Goal: Task Accomplishment & Management: Use online tool/utility

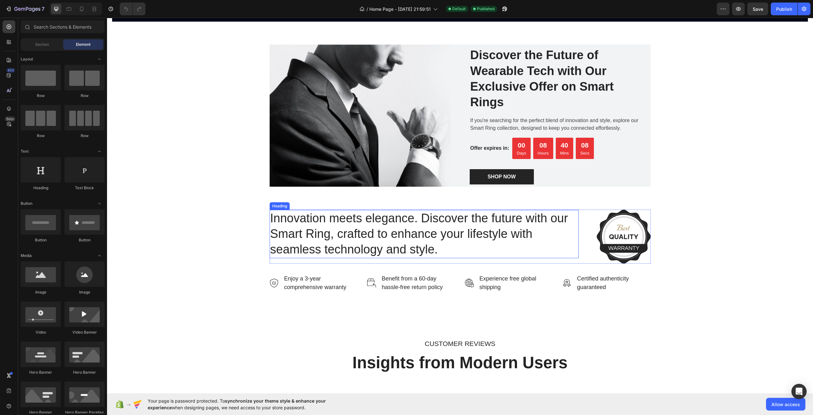
scroll to position [1144, 0]
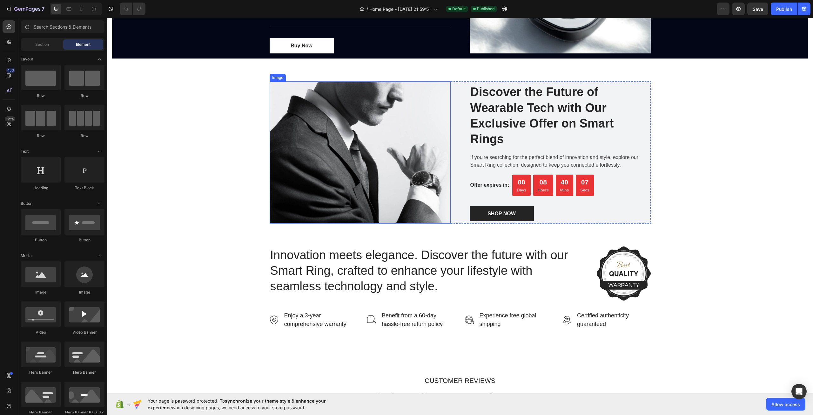
click at [400, 178] on img at bounding box center [360, 152] width 181 height 142
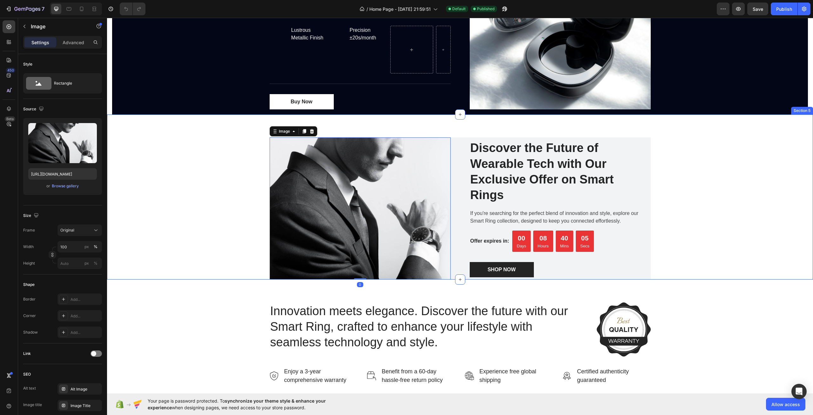
scroll to position [1080, 0]
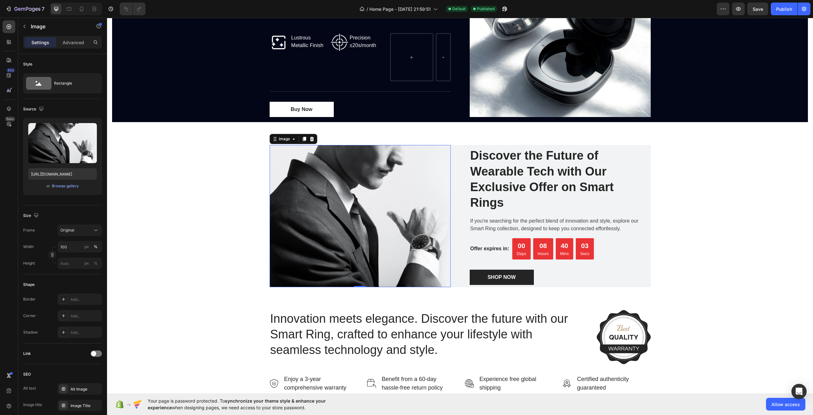
click at [367, 200] on img at bounding box center [360, 216] width 181 height 142
click at [290, 194] on img at bounding box center [360, 216] width 181 height 142
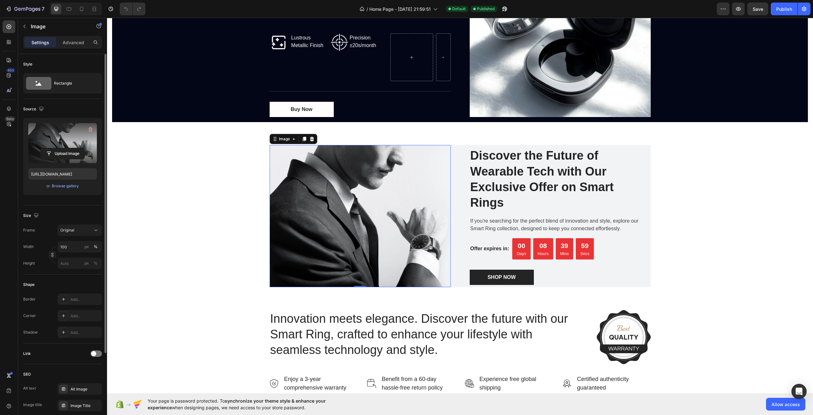
drag, startPoint x: 62, startPoint y: 133, endPoint x: 46, endPoint y: 140, distance: 17.5
click at [46, 140] on label at bounding box center [62, 143] width 69 height 40
click at [46, 148] on input "file" at bounding box center [63, 153] width 44 height 11
click at [89, 128] on icon "button" at bounding box center [90, 129] width 6 height 6
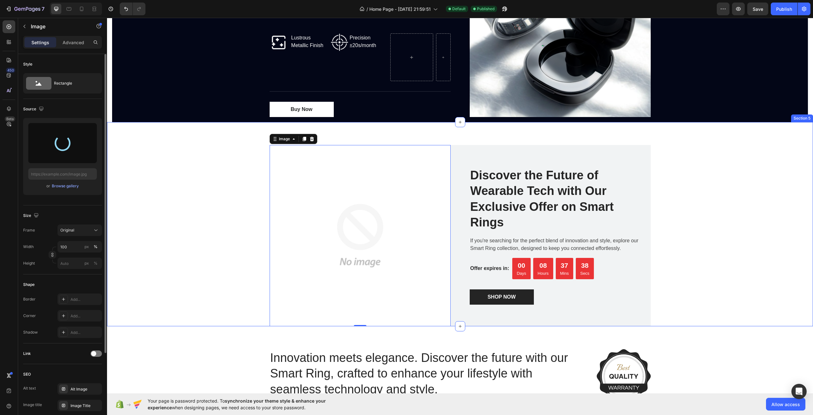
type input "https://cdn.shopify.com/s/files/1/0722/4374/0840/files/gempages_585553411122922…"
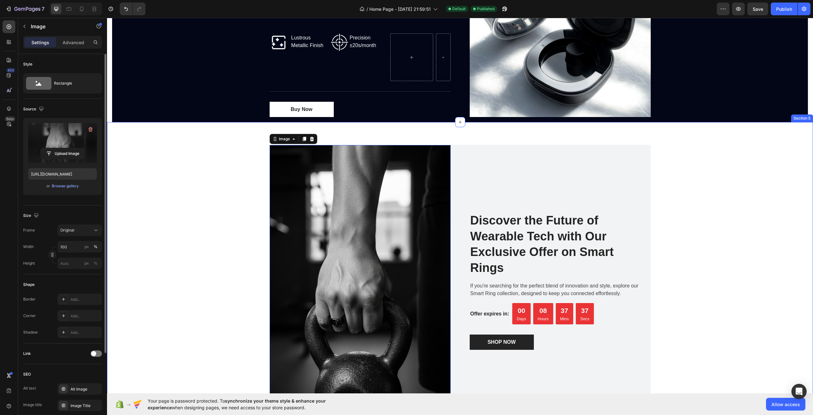
scroll to position [1176, 0]
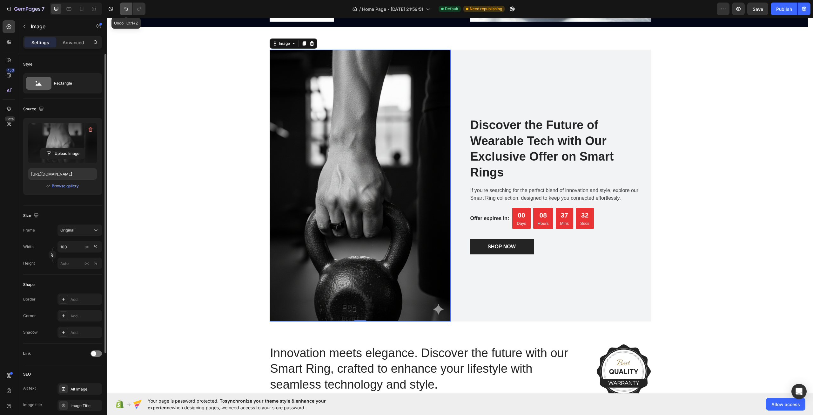
click at [121, 11] on button "Undo/Redo" at bounding box center [126, 9] width 13 height 13
click at [128, 10] on icon "Undo/Redo" at bounding box center [126, 9] width 6 height 6
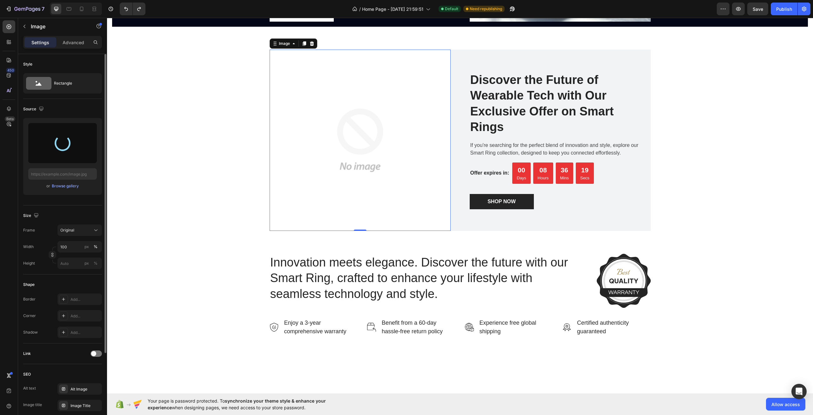
type input "https://cdn.shopify.com/s/files/1/0722/4374/0840/files/gempages_585553411122922…"
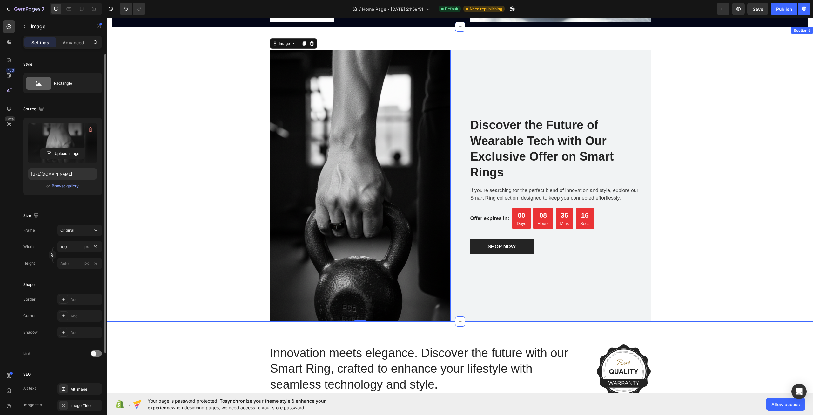
click at [211, 207] on div "Image 0 Discover the Future of Wearable Tech with Our Exclusive Offer on Smart …" at bounding box center [460, 186] width 697 height 272
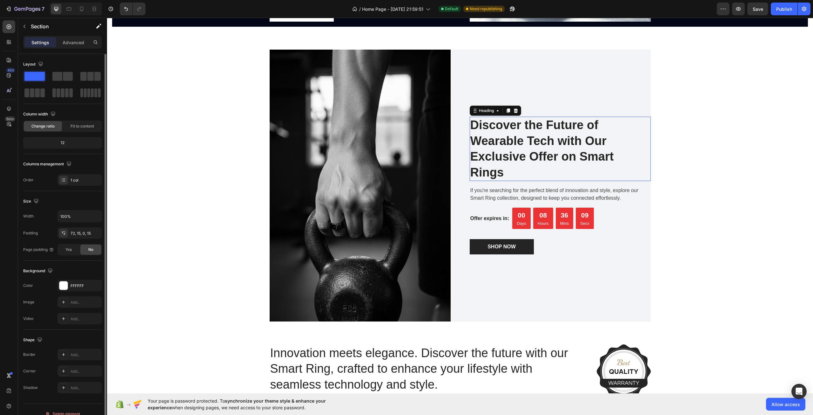
click at [544, 166] on h2 "Discover the Future of Wearable Tech with Our Exclusive Offer on Smart Rings" at bounding box center [560, 149] width 181 height 64
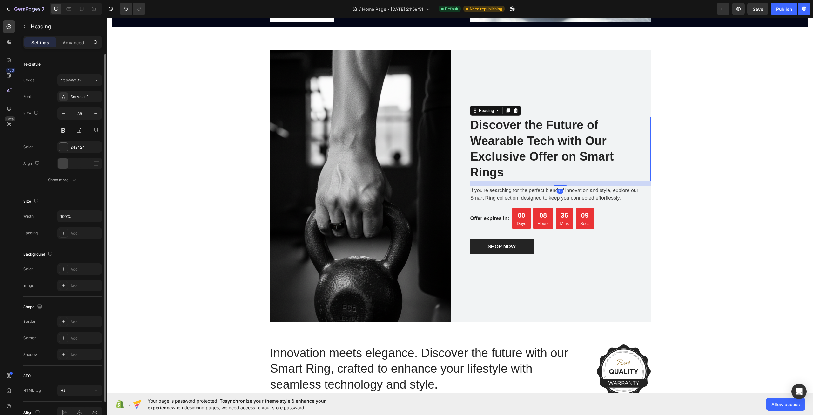
click at [500, 166] on h2 "Discover the Future of Wearable Tech with Our Exclusive Offer on Smart Rings" at bounding box center [560, 149] width 181 height 64
click at [580, 159] on p "Discover the Future of Wearable Tech with Our Exclusive Offer on Smart Rings" at bounding box center [561, 148] width 180 height 63
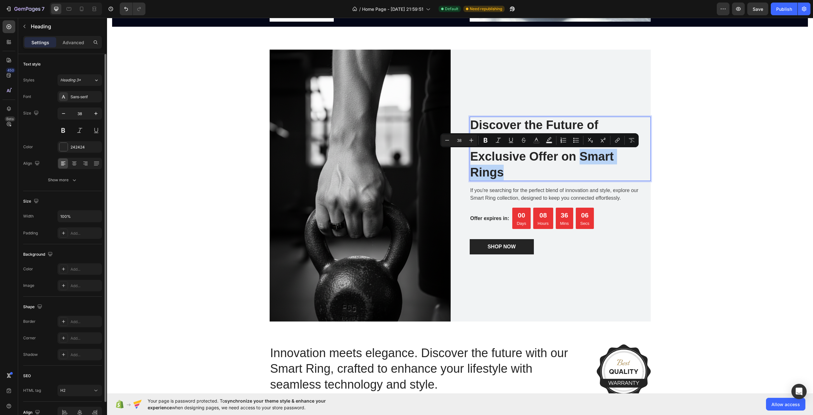
drag, startPoint x: 580, startPoint y: 159, endPoint x: 592, endPoint y: 170, distance: 16.2
click at [592, 170] on p "Discover the Future of Wearable Tech with Our Exclusive Offer on Smart Rings" at bounding box center [561, 148] width 180 height 63
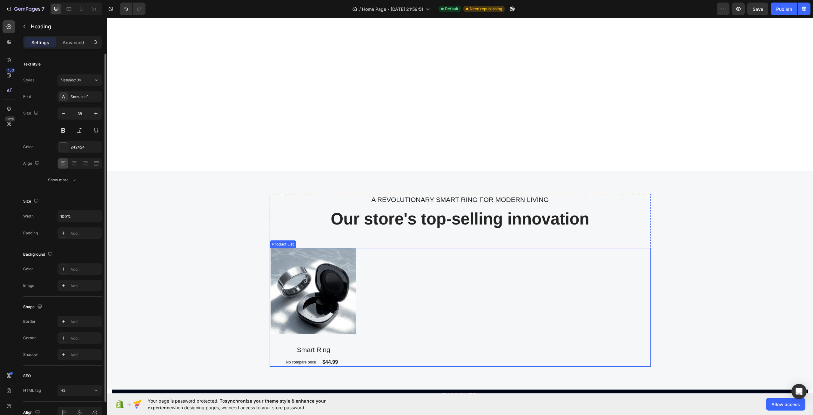
scroll to position [540, 0]
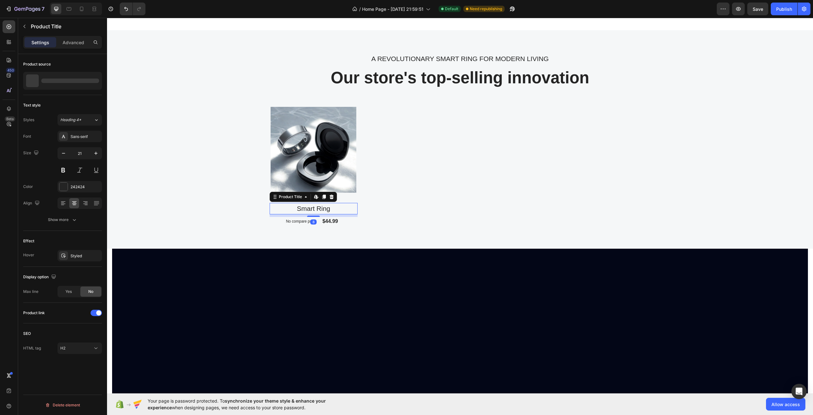
click at [312, 214] on h2 "Smart Ring" at bounding box center [314, 208] width 88 height 11
click at [307, 214] on h2 "Smart Ring" at bounding box center [314, 208] width 88 height 11
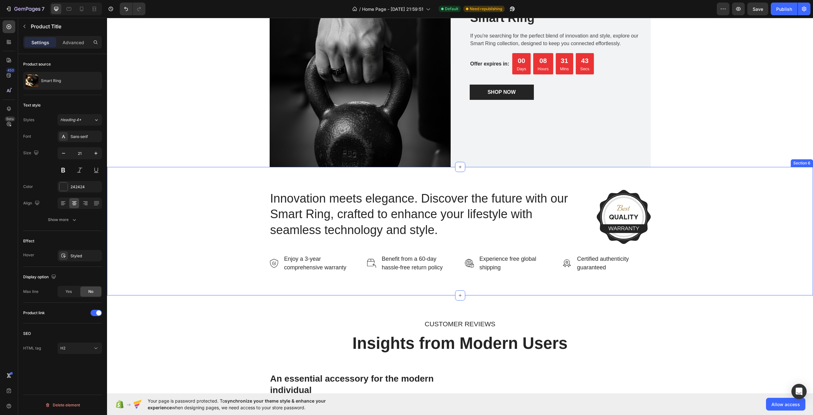
scroll to position [1366, 0]
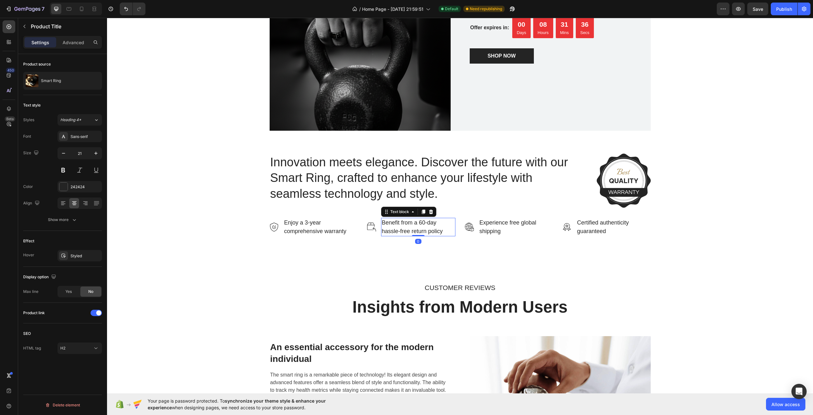
click at [427, 223] on div "Benefit from a 60-day hassle-free return policy" at bounding box center [418, 227] width 74 height 18
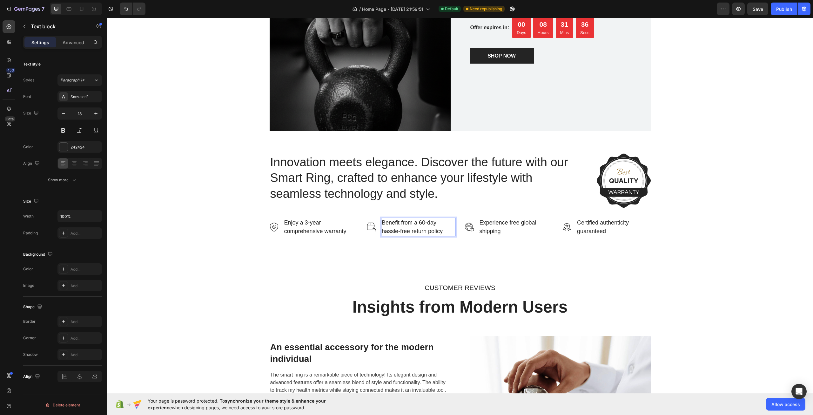
click at [422, 222] on div "Benefit from a 60-day hassle-free return policy" at bounding box center [418, 227] width 74 height 18
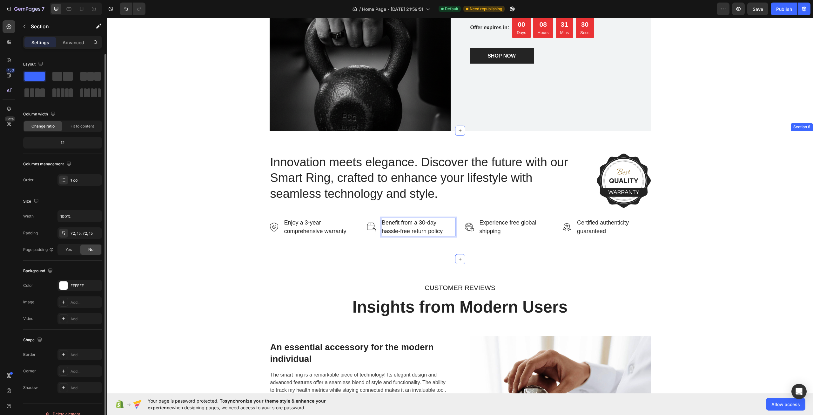
click at [610, 248] on div "Innovation meets elegance. Discover the future with our Smart Ring, crafted to …" at bounding box center [460, 195] width 706 height 128
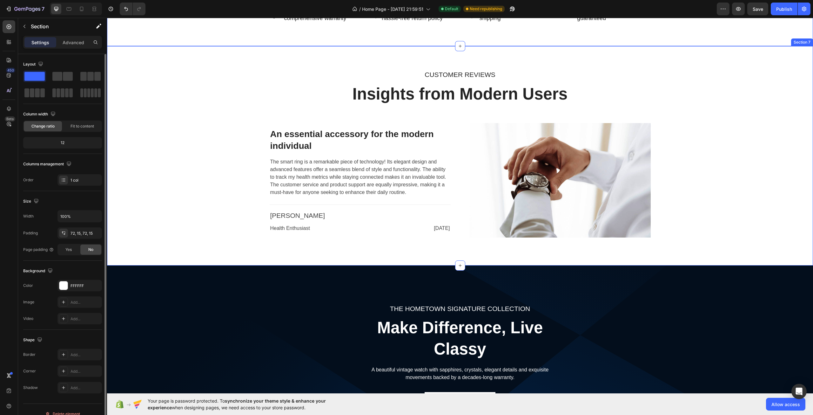
scroll to position [1589, 0]
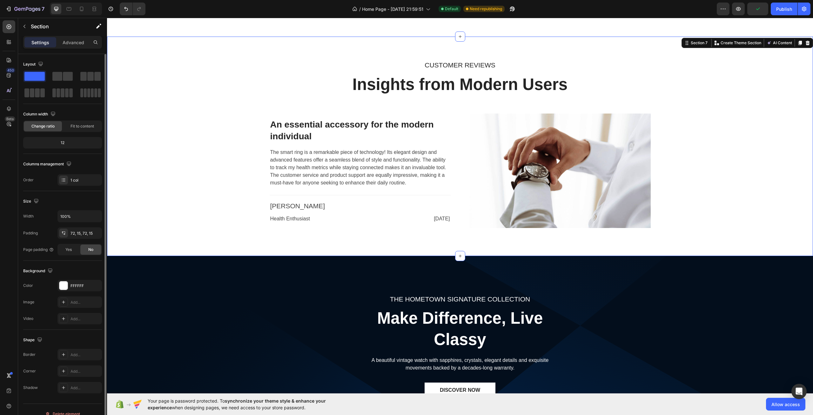
click at [757, 183] on div "CUSTOMER REVIEWS Text block Insights from Modern Users Heading Row An essential…" at bounding box center [460, 145] width 697 height 173
click at [775, 44] on button "AI Content" at bounding box center [780, 43] width 28 height 8
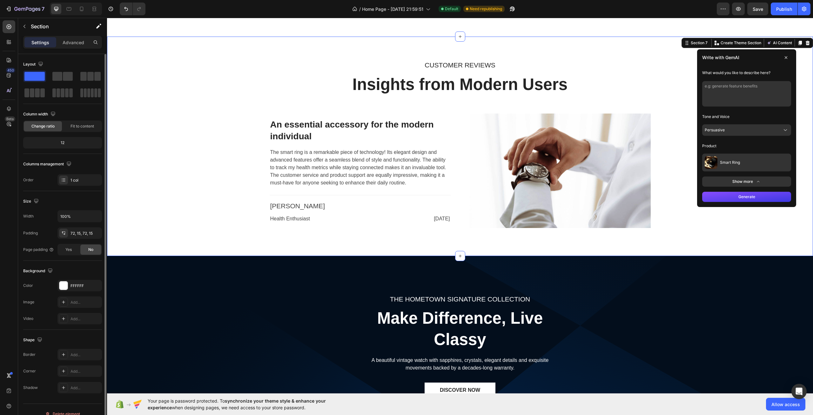
click at [737, 196] on button "Generate" at bounding box center [747, 197] width 89 height 10
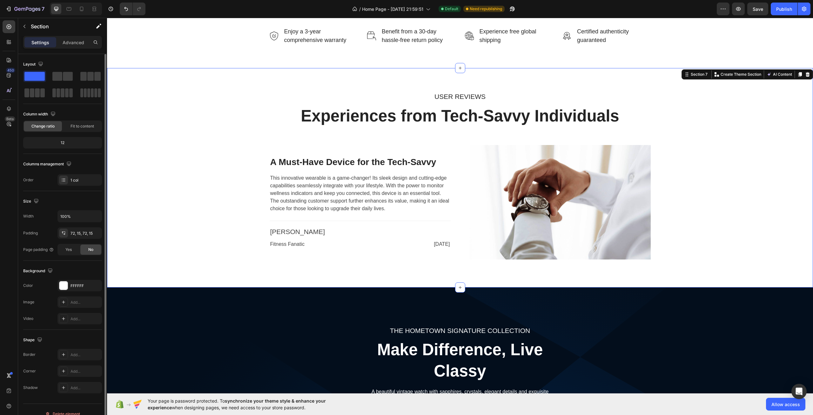
scroll to position [1557, 0]
click at [315, 190] on div "This innovative wearable is a game-changer! Its sleek design and cutting-edge c…" at bounding box center [360, 193] width 181 height 39
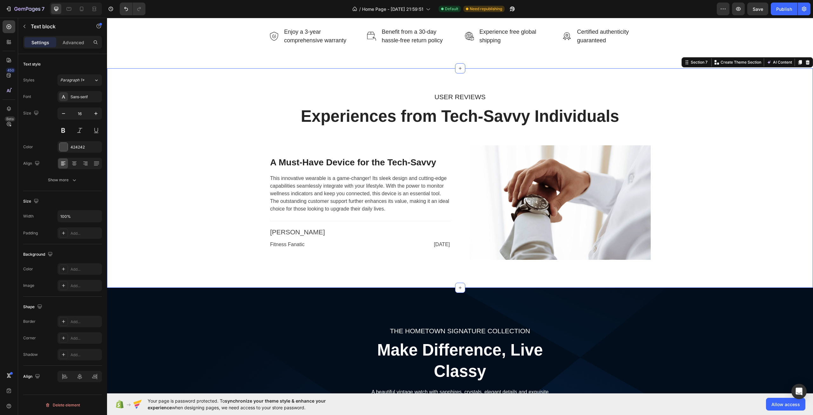
click at [249, 186] on div "USER REVIEWS Text block Experiences from Tech-Savvy Individuals Heading Row A M…" at bounding box center [460, 177] width 697 height 173
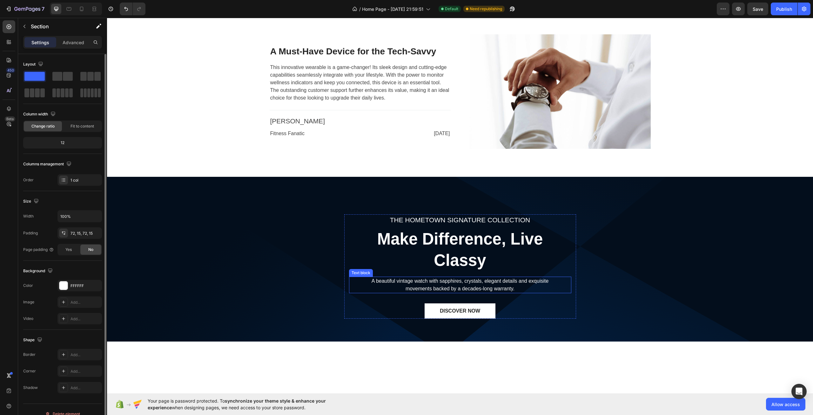
scroll to position [1559, 0]
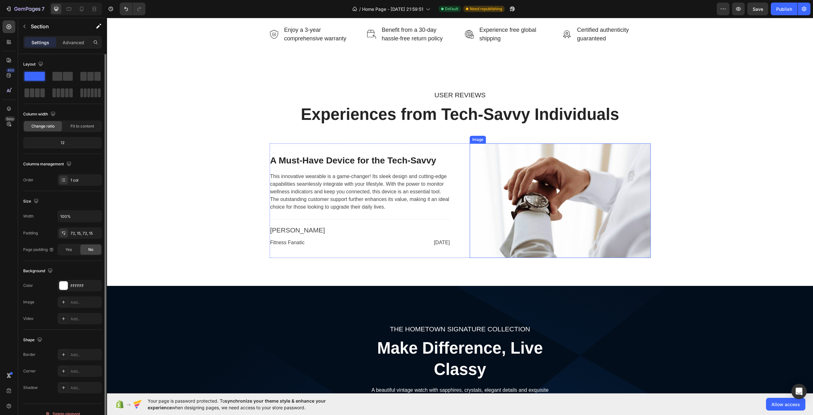
click at [538, 201] on img at bounding box center [560, 200] width 181 height 114
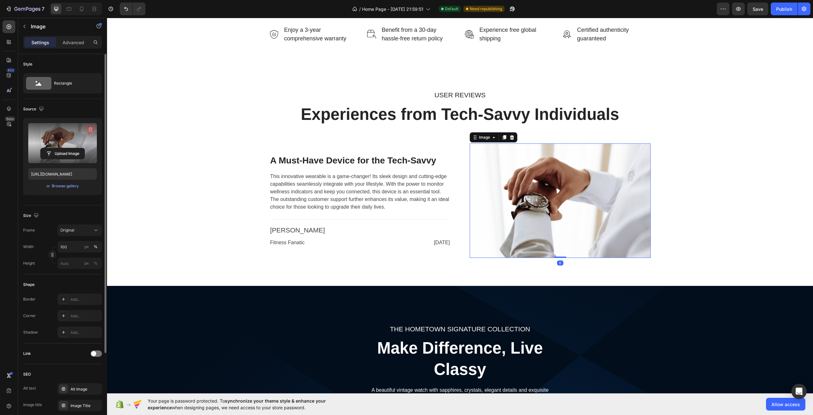
click at [88, 126] on icon "button" at bounding box center [90, 129] width 6 height 6
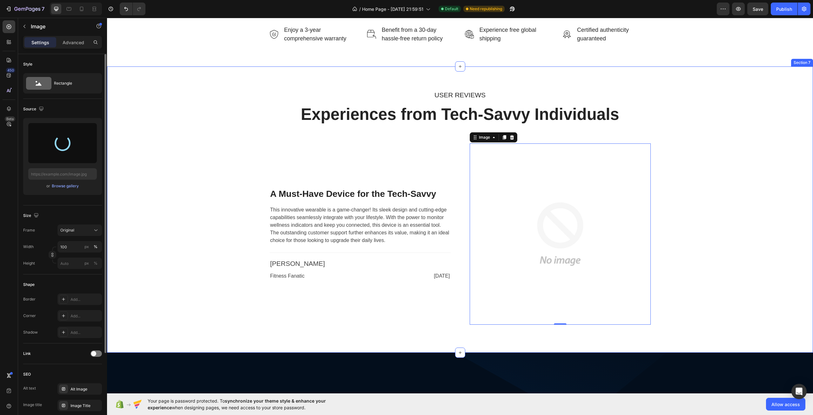
type input "https://cdn.shopify.com/s/files/1/0722/4374/0840/files/gempages_585553411122922…"
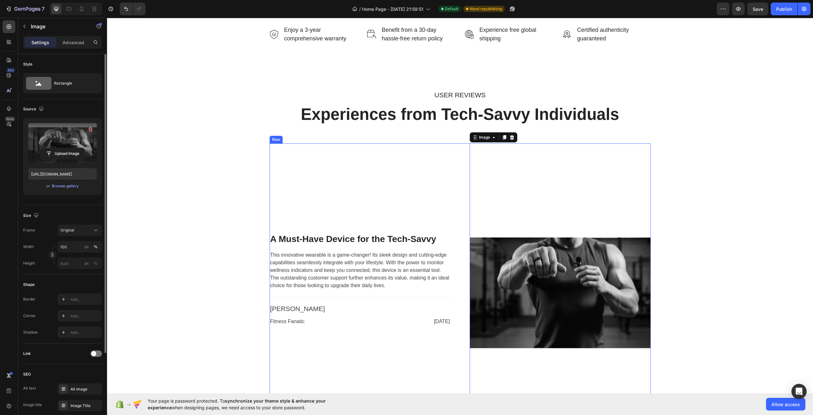
scroll to position [1654, 0]
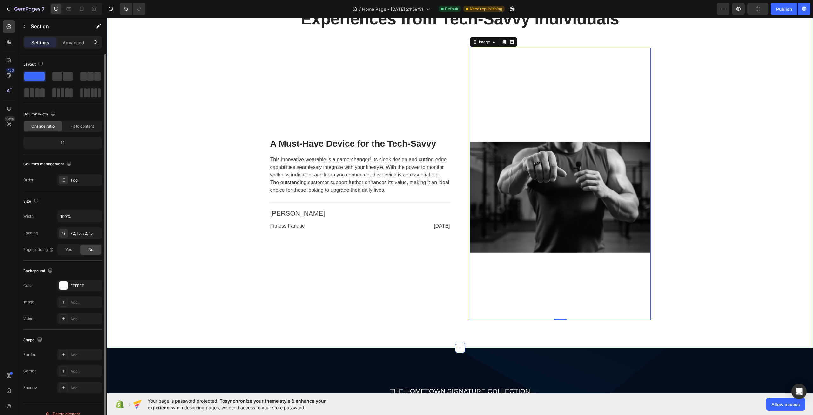
click at [182, 206] on div "USER REVIEWS Text block Experiences from Tech-Savvy Individuals Heading Row A M…" at bounding box center [460, 159] width 697 height 331
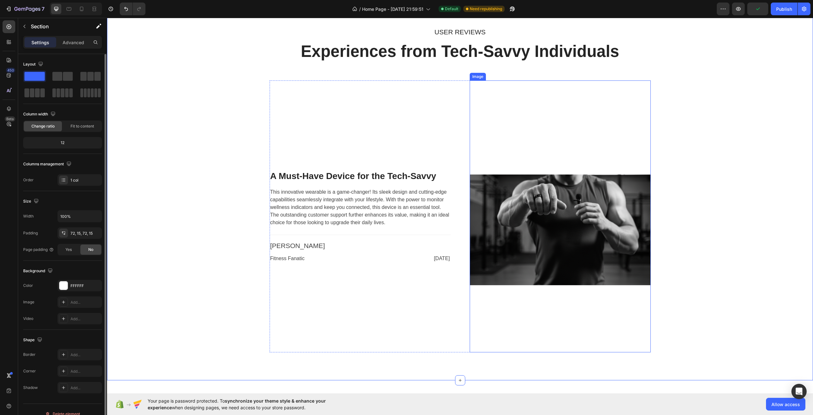
scroll to position [1591, 0]
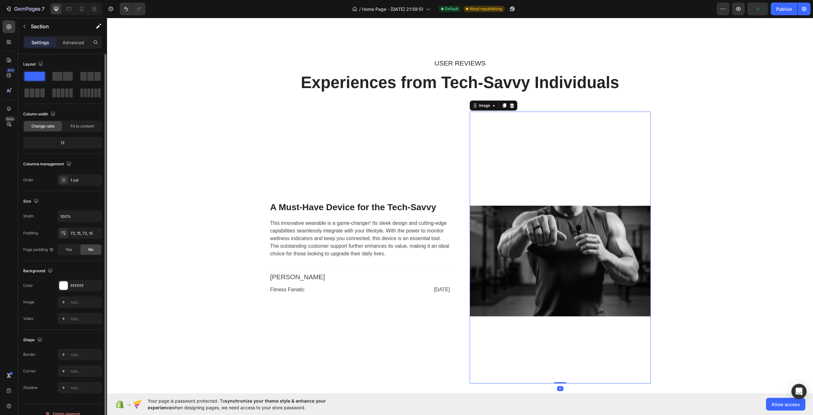
click at [544, 171] on img at bounding box center [560, 248] width 181 height 272
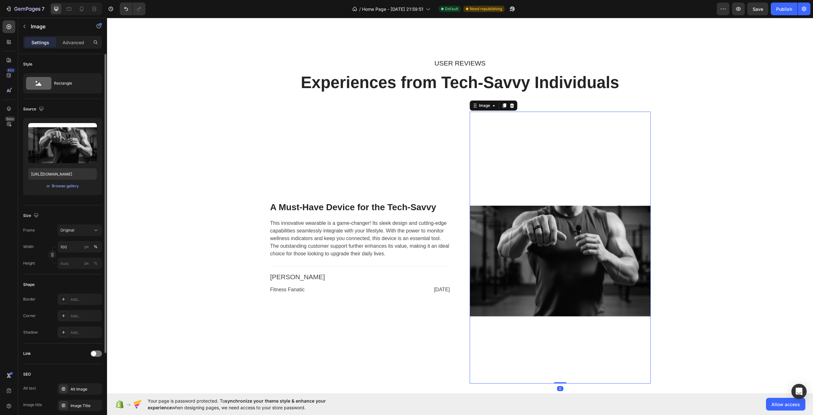
click at [587, 264] on img at bounding box center [560, 248] width 181 height 272
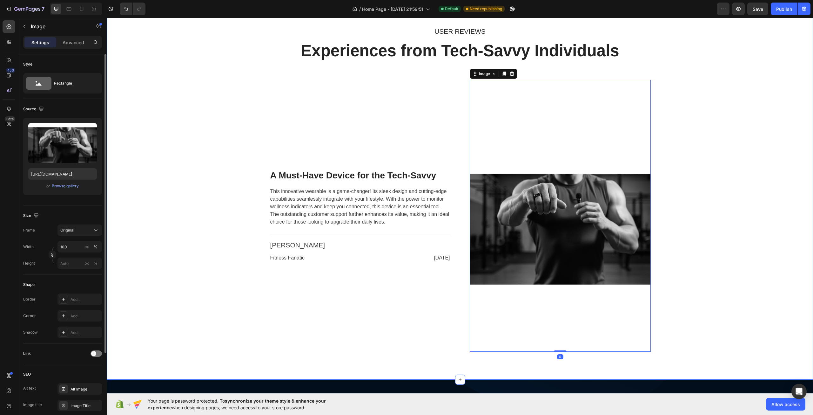
click at [723, 241] on div "USER REVIEWS Text block Experiences from Tech-Savvy Individuals Heading Row A M…" at bounding box center [460, 191] width 697 height 331
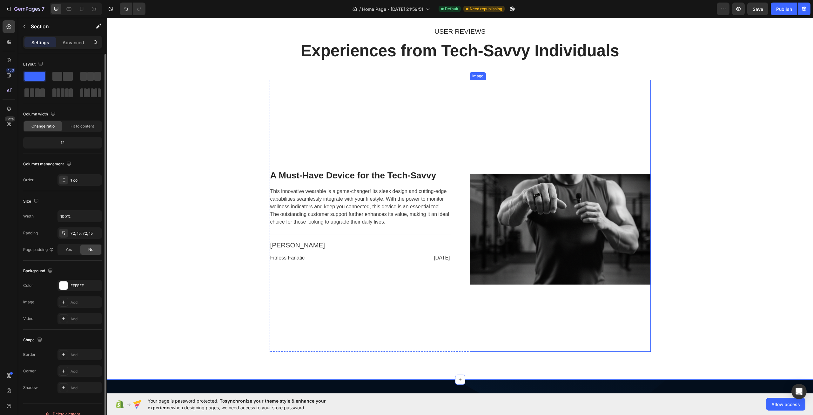
click at [620, 256] on img at bounding box center [560, 216] width 181 height 272
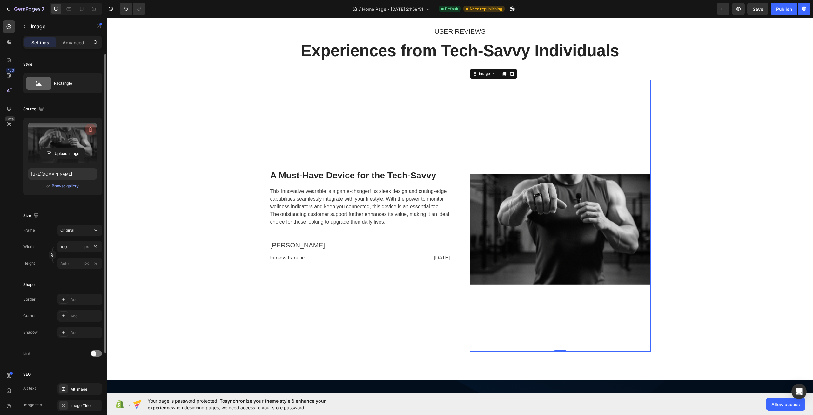
click at [89, 130] on icon "button" at bounding box center [91, 129] width 4 height 5
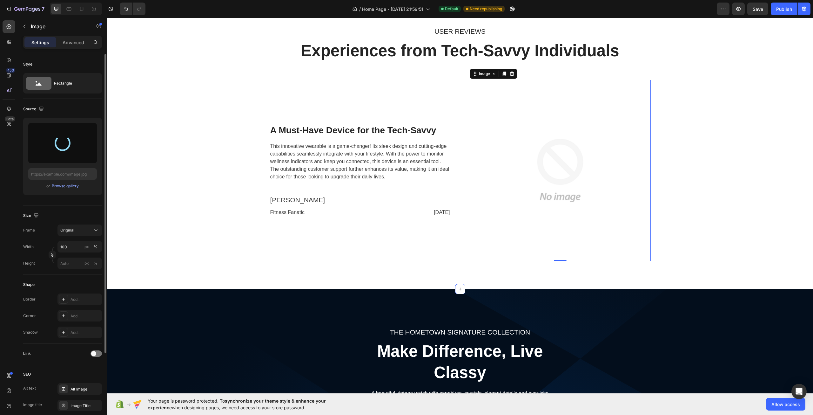
type input "https://cdn.shopify.com/s/files/1/0722/4374/0840/files/gempages_585553411122922…"
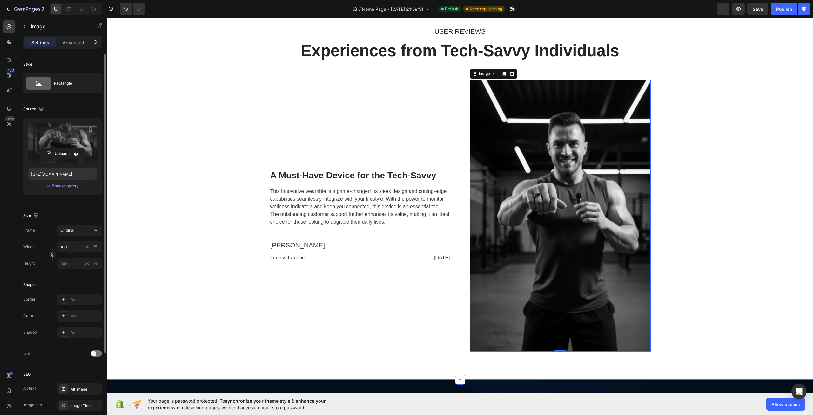
click at [193, 178] on div "USER REVIEWS Text block Experiences from Tech-Savvy Individuals Heading Row A M…" at bounding box center [460, 191] width 697 height 331
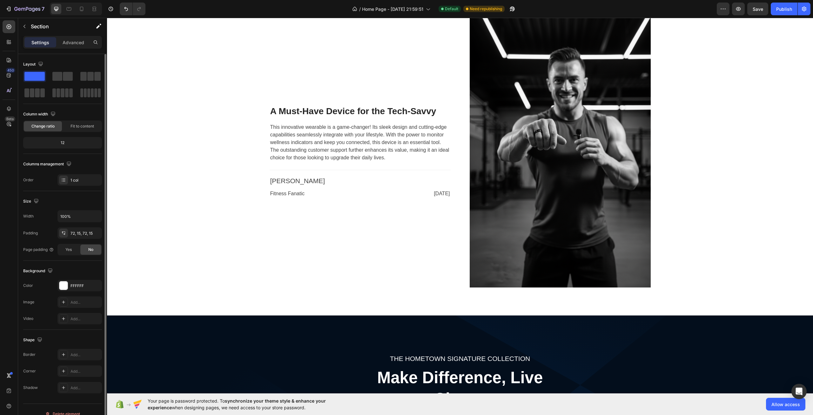
scroll to position [1686, 0]
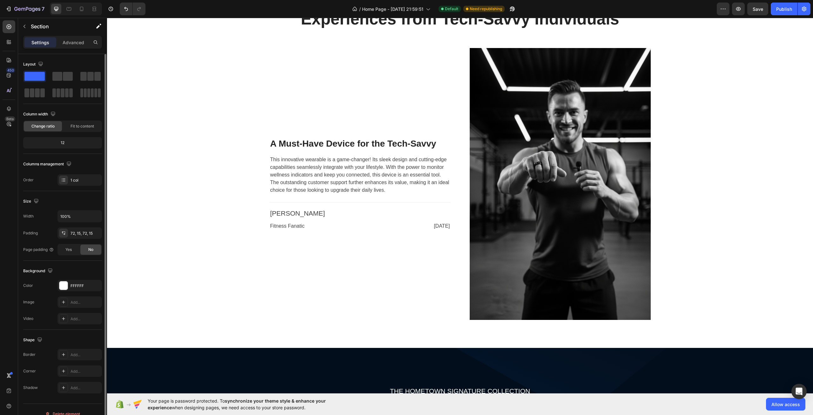
click at [688, 198] on div "USER REVIEWS Text block Experiences from Tech-Savvy Individuals Heading Row A M…" at bounding box center [460, 159] width 697 height 331
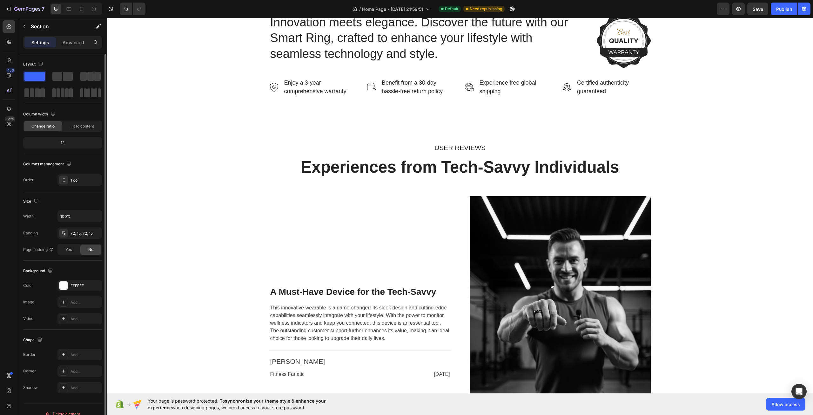
scroll to position [1463, 0]
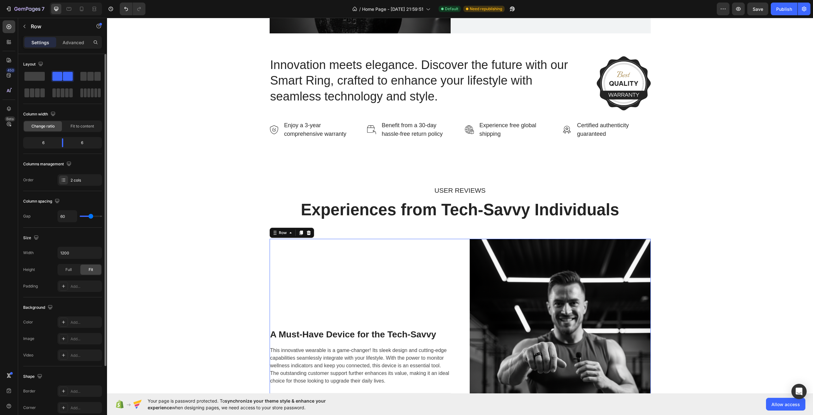
click at [350, 247] on div "A Must-Have Device for the Tech-Savvy Heading This innovative wearable is a gam…" at bounding box center [360, 375] width 181 height 272
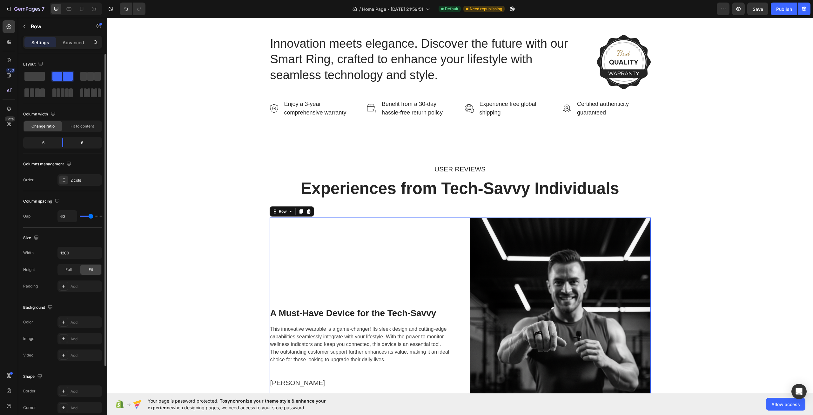
scroll to position [1527, 0]
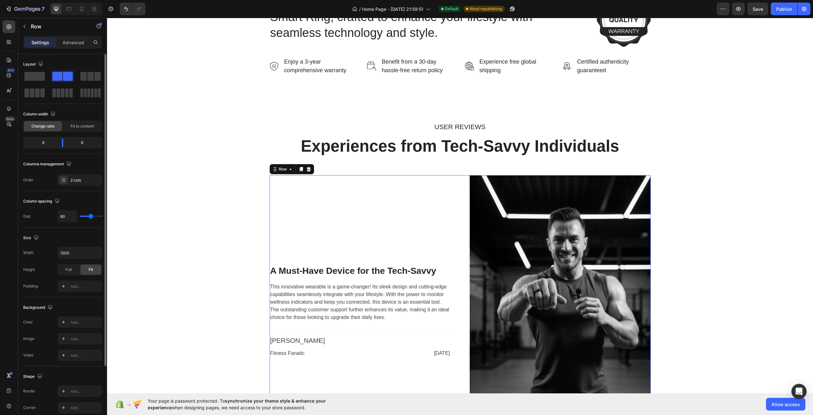
click at [360, 229] on div "A Must-Have Device for the Tech-Savvy Heading This innovative wearable is a gam…" at bounding box center [360, 311] width 181 height 272
click at [177, 153] on div "USER REVIEWS Text block Experiences from Tech-Savvy Individuals Heading Row A M…" at bounding box center [460, 286] width 697 height 331
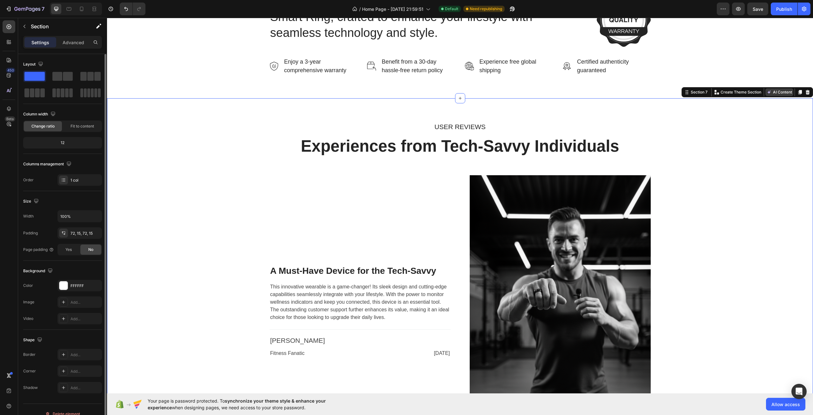
click at [773, 92] on button "AI Content" at bounding box center [780, 92] width 28 height 8
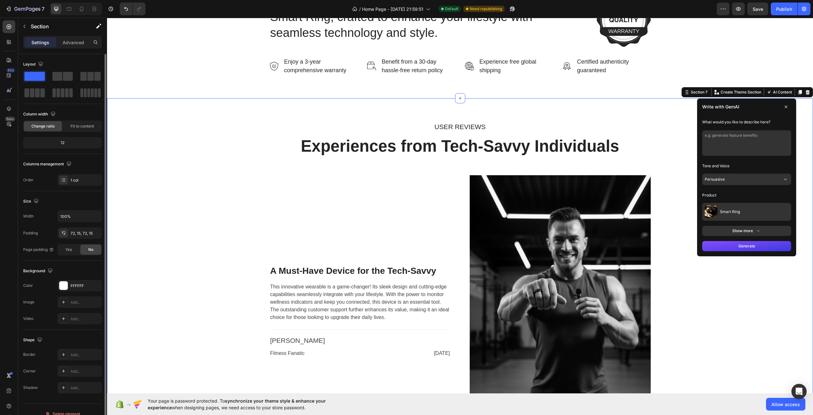
click at [738, 172] on div "Tone and Voice Persuasive" at bounding box center [747, 173] width 89 height 24
click at [736, 177] on button "Persuasive" at bounding box center [747, 178] width 89 height 11
click at [731, 220] on button "Professional" at bounding box center [747, 222] width 84 height 11
click at [728, 245] on button "Generate" at bounding box center [747, 246] width 89 height 10
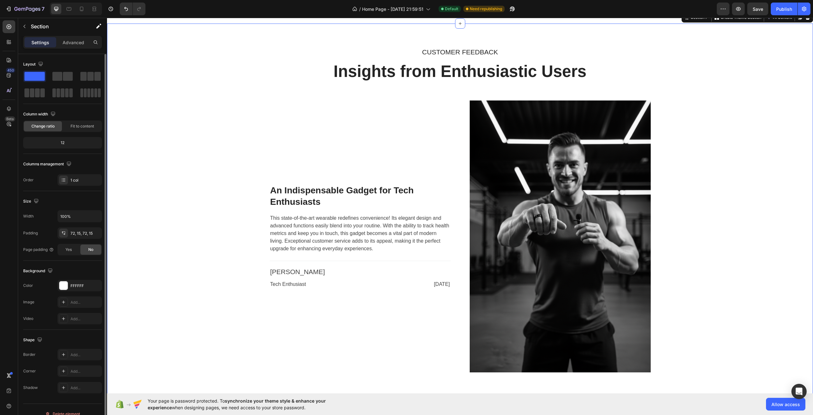
scroll to position [1591, 0]
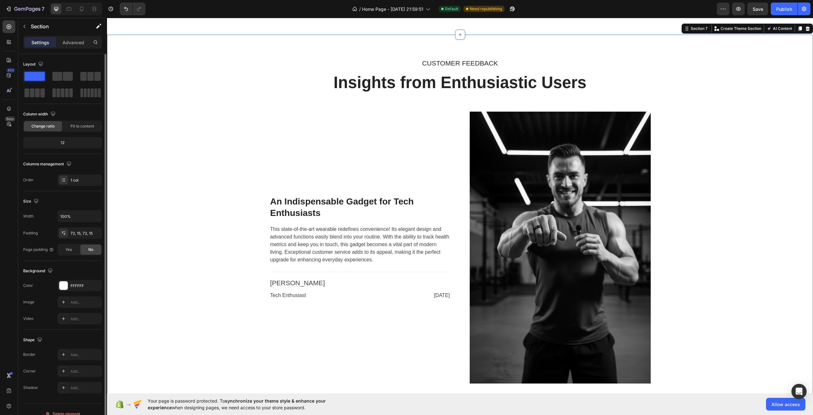
click at [158, 191] on div "CUSTOMER FEEDBACK Text block Insights from Enthusiastic Users Heading Row An In…" at bounding box center [460, 223] width 697 height 331
click at [776, 33] on div "Section 7 You can create reusable sections Create Theme Section AI Content Writ…" at bounding box center [748, 29] width 132 height 10
click at [774, 29] on button "AI Content" at bounding box center [780, 29] width 28 height 8
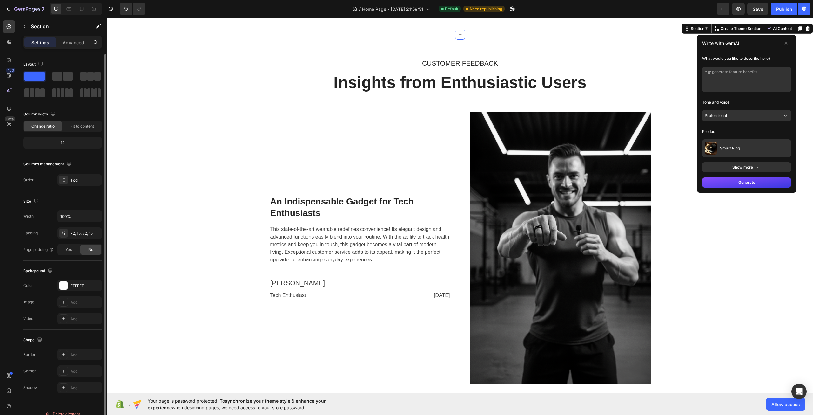
click at [727, 113] on button "Professional" at bounding box center [747, 115] width 89 height 11
click at [723, 155] on button "Professional" at bounding box center [747, 158] width 84 height 11
click at [725, 183] on button "Generate" at bounding box center [747, 182] width 89 height 10
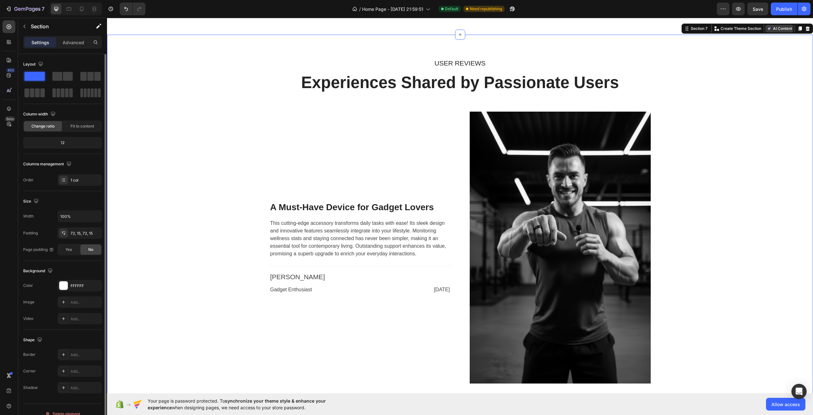
click at [771, 30] on button "AI Content" at bounding box center [780, 29] width 28 height 8
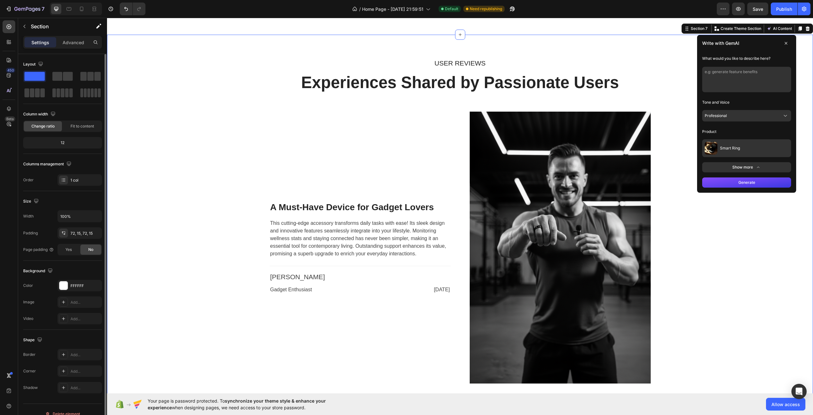
click at [732, 118] on button "Professional" at bounding box center [747, 115] width 89 height 11
click at [733, 156] on button "Professional" at bounding box center [747, 158] width 84 height 11
click at [732, 181] on button "Generate" at bounding box center [747, 182] width 89 height 10
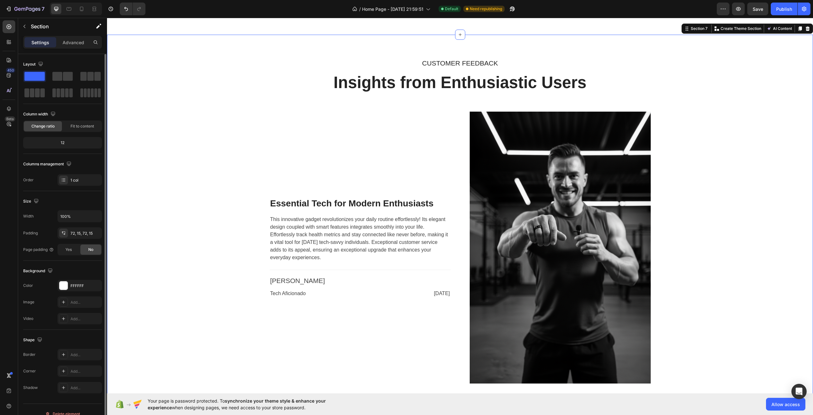
click at [775, 24] on div "Section 7 You can create reusable sections Create Theme Section AI Content Writ…" at bounding box center [748, 29] width 132 height 10
click at [774, 27] on button "AI Content" at bounding box center [780, 29] width 28 height 8
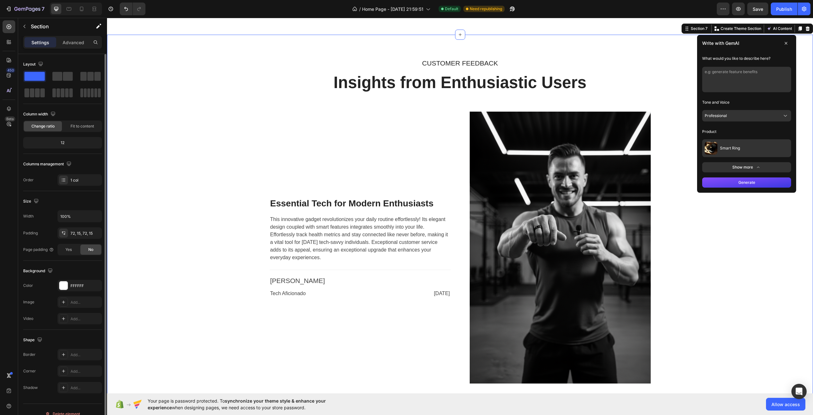
drag, startPoint x: 742, startPoint y: 115, endPoint x: 738, endPoint y: 120, distance: 6.8
click at [742, 115] on button "Professional" at bounding box center [747, 115] width 89 height 11
click at [729, 184] on button "Generate" at bounding box center [747, 182] width 89 height 10
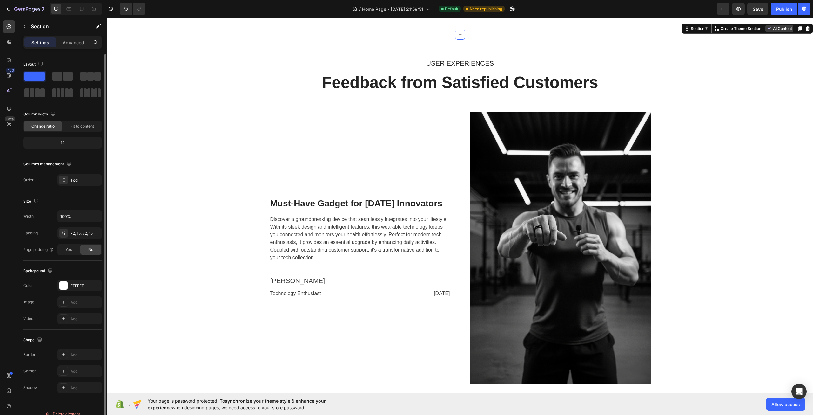
click at [777, 28] on button "AI Content" at bounding box center [780, 29] width 28 height 8
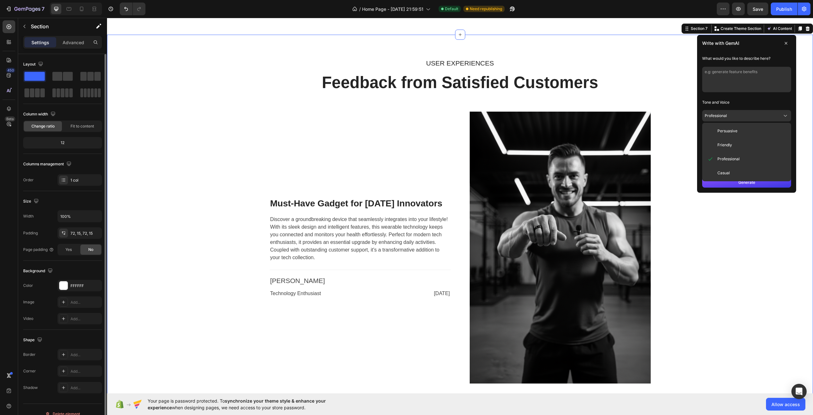
click at [730, 183] on button "Generate" at bounding box center [747, 182] width 89 height 10
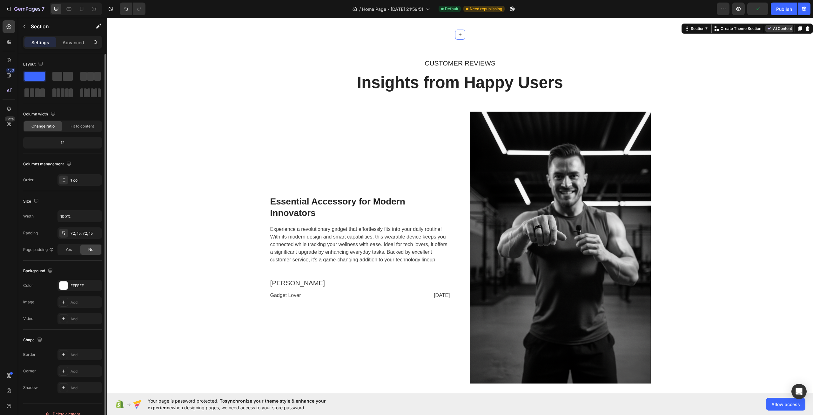
click at [767, 29] on icon at bounding box center [769, 28] width 5 height 5
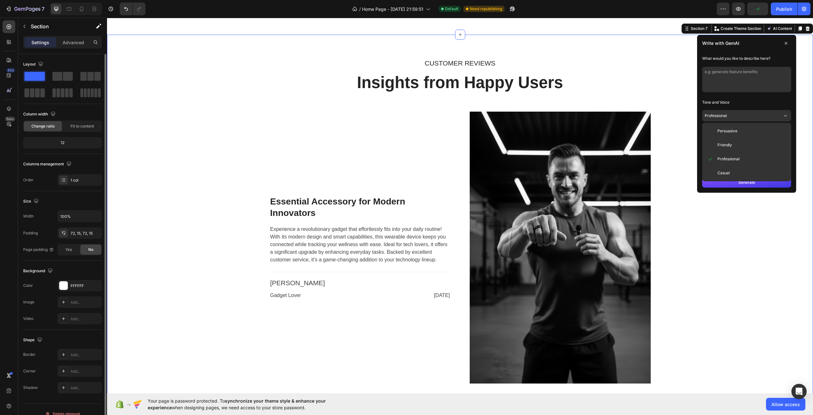
click at [724, 185] on button "Generate" at bounding box center [747, 182] width 89 height 10
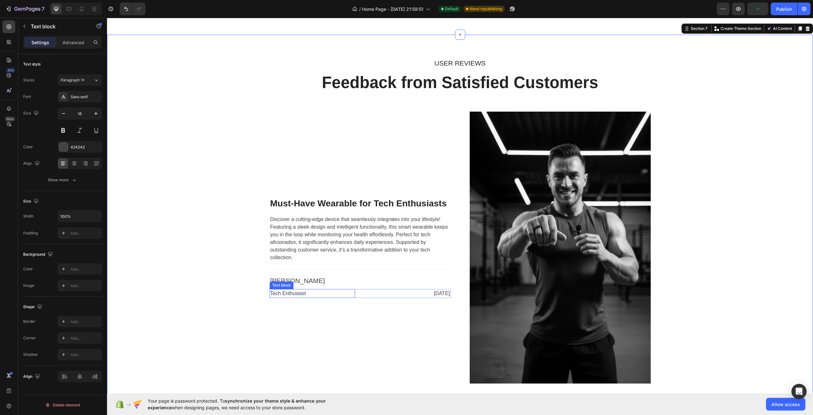
click at [279, 294] on div "Tech Enthusiast" at bounding box center [312, 293] width 85 height 9
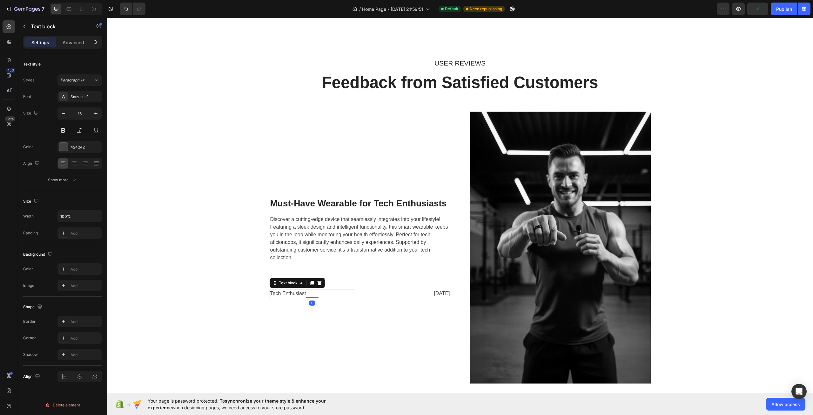
click at [279, 294] on div "Tech Enthusiast" at bounding box center [312, 293] width 85 height 9
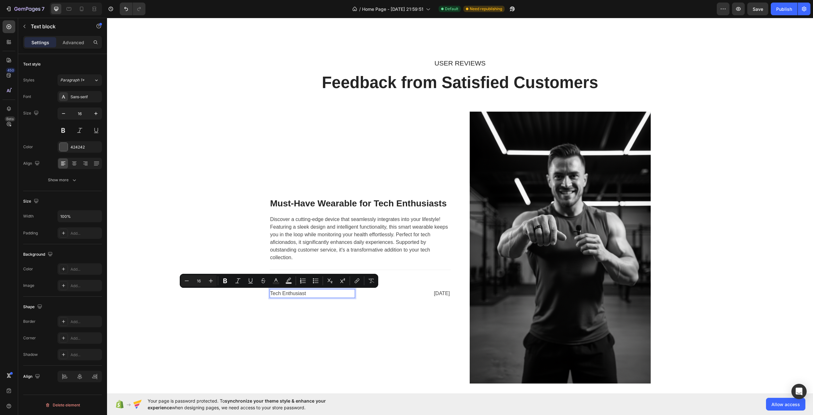
click at [278, 294] on p "Tech Enthusiast" at bounding box center [312, 293] width 84 height 8
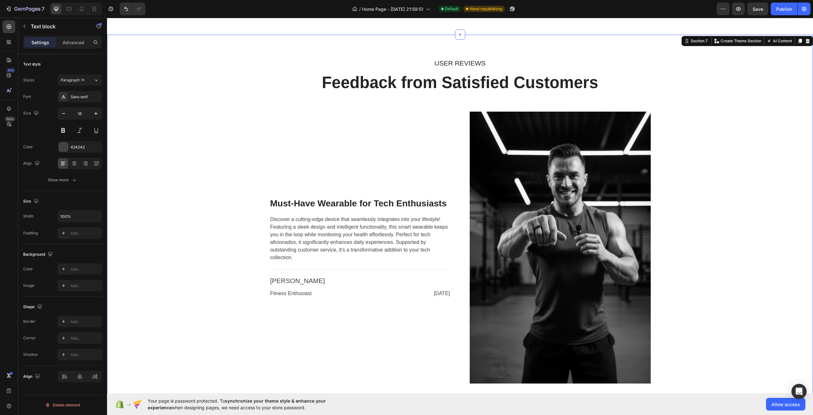
click at [246, 282] on div "USER REVIEWS Text block Feedback from Satisfied Customers Heading Row Must-Have…" at bounding box center [460, 223] width 697 height 331
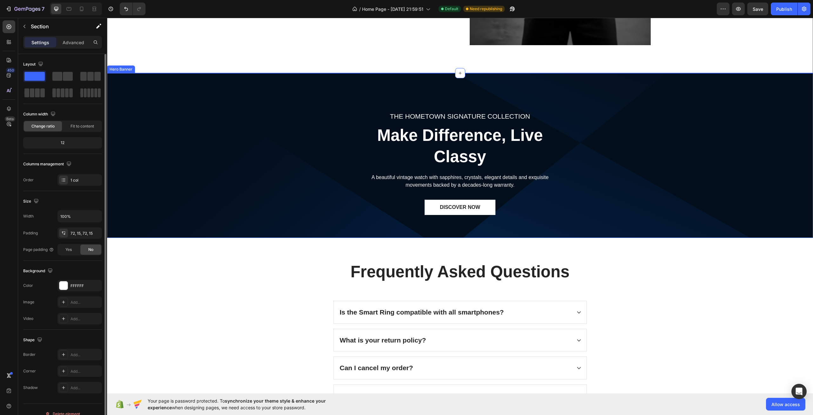
scroll to position [1940, 0]
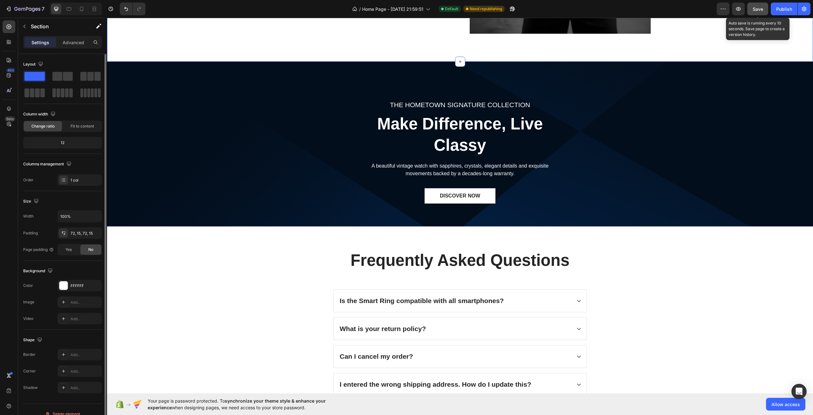
click at [759, 8] on span "Save" at bounding box center [758, 8] width 10 height 5
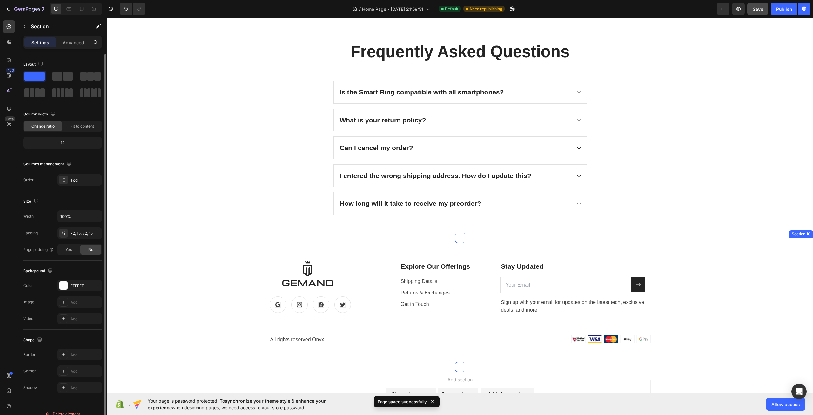
scroll to position [2214, 0]
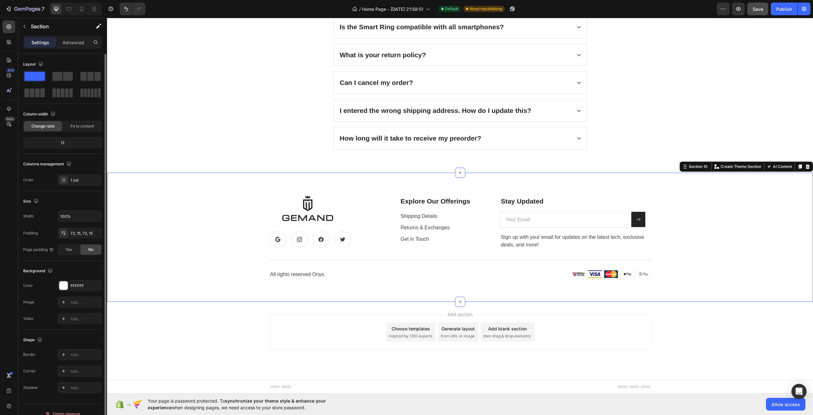
click at [719, 240] on div "Image Icon Icon Icon Icon Row Explore Our Offerings Text block Shipping Details…" at bounding box center [460, 237] width 697 height 84
click at [782, 6] on div "Publish" at bounding box center [785, 9] width 16 height 7
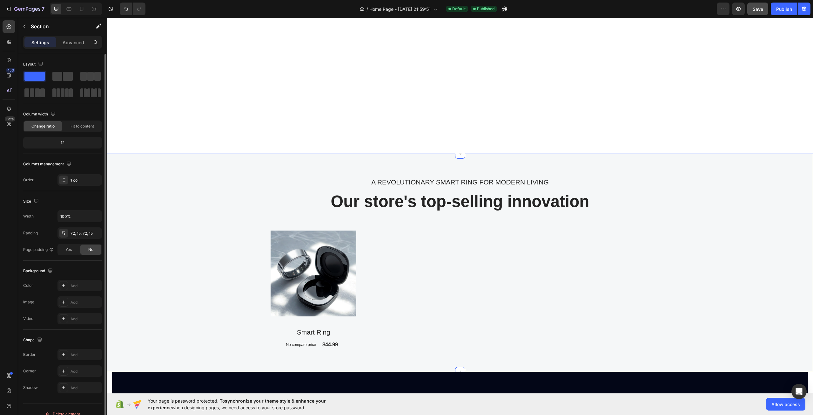
scroll to position [530, 0]
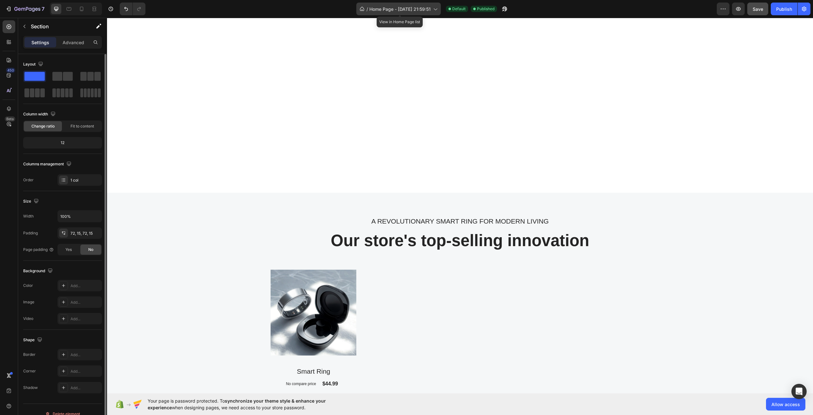
click at [383, 9] on span "Home Page - [DATE] 21:59:51" at bounding box center [400, 9] width 61 height 7
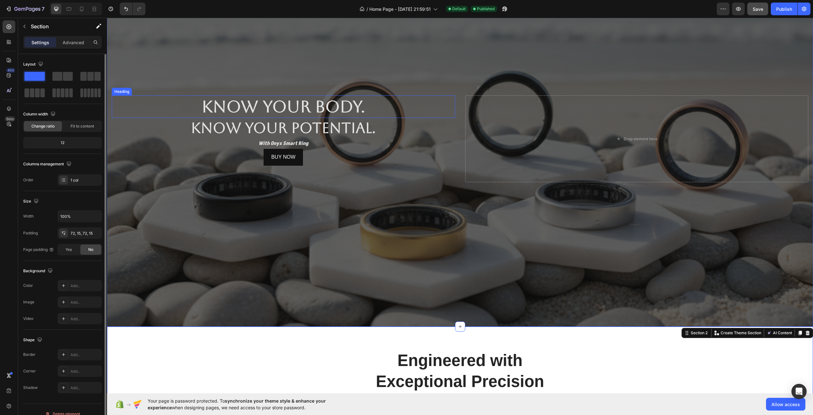
scroll to position [21, 0]
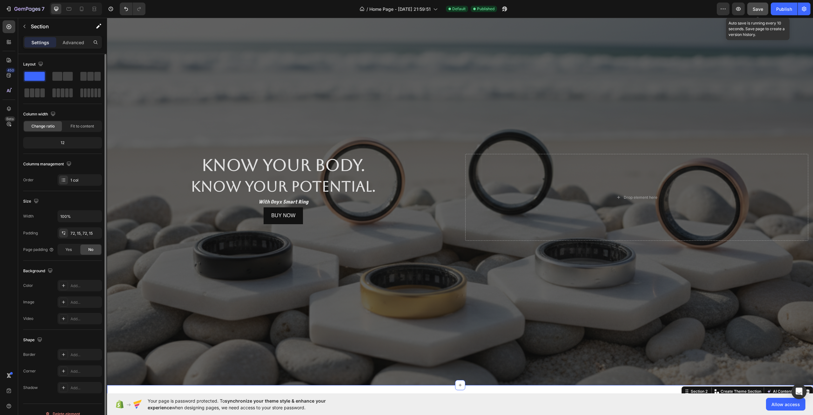
click at [757, 4] on button "Save" at bounding box center [758, 9] width 21 height 13
click at [19, 6] on div "7" at bounding box center [29, 9] width 30 height 8
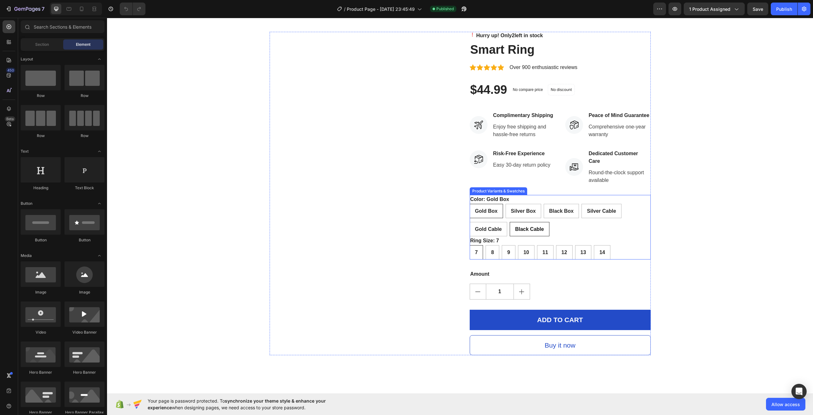
scroll to position [32, 0]
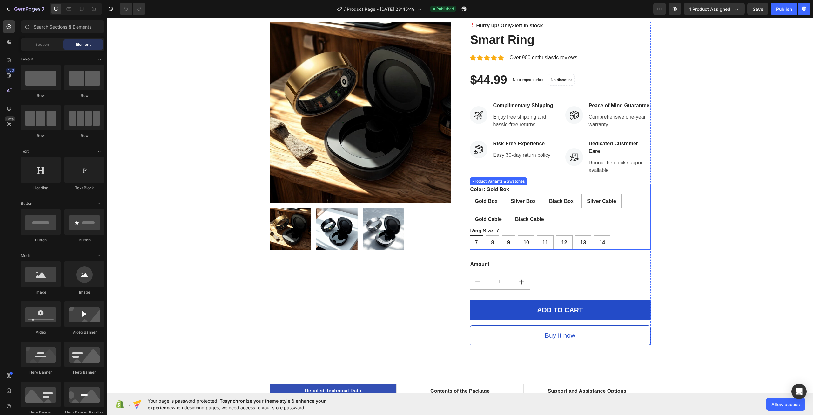
click at [502, 210] on div "Gold Box Gold Box Gold Box Silver Box Silver Box Silver Box Black Box Black Box…" at bounding box center [560, 210] width 181 height 32
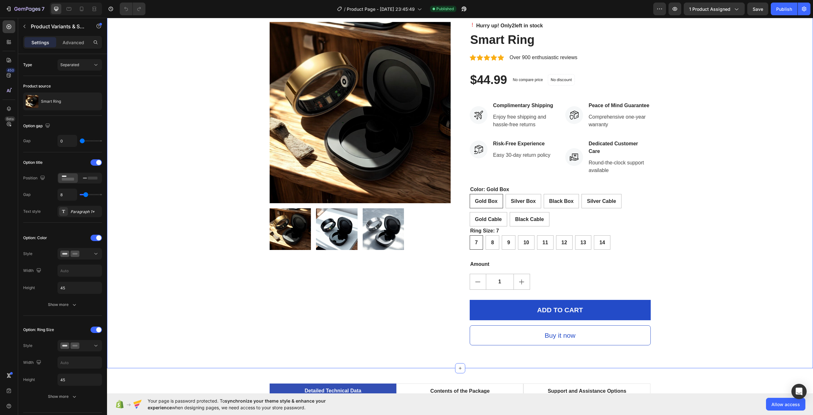
click at [704, 251] on div "Product Images Hurry up! Only 2 left in stock Stock Counter Smart Ring Product …" at bounding box center [460, 183] width 697 height 323
click at [564, 214] on div "Gold Box Gold Box Gold Box Silver Box Silver Box Silver Box Black Box Black Box…" at bounding box center [560, 210] width 181 height 32
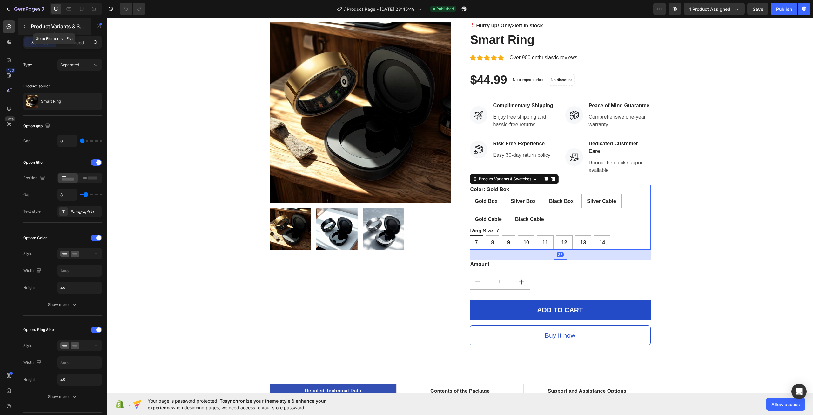
click at [29, 31] on div "Product Variants & Swatches" at bounding box center [54, 26] width 72 height 17
click at [620, 246] on div "7 7 7 8 8 8 9 9 9 10 10 10 11 11 11 12 12 12 13 13 13 14 14 14" at bounding box center [560, 242] width 181 height 14
click at [619, 237] on div "7 7 7 8 8 8 9 9 9 10 10 10 11 11 11 12 12 12 13 13 13 14 14 14" at bounding box center [560, 242] width 181 height 14
click at [566, 219] on div "Gold Box Gold Box Gold Box Silver Box Silver Box Silver Box Black Box Black Box…" at bounding box center [560, 210] width 181 height 32
click at [32, 28] on p "Product Variants & Swatches" at bounding box center [58, 27] width 54 height 8
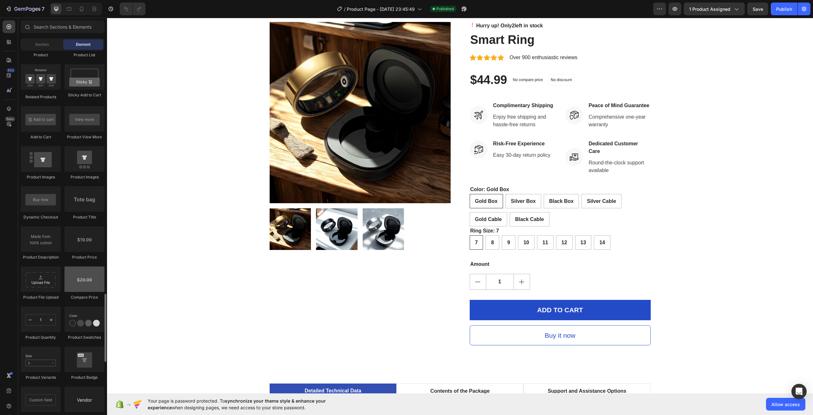
scroll to position [953, 0]
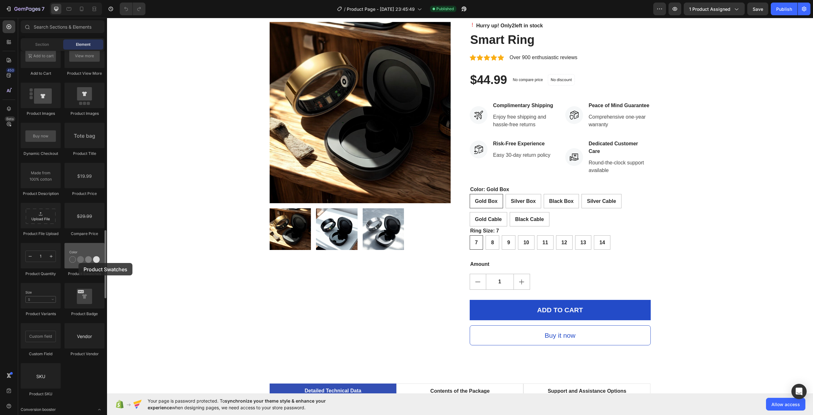
click at [78, 263] on div at bounding box center [84, 255] width 40 height 25
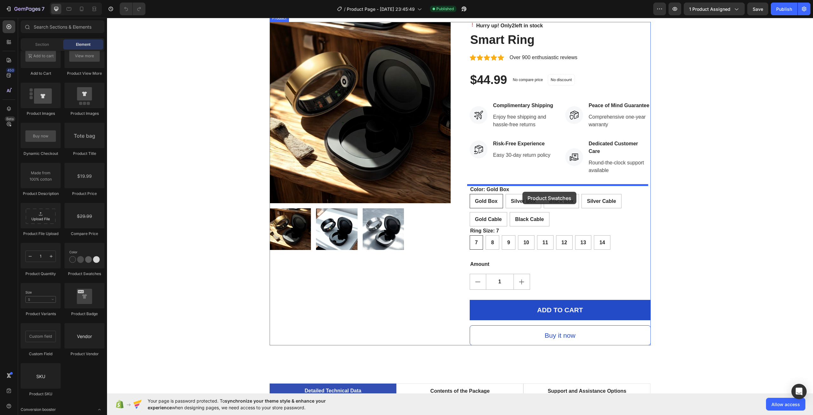
drag, startPoint x: 186, startPoint y: 281, endPoint x: 523, endPoint y: 192, distance: 348.7
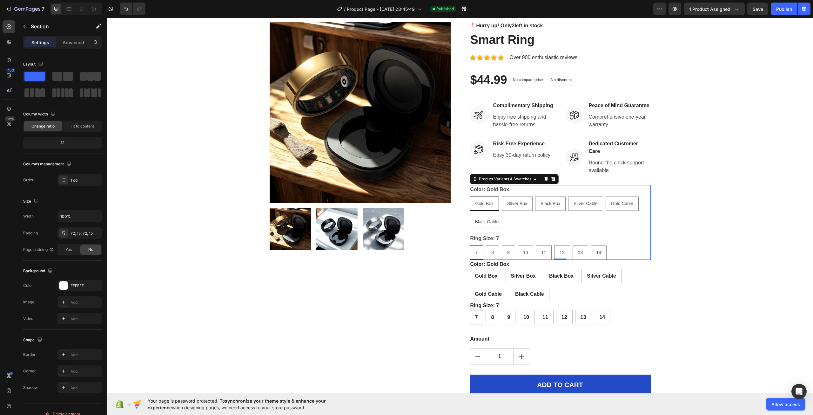
click at [709, 228] on div "Product Images Hurry up! Only 2 left in stock Stock Counter Smart Ring Product …" at bounding box center [460, 221] width 697 height 398
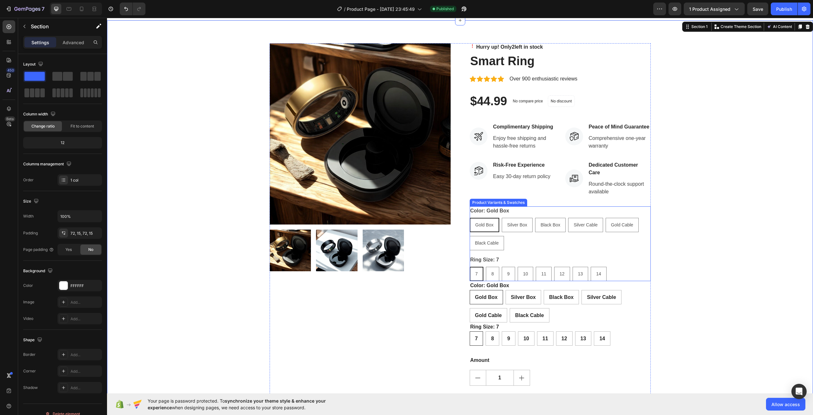
scroll to position [0, 0]
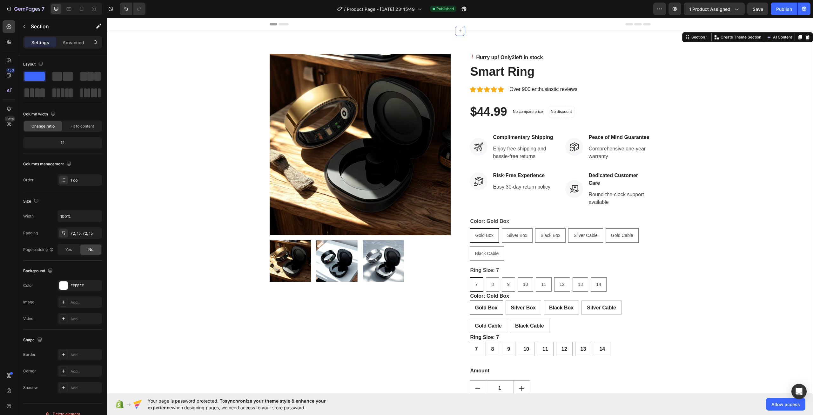
click at [721, 245] on div "Product Images Hurry up! Only 2 left in stock Stock Counter Smart Ring Product …" at bounding box center [460, 253] width 697 height 398
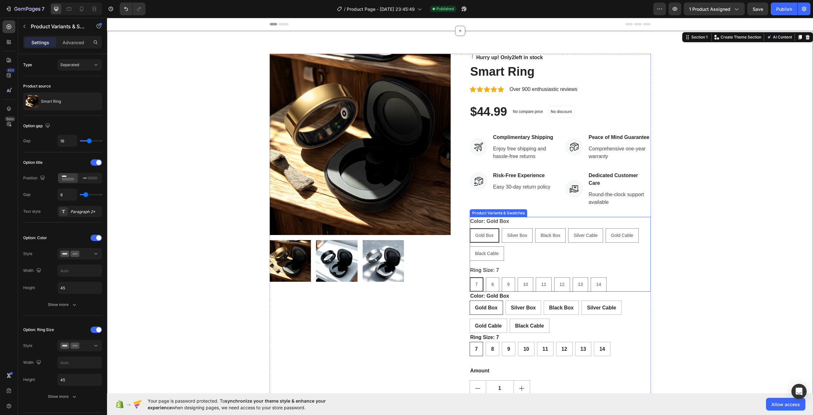
click at [533, 247] on div "Gold Box Gold Box Gold Box Silver Box Silver Box Silver Box Black Box Black Box…" at bounding box center [560, 244] width 181 height 32
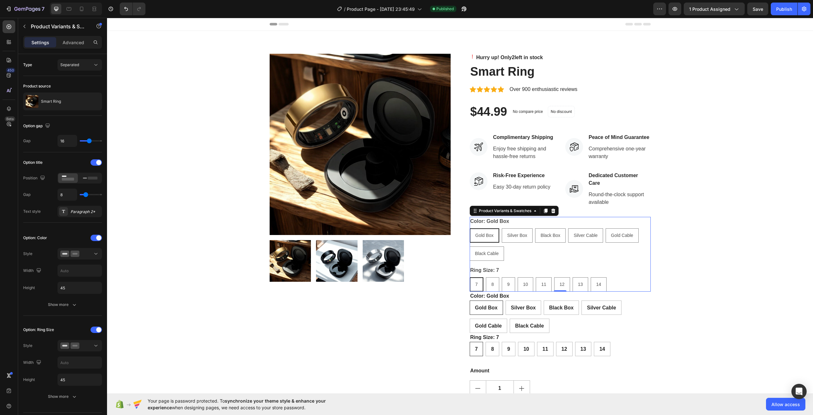
click at [484, 234] on span "Gold Box" at bounding box center [485, 235] width 18 height 5
click at [470, 228] on input "Gold Box Gold Box Gold Box" at bounding box center [470, 228] width 0 height 0
click at [492, 236] on div "Gold Box" at bounding box center [485, 235] width 29 height 13
click at [470, 228] on input "Gold Box Gold Box Gold Box" at bounding box center [470, 228] width 0 height 0
click at [22, 24] on button "button" at bounding box center [24, 26] width 10 height 10
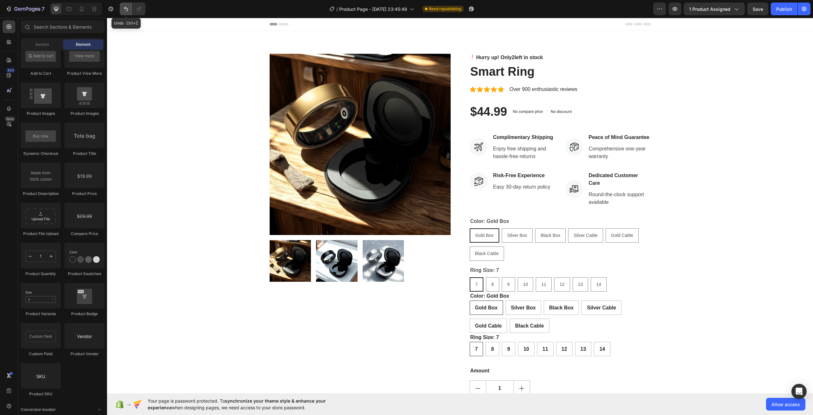
click at [122, 7] on button "Undo/Redo" at bounding box center [126, 9] width 13 height 13
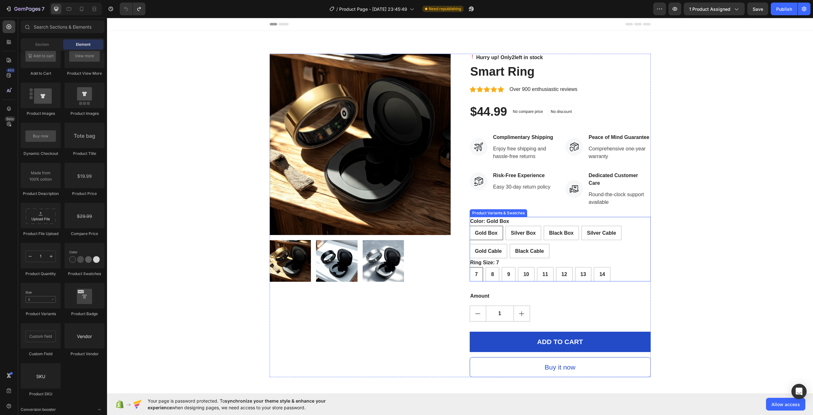
click at [484, 232] on span "Gold Box" at bounding box center [486, 232] width 23 height 5
click at [470, 226] on input "Gold Box Gold Box Gold Box" at bounding box center [470, 225] width 0 height 0
radio input "true"
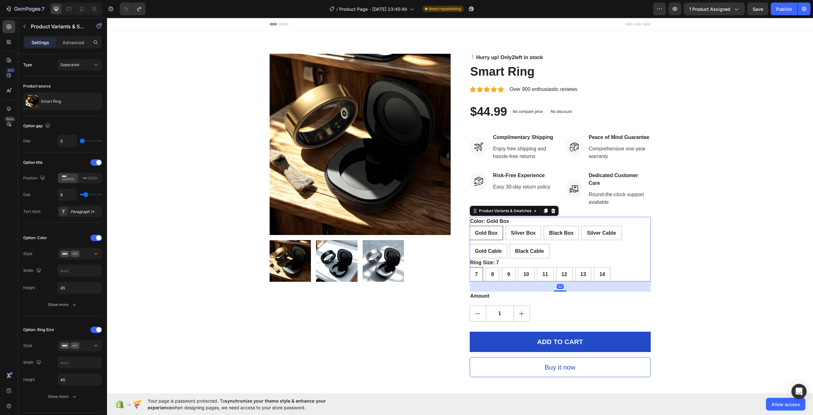
click at [484, 232] on span "Gold Box" at bounding box center [486, 232] width 23 height 5
click at [470, 226] on input "Gold Box Gold Box Gold Box" at bounding box center [470, 225] width 0 height 0
click at [66, 39] on p "Advanced" at bounding box center [74, 42] width 22 height 7
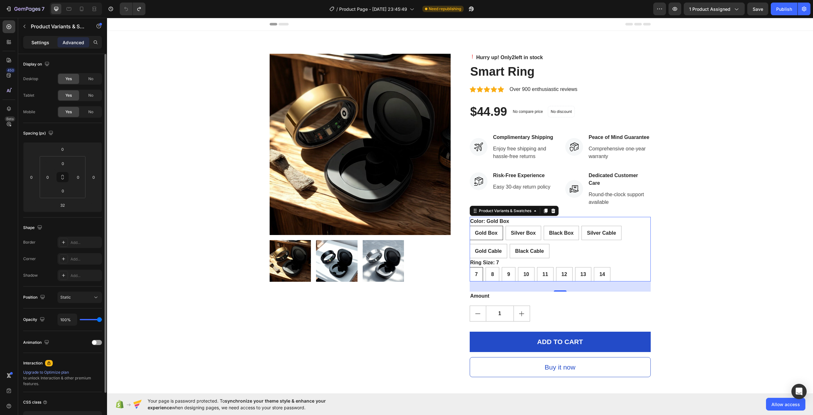
click at [45, 43] on p "Settings" at bounding box center [40, 42] width 18 height 7
radio input "true"
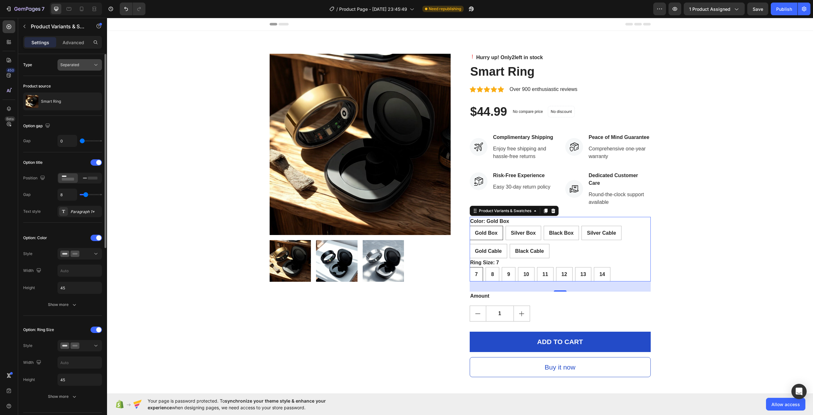
click at [93, 61] on button "Separated" at bounding box center [80, 64] width 44 height 11
click at [92, 176] on icon at bounding box center [90, 177] width 15 height 7
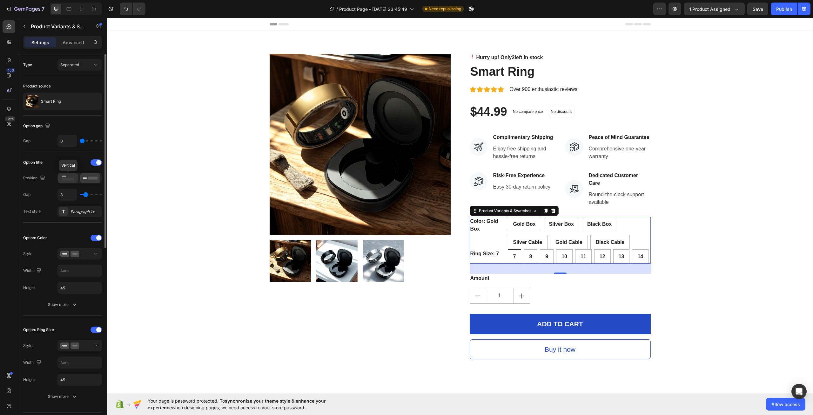
click at [71, 179] on rect at bounding box center [68, 179] width 12 height 3
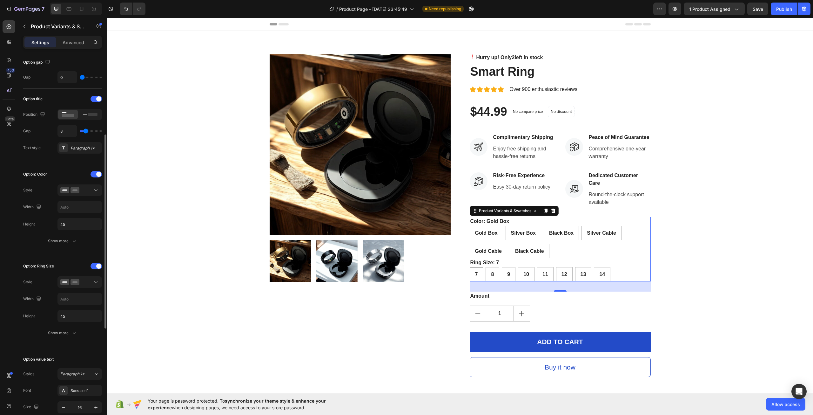
scroll to position [127, 0]
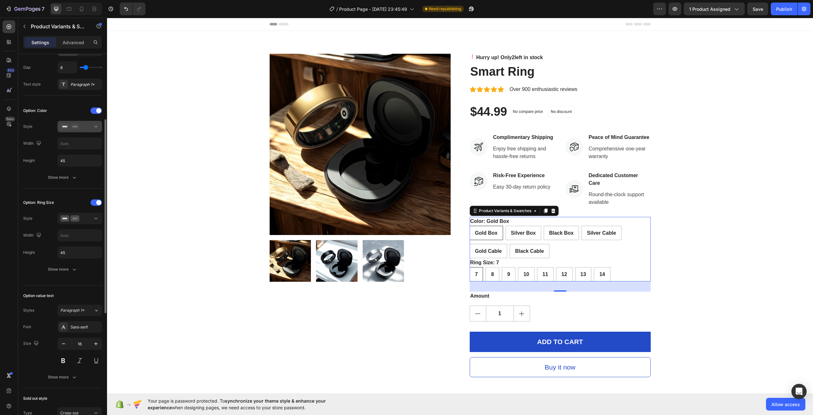
click at [76, 129] on icon at bounding box center [75, 126] width 9 height 6
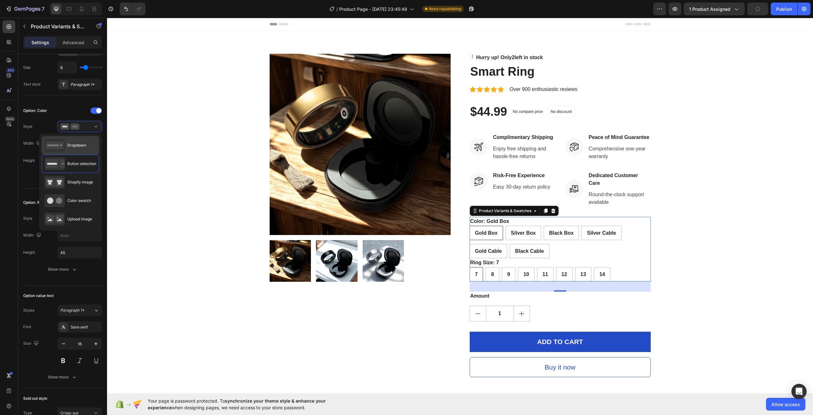
click at [78, 141] on div "Dropdown" at bounding box center [65, 145] width 42 height 13
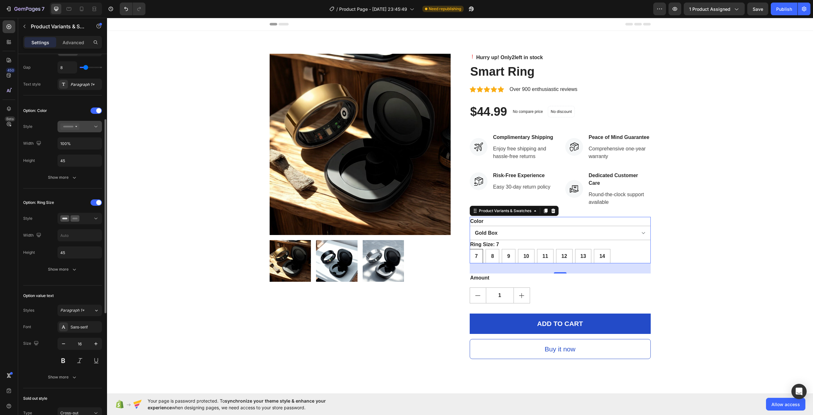
click at [84, 131] on button at bounding box center [80, 126] width 44 height 11
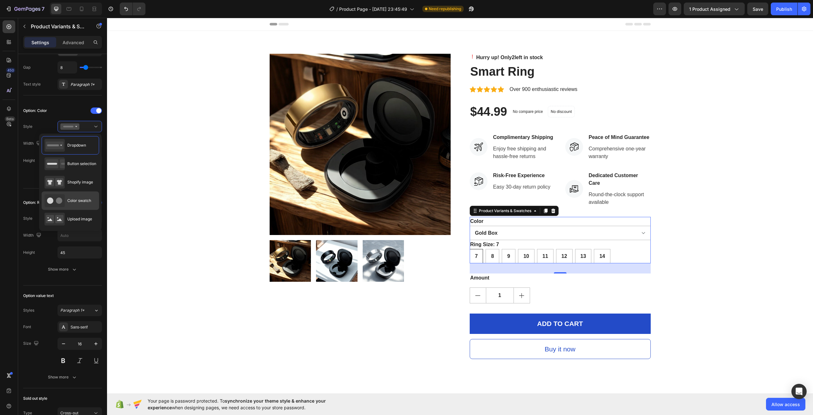
click at [69, 192] on div "Color swatch" at bounding box center [71, 200] width 58 height 18
type input "45"
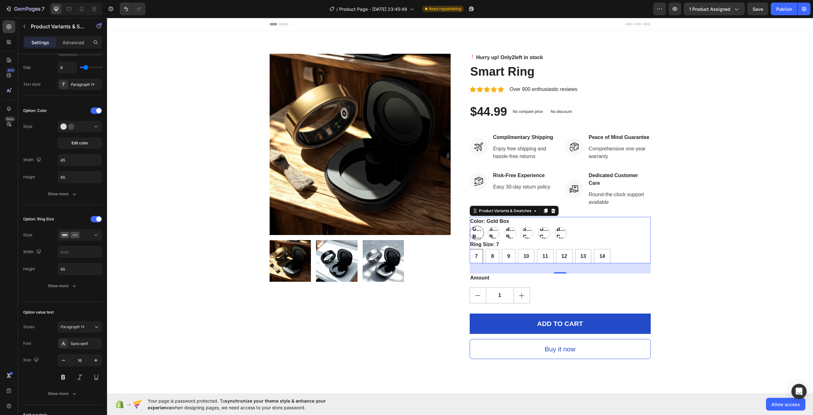
click at [475, 232] on span "Gold Box" at bounding box center [477, 232] width 11 height 15
click at [470, 226] on input "Gold Box Gold Box Gold Box" at bounding box center [470, 225] width 0 height 0
click at [477, 231] on span "Gold Box" at bounding box center [477, 232] width 11 height 15
click at [470, 226] on input "Gold Box Gold Box Gold Box" at bounding box center [470, 225] width 0 height 0
click at [477, 231] on span "Gold Box" at bounding box center [477, 232] width 11 height 15
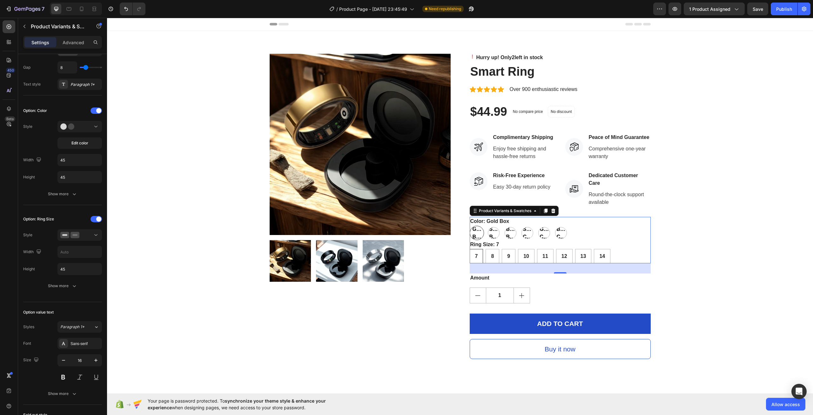
click at [470, 226] on input "Gold Box Gold Box Gold Box" at bounding box center [470, 225] width 0 height 0
click at [87, 144] on span "Edit color" at bounding box center [79, 143] width 17 height 6
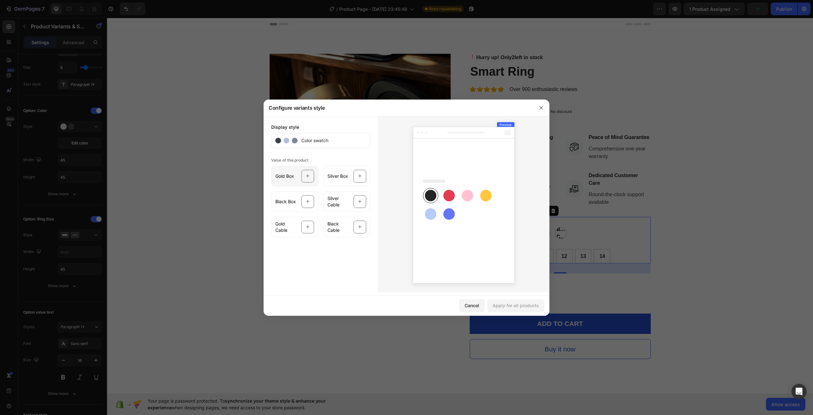
click at [284, 176] on span "Gold Box" at bounding box center [284, 176] width 19 height 6
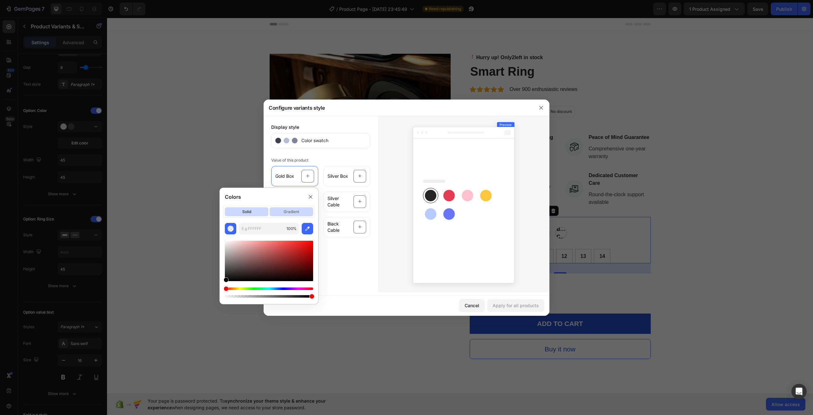
click at [276, 209] on p "gradient" at bounding box center [292, 211] width 44 height 9
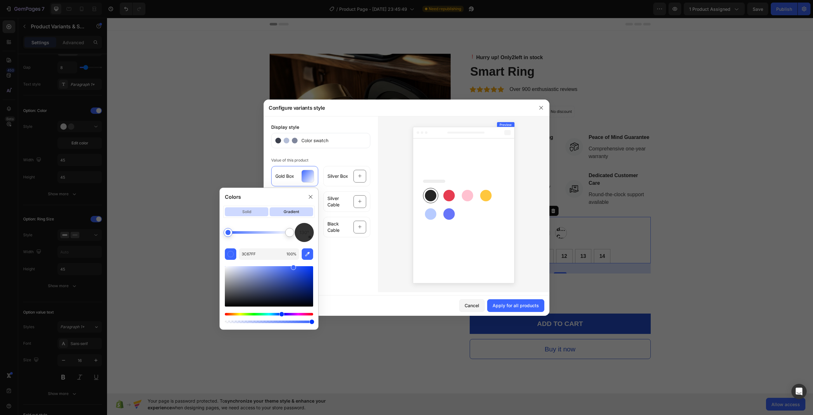
click at [241, 209] on p "solid" at bounding box center [247, 211] width 44 height 9
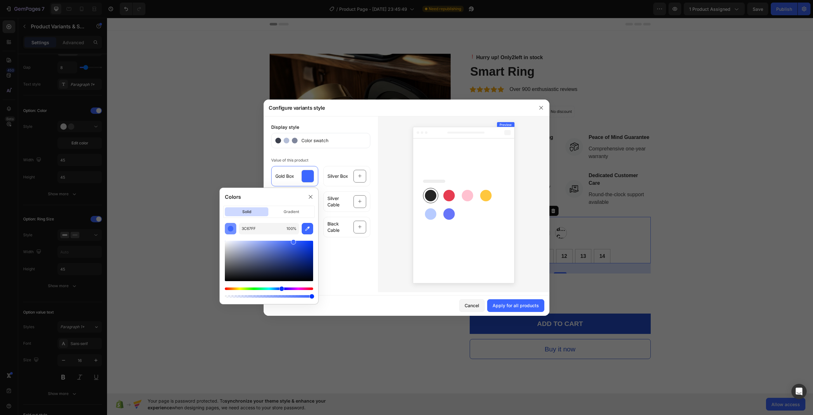
click at [230, 231] on div "button" at bounding box center [230, 228] width 6 height 6
click at [309, 225] on icon "button" at bounding box center [307, 228] width 6 height 6
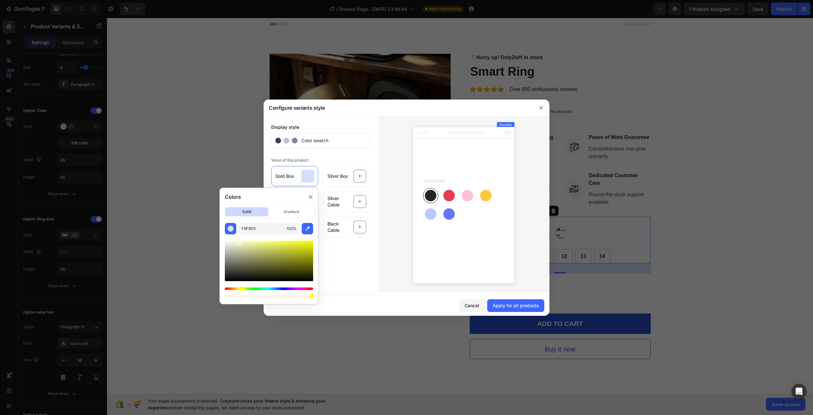
drag, startPoint x: 282, startPoint y: 288, endPoint x: 236, endPoint y: 284, distance: 45.6
click at [240, 290] on div "Hue" at bounding box center [241, 288] width 5 height 5
drag, startPoint x: 238, startPoint y: 243, endPoint x: 314, endPoint y: 248, distance: 75.8
click at [314, 248] on div at bounding box center [311, 250] width 5 height 5
drag, startPoint x: 308, startPoint y: 253, endPoint x: 305, endPoint y: 244, distance: 9.0
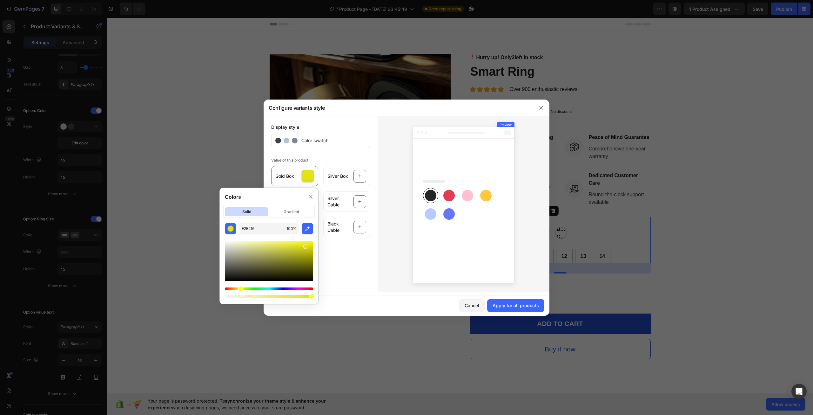
click at [305, 244] on div at bounding box center [269, 261] width 88 height 40
drag, startPoint x: 304, startPoint y: 246, endPoint x: 295, endPoint y: 245, distance: 8.3
click at [295, 245] on div at bounding box center [295, 246] width 5 height 5
type input "FFFF72"
click at [274, 239] on div at bounding box center [274, 241] width 5 height 5
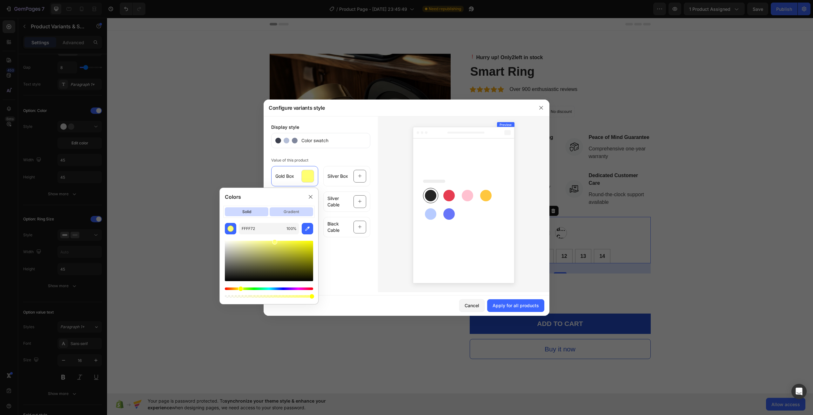
click at [284, 212] on p "gradient" at bounding box center [292, 211] width 44 height 9
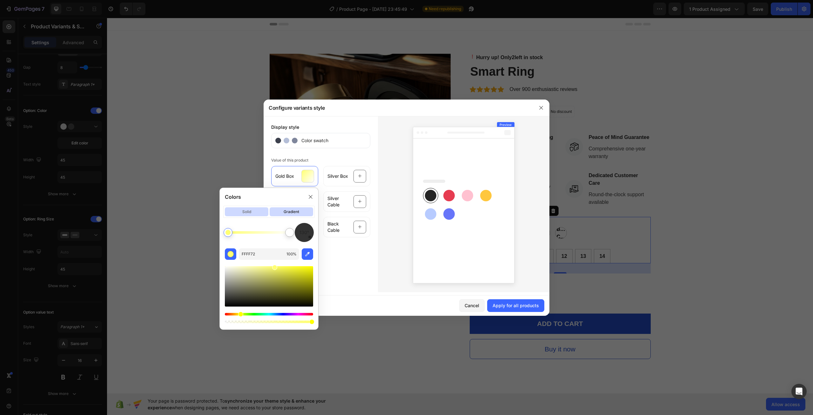
click at [242, 214] on p "solid" at bounding box center [247, 211] width 44 height 9
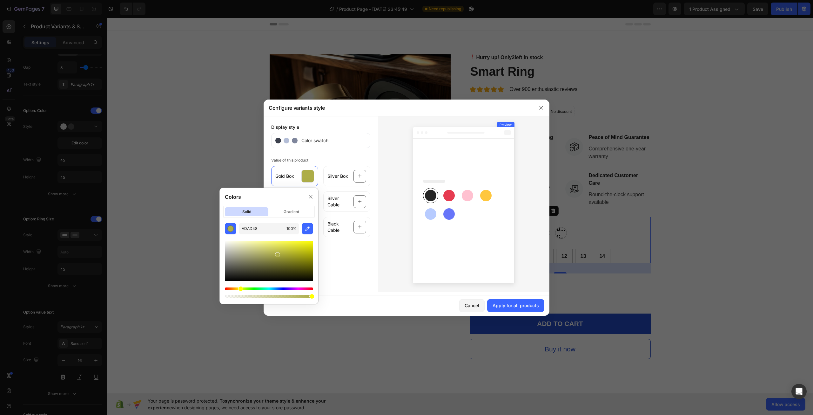
drag, startPoint x: 276, startPoint y: 244, endPoint x: 277, endPoint y: 253, distance: 8.9
click at [277, 253] on div at bounding box center [269, 261] width 88 height 40
drag, startPoint x: 277, startPoint y: 253, endPoint x: 282, endPoint y: 247, distance: 7.4
click at [282, 247] on div at bounding box center [282, 248] width 5 height 5
type input "D3D34C"
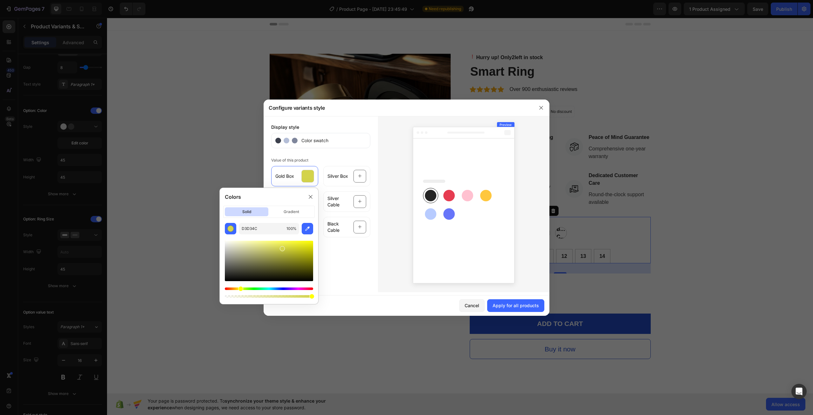
click at [338, 251] on div "Display style Color swatch Value of this product Gold Box Silver Box Black Box …" at bounding box center [321, 204] width 114 height 176
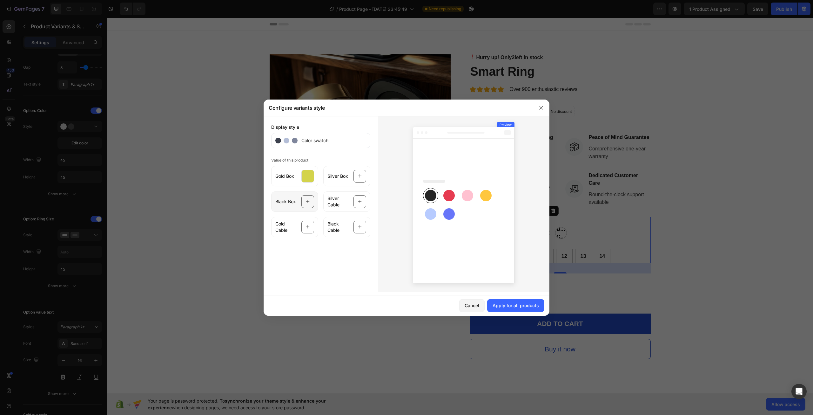
click at [306, 204] on icon at bounding box center [308, 201] width 4 height 12
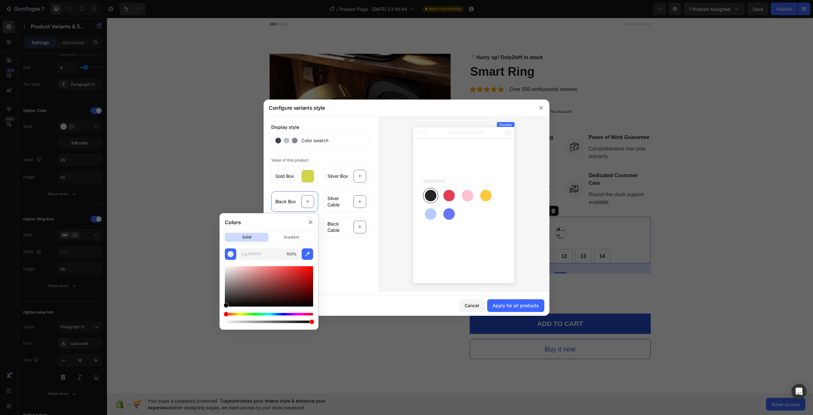
click at [228, 299] on div at bounding box center [269, 286] width 88 height 40
drag, startPoint x: 227, startPoint y: 304, endPoint x: 228, endPoint y: 309, distance: 5.5
click at [228, 309] on div at bounding box center [269, 294] width 88 height 59
type input "000000"
click at [364, 272] on div "Display style Color swatch Value of this product Gold Box Silver Box Black Box …" at bounding box center [321, 204] width 114 height 176
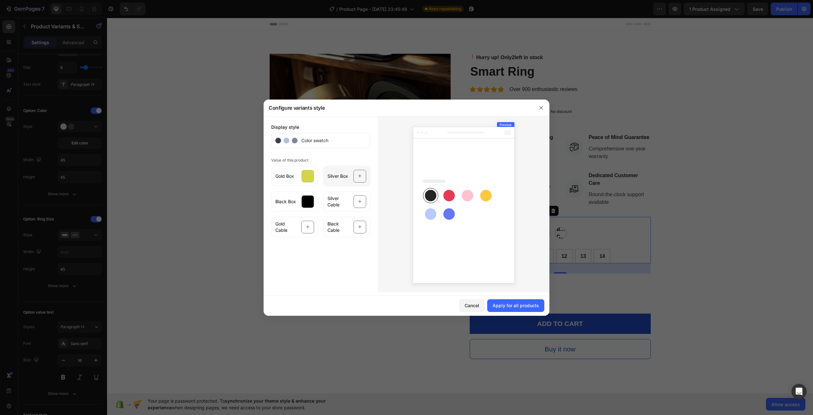
click at [356, 178] on div at bounding box center [360, 176] width 13 height 13
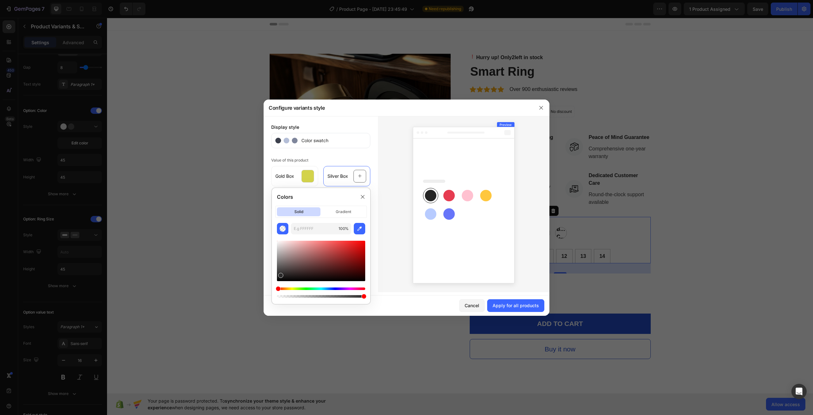
click at [293, 146] on div "Color swatch" at bounding box center [320, 140] width 99 height 15
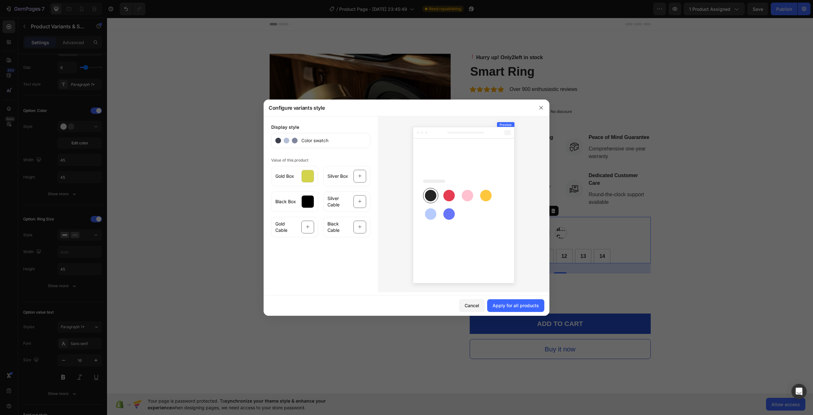
click at [295, 143] on circle at bounding box center [295, 141] width 6 height 6
click at [320, 143] on span "Color swatch" at bounding box center [313, 140] width 31 height 7
click at [363, 179] on div at bounding box center [360, 176] width 13 height 13
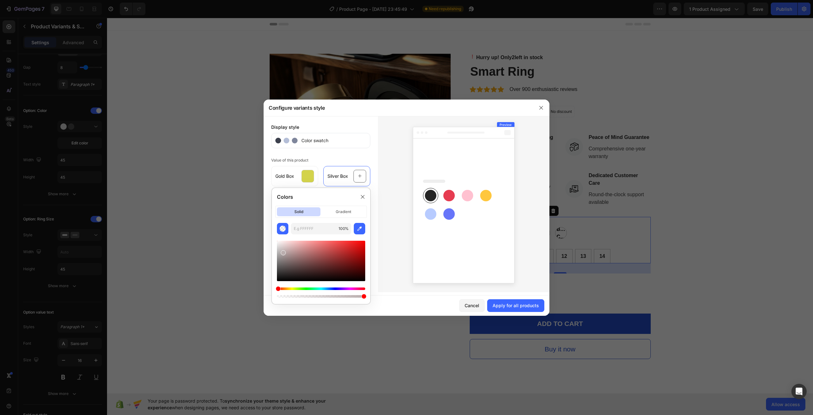
drag, startPoint x: 284, startPoint y: 265, endPoint x: 282, endPoint y: 251, distance: 14.1
click at [282, 251] on div at bounding box center [321, 261] width 88 height 40
drag, startPoint x: 283, startPoint y: 255, endPoint x: 278, endPoint y: 252, distance: 6.1
click at [278, 252] on div at bounding box center [321, 261] width 88 height 40
drag, startPoint x: 280, startPoint y: 251, endPoint x: 280, endPoint y: 247, distance: 4.1
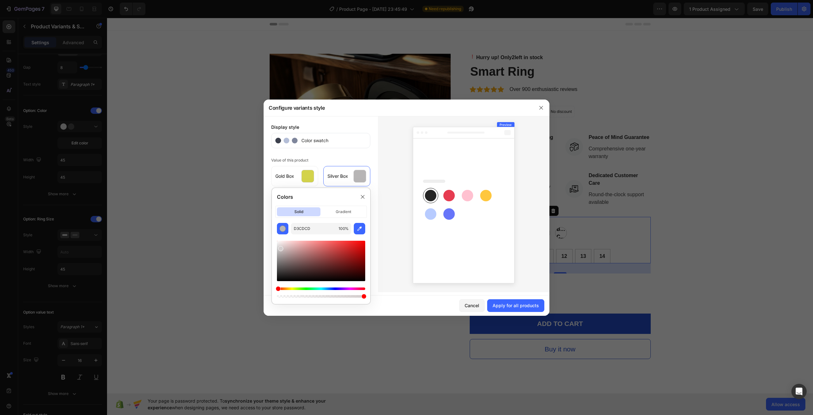
click at [280, 247] on div at bounding box center [280, 248] width 5 height 5
click at [277, 250] on div at bounding box center [321, 261] width 88 height 40
type input "BFBFBF"
click at [403, 252] on div at bounding box center [464, 204] width 172 height 176
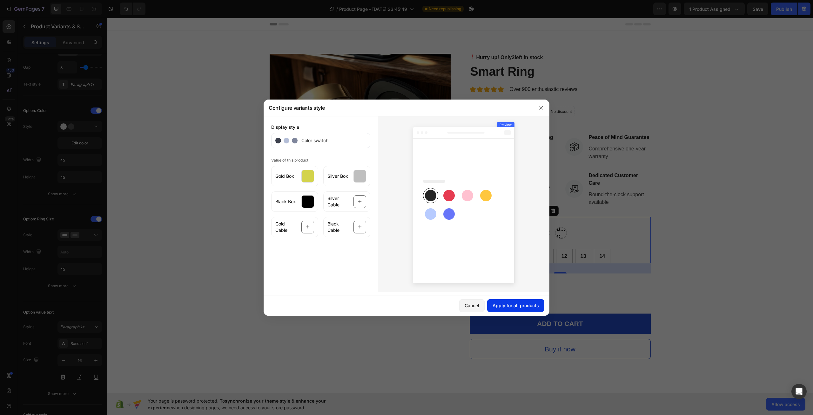
click at [511, 304] on div "Apply for all products" at bounding box center [516, 305] width 46 height 7
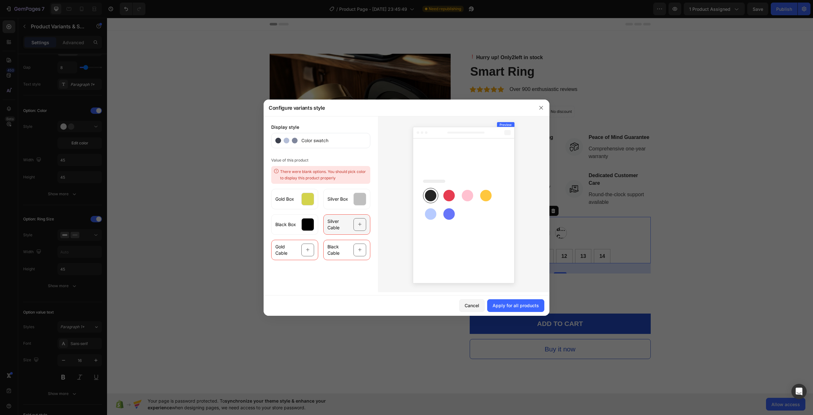
click at [360, 225] on icon at bounding box center [359, 223] width 3 height 3
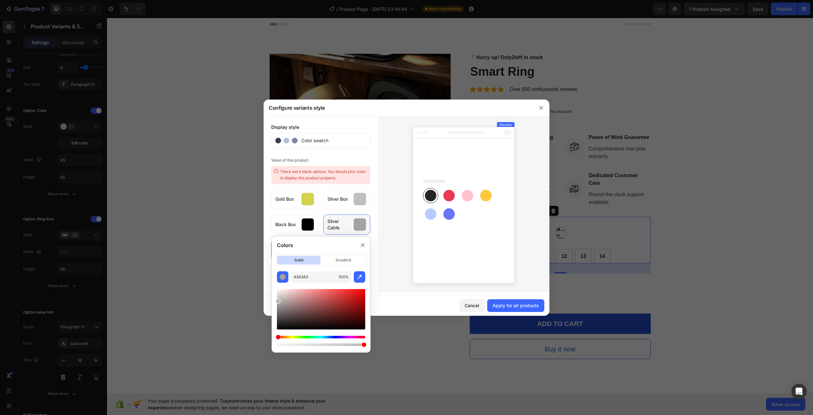
type input "BABABA"
drag, startPoint x: 284, startPoint y: 303, endPoint x: 262, endPoint y: 299, distance: 21.9
click at [262, 0] on body "7 Version history / Product Page - Sep 24, 23:45:49 Need republishing Preview 1…" at bounding box center [406, 0] width 813 height 0
click at [389, 277] on div at bounding box center [464, 204] width 172 height 176
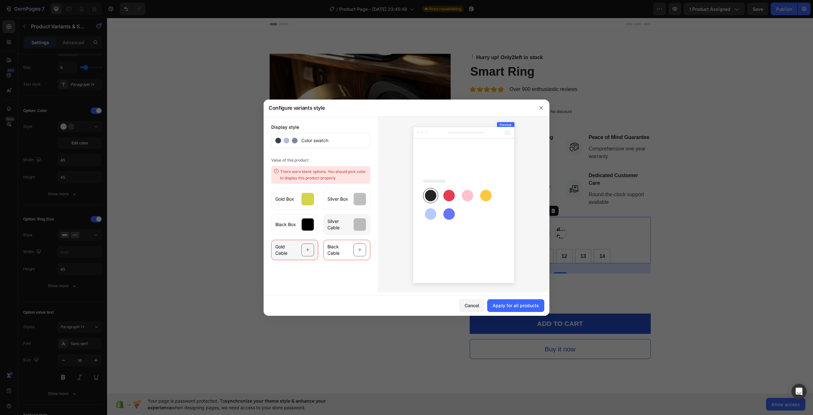
click at [307, 252] on icon at bounding box center [308, 250] width 4 height 12
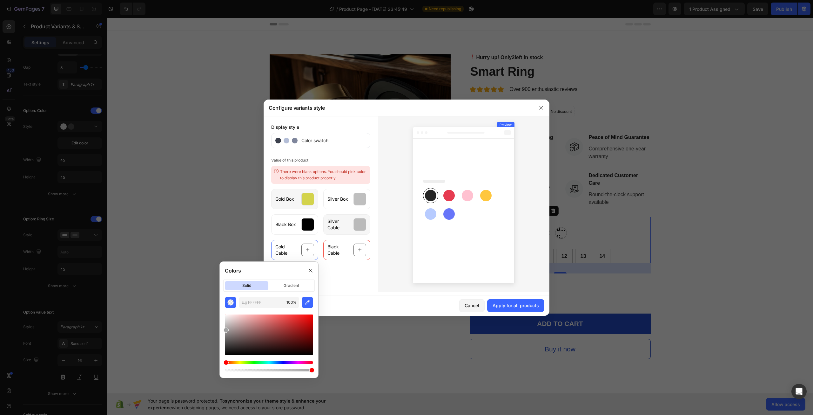
click at [298, 200] on div "Gold Box" at bounding box center [294, 199] width 47 height 20
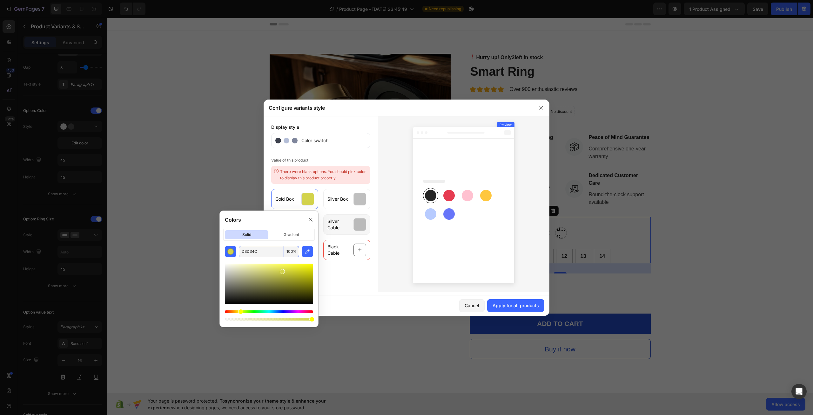
click at [259, 253] on input "D3D34C" at bounding box center [261, 251] width 45 height 11
click at [339, 291] on div "Display style Color swatch Value of this product There were blank options. You …" at bounding box center [321, 204] width 114 height 176
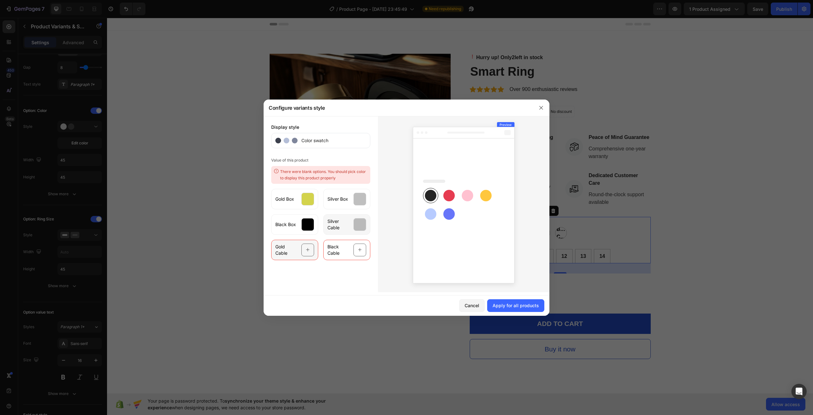
click at [300, 251] on div "Gold Cable" at bounding box center [294, 250] width 47 height 20
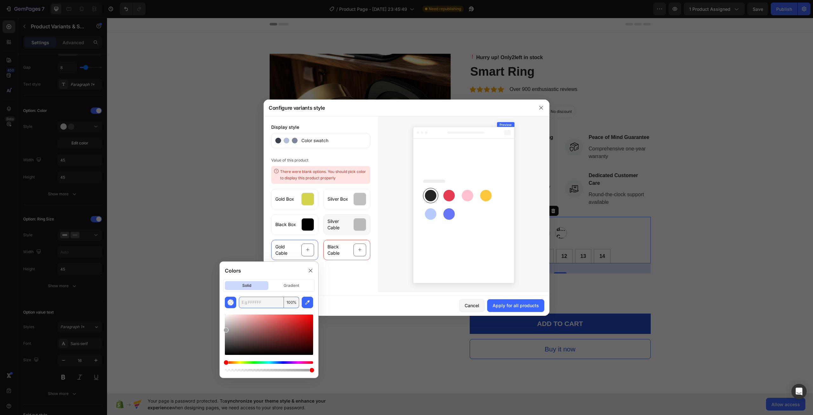
click at [258, 300] on input "text" at bounding box center [261, 301] width 45 height 11
paste input "D3D34C"
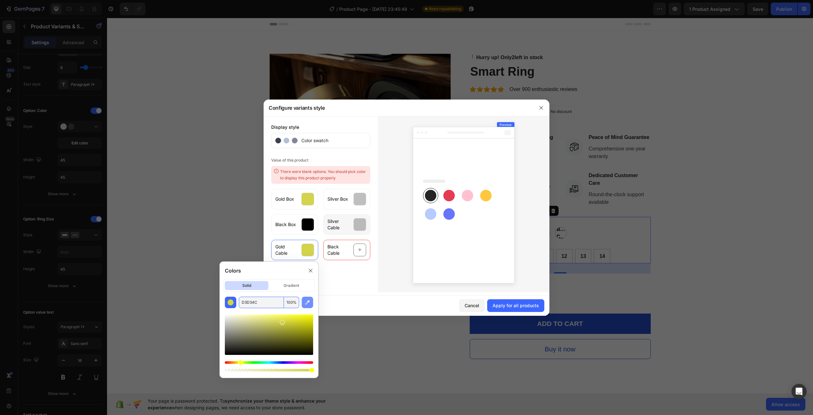
click at [311, 304] on button "button" at bounding box center [307, 301] width 11 height 11
type input "FFFFFF"
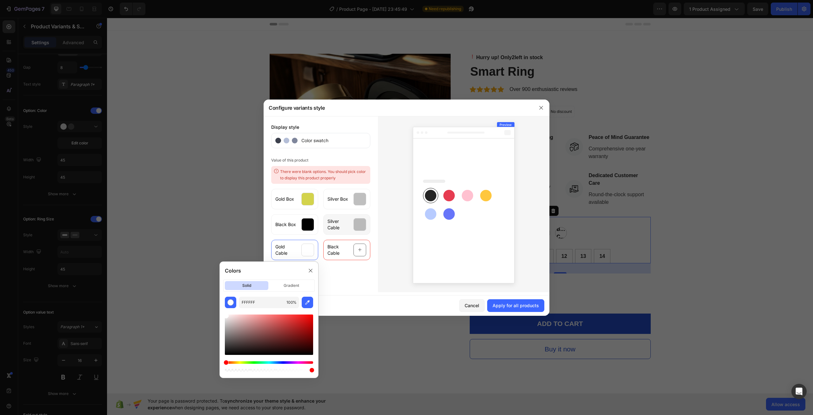
click at [344, 273] on div "Display style Color swatch Value of this product There were blank options. You …" at bounding box center [321, 204] width 114 height 176
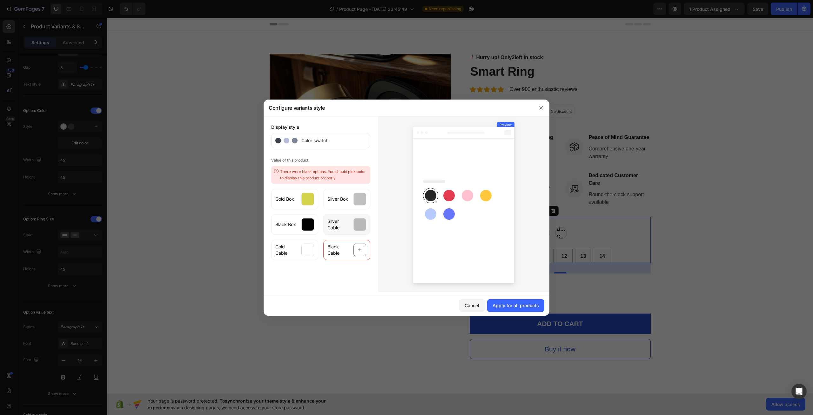
click at [335, 261] on div "Display style Color swatch Value of this product There were blank options. You …" at bounding box center [321, 204] width 114 height 176
click at [339, 248] on span "Black Cable" at bounding box center [339, 249] width 22 height 13
click at [337, 256] on div "Black Cable" at bounding box center [346, 250] width 47 height 20
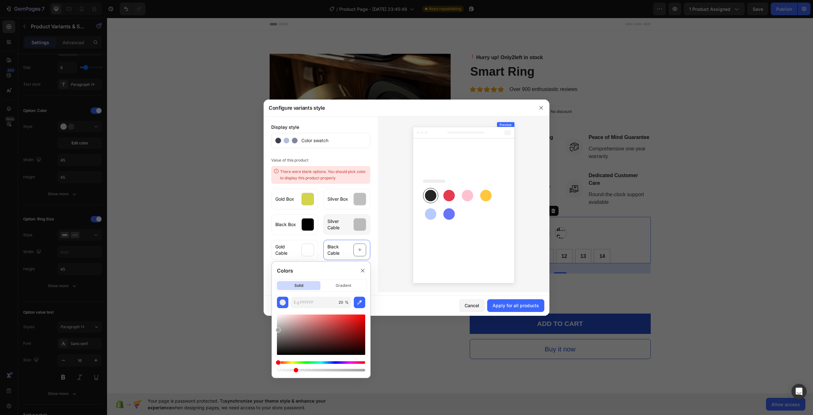
type input "21"
drag, startPoint x: 365, startPoint y: 371, endPoint x: 304, endPoint y: 370, distance: 61.3
click at [296, 370] on div at bounding box center [296, 369] width 5 height 5
type input "A3A3A3"
click at [382, 309] on div "Cancel Apply for all products" at bounding box center [407, 305] width 286 height 20
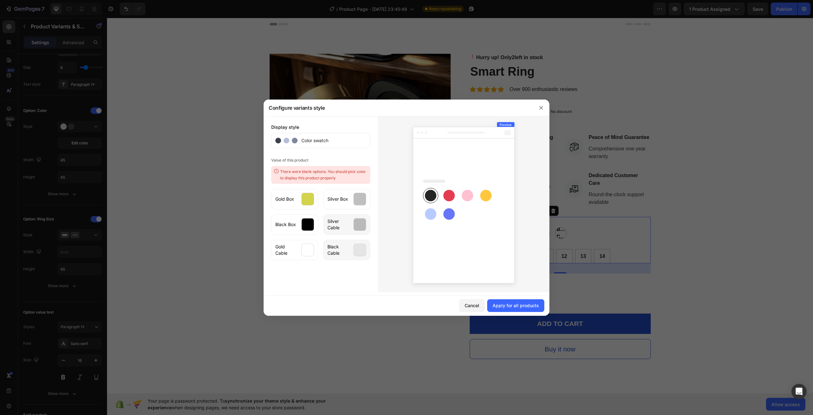
click at [346, 252] on span "Black Cable" at bounding box center [339, 249] width 22 height 13
click at [302, 224] on div at bounding box center [308, 224] width 13 height 13
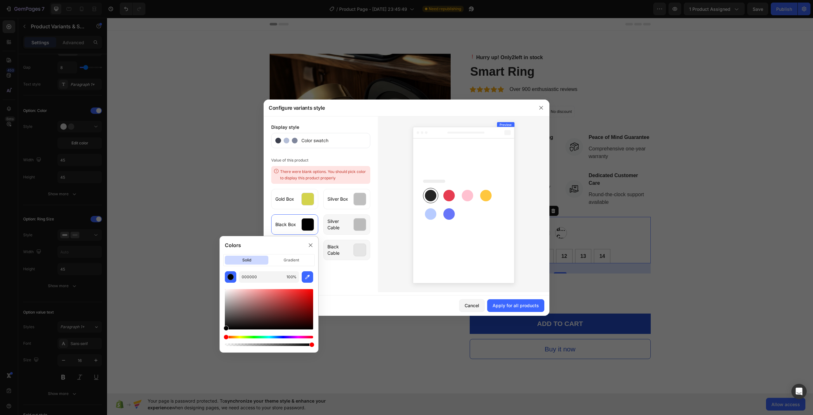
click at [353, 244] on div "Black Cable" at bounding box center [346, 250] width 47 height 20
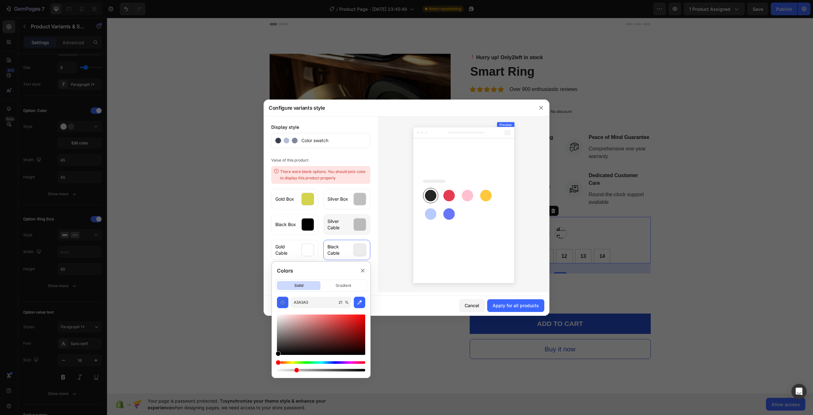
type input "000000"
drag, startPoint x: 278, startPoint y: 335, endPoint x: 269, endPoint y: 365, distance: 31.9
click at [269, 365] on div "Colors solid gradient 000000 21 %" at bounding box center [321, 320] width 104 height 122
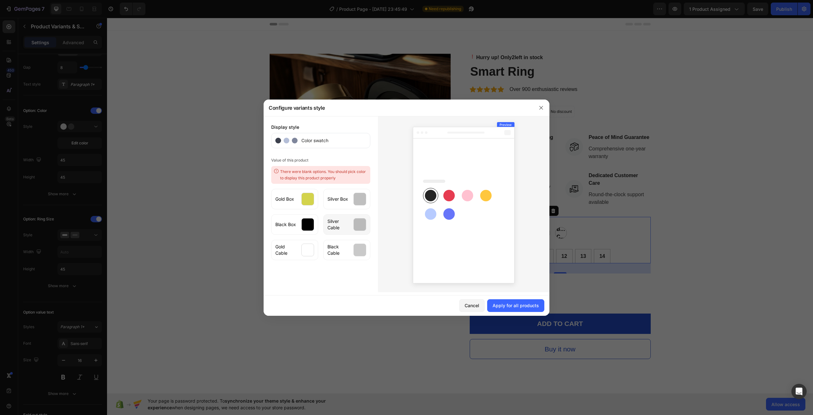
click at [380, 290] on div at bounding box center [464, 204] width 172 height 176
click at [360, 248] on div at bounding box center [360, 249] width 13 height 13
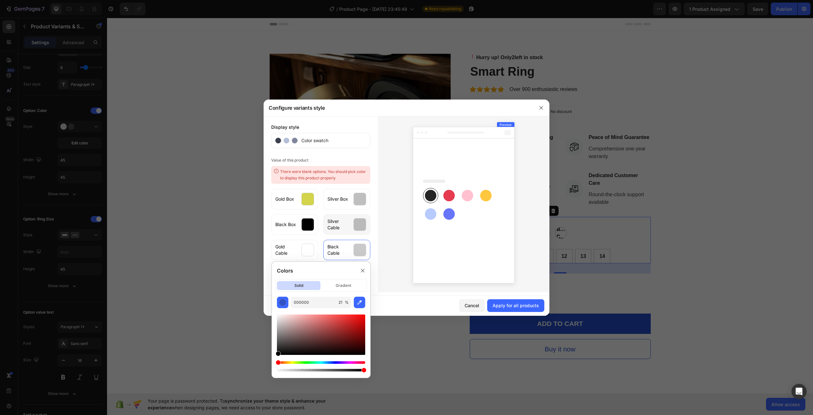
drag, startPoint x: 298, startPoint y: 370, endPoint x: 389, endPoint y: 369, distance: 90.6
click at [389, 0] on body "7 Version history / Product Page - Sep 24, 23:45:49 Need republishing Preview 1…" at bounding box center [406, 0] width 813 height 0
type input "100"
click at [384, 290] on div at bounding box center [464, 204] width 172 height 176
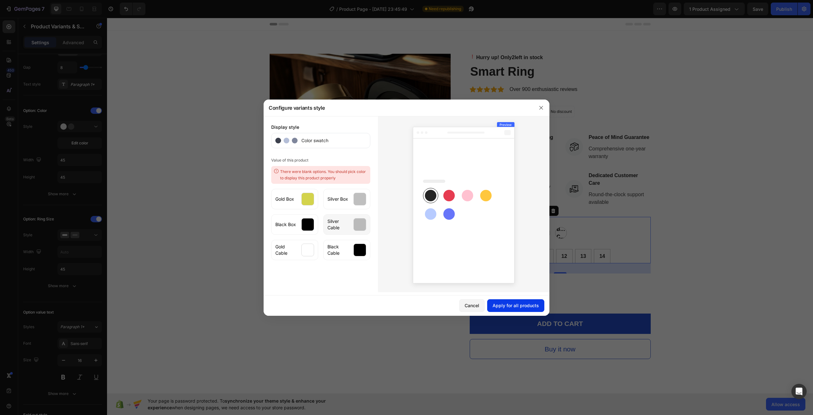
click at [517, 306] on div "Apply for all products" at bounding box center [516, 305] width 46 height 7
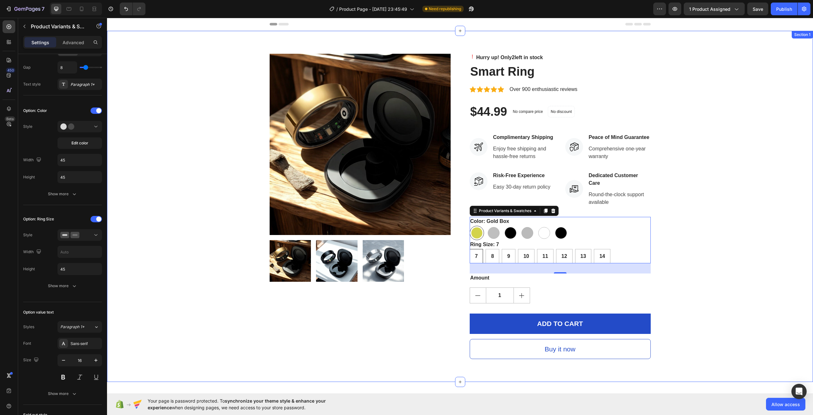
click at [682, 254] on div "Product Images Hurry up! Only 2 left in stock Stock Counter Smart Ring Product …" at bounding box center [460, 206] width 697 height 305
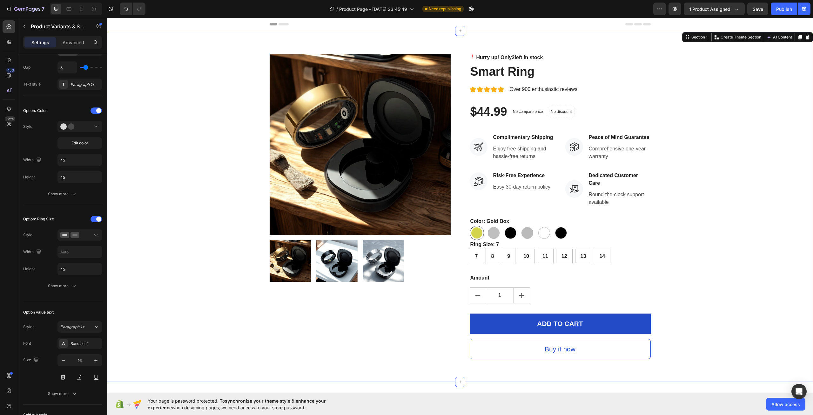
scroll to position [0, 0]
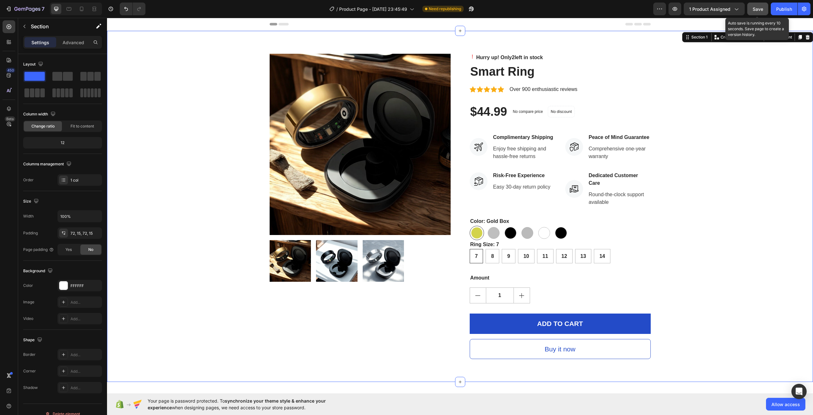
click at [752, 12] on button "Save" at bounding box center [758, 9] width 21 height 13
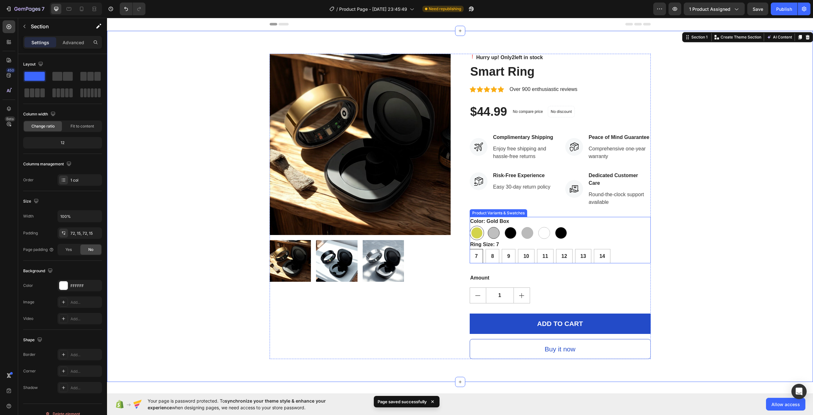
click at [492, 233] on div at bounding box center [494, 233] width 12 height 12
click at [487, 226] on input "Silver Box Silver Box" at bounding box center [486, 225] width 0 height 0
radio input "true"
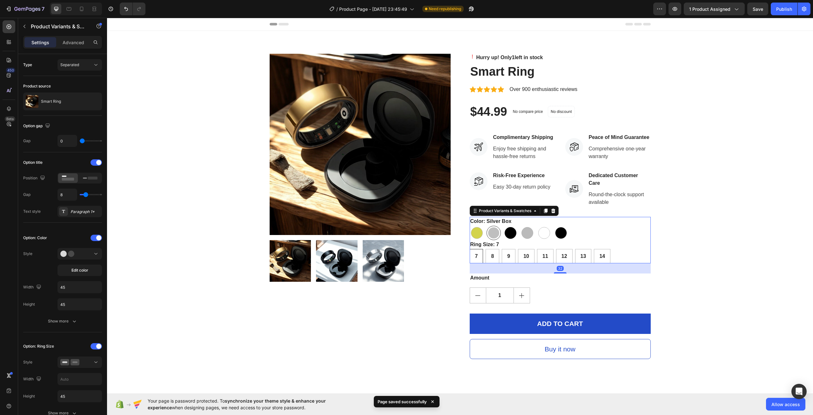
click at [510, 227] on div at bounding box center [511, 233] width 12 height 12
click at [504, 226] on input "Black Box Black Box" at bounding box center [503, 225] width 0 height 0
radio input "true"
click at [527, 230] on div at bounding box center [528, 233] width 12 height 12
click at [520, 226] on input "Silver Cable Silver Cable" at bounding box center [520, 225] width 0 height 0
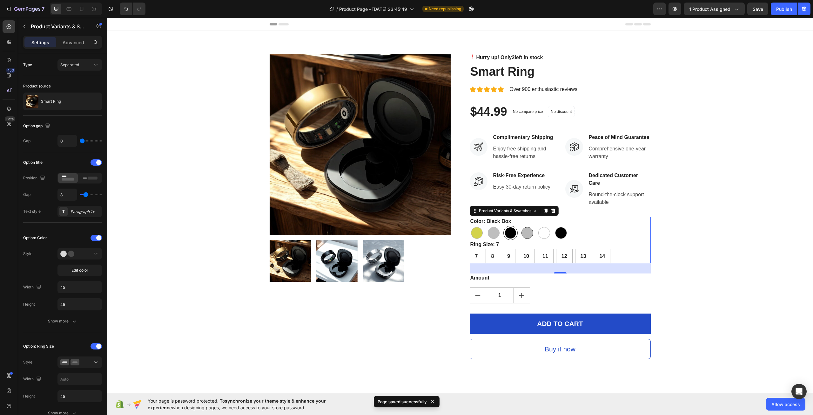
radio input "true"
click at [542, 231] on div at bounding box center [545, 233] width 12 height 12
click at [537, 226] on input "Gold Cable Gold Cable" at bounding box center [537, 225] width 0 height 0
radio input "true"
click at [555, 232] on div at bounding box center [561, 233] width 12 height 12
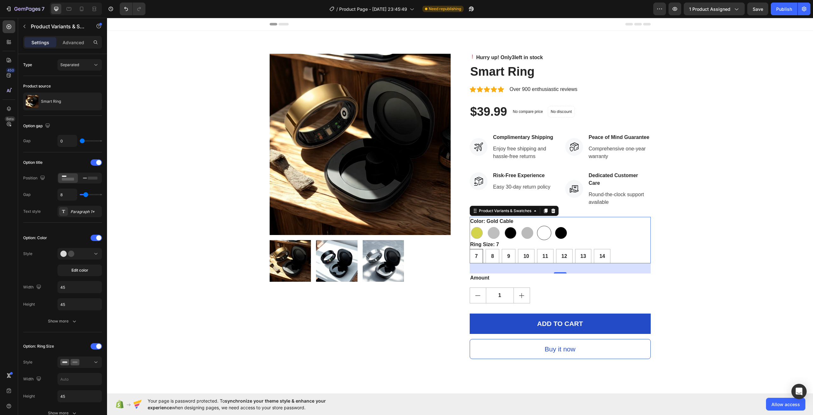
click at [554, 226] on input "Black Cable Black Cable" at bounding box center [554, 225] width 0 height 0
radio input "true"
click at [475, 231] on div at bounding box center [477, 233] width 12 height 12
click at [470, 226] on input "Gold Box Gold Box" at bounding box center [470, 225] width 0 height 0
radio input "true"
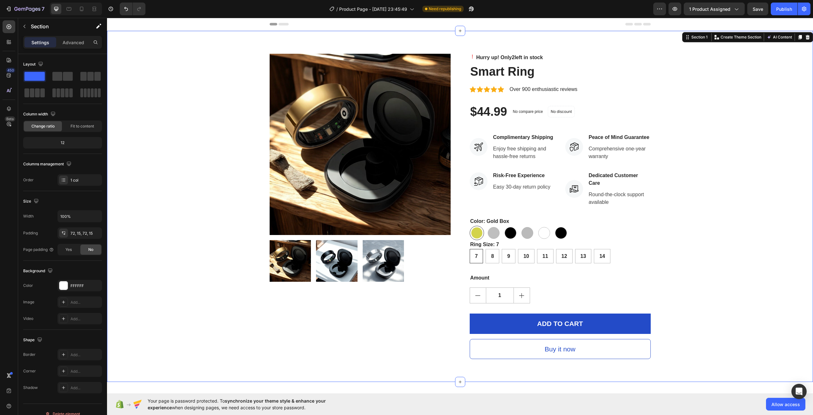
click at [688, 243] on div "Product Images Hurry up! Only 2 left in stock Stock Counter Smart Ring Product …" at bounding box center [460, 206] width 697 height 305
click at [764, 11] on span "Save" at bounding box center [758, 8] width 10 height 5
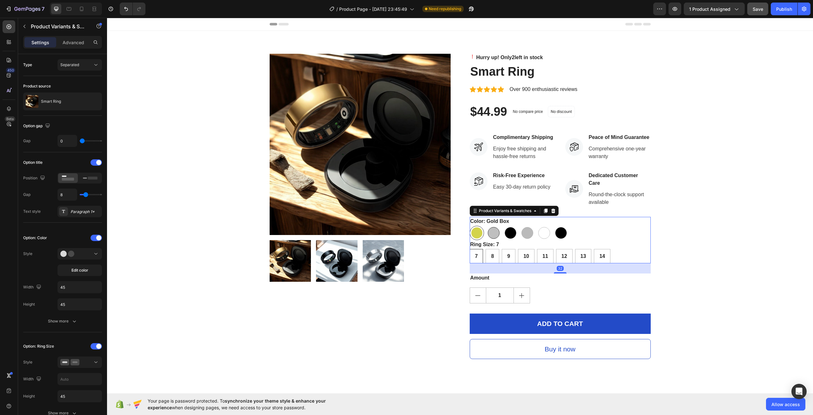
click at [488, 233] on div at bounding box center [494, 233] width 12 height 12
click at [487, 226] on input "Silver Box Silver Box" at bounding box center [486, 225] width 0 height 0
radio input "true"
click at [509, 233] on div at bounding box center [511, 233] width 12 height 12
click at [504, 226] on input "Black Box Black Box" at bounding box center [503, 225] width 0 height 0
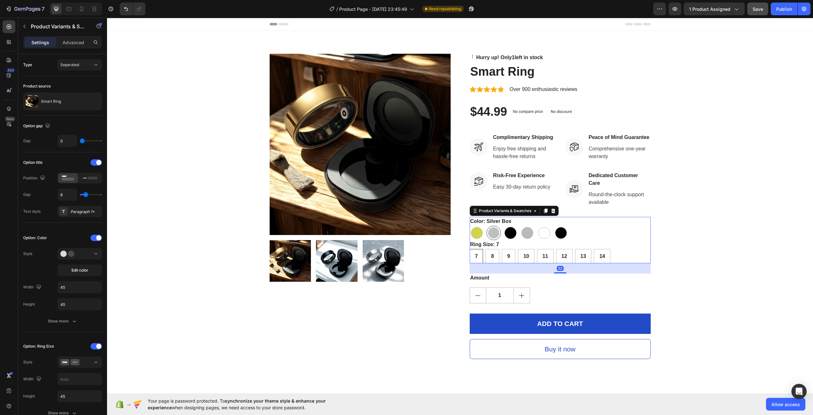
radio input "true"
click at [474, 234] on div at bounding box center [477, 233] width 12 height 12
click at [470, 226] on input "Gold Box Gold Box" at bounding box center [470, 225] width 0 height 0
radio input "true"
click at [491, 228] on div at bounding box center [494, 233] width 12 height 12
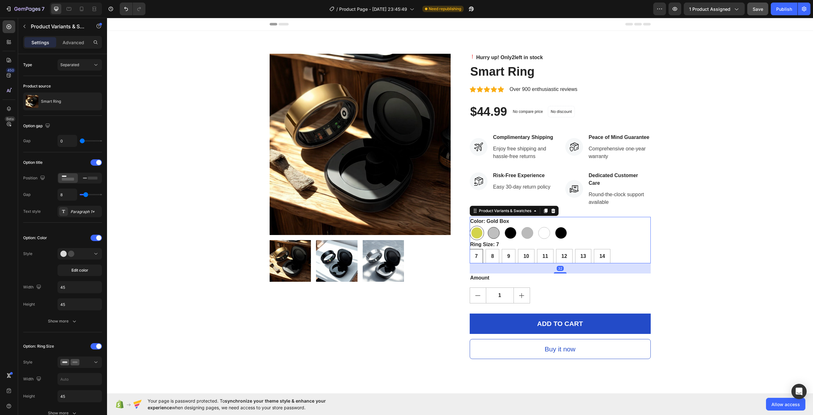
click at [487, 226] on input "Silver Box Silver Box" at bounding box center [486, 225] width 0 height 0
radio input "true"
click at [509, 229] on div at bounding box center [511, 233] width 12 height 12
click at [504, 226] on input "Black Box Black Box" at bounding box center [503, 225] width 0 height 0
radio input "true"
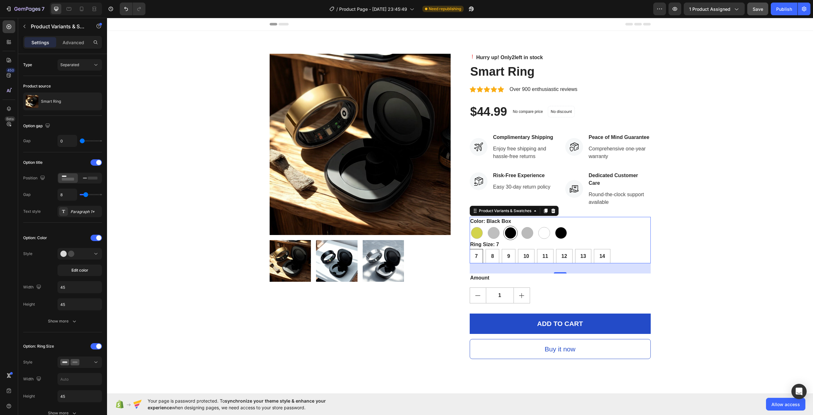
click at [585, 234] on div "Gold Box Gold Box Silver Box Silver Box Black Box Black Box Silver Cable Silver…" at bounding box center [560, 233] width 181 height 14
click at [508, 210] on div "Product Variants & Swatches" at bounding box center [505, 211] width 55 height 6
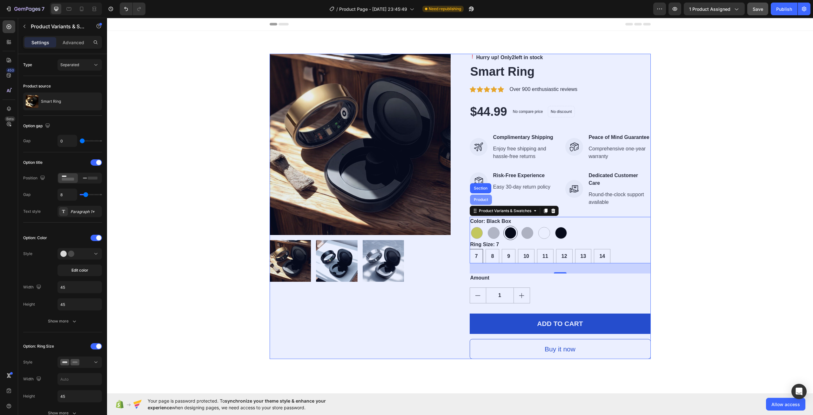
click at [487, 203] on div "Product" at bounding box center [481, 199] width 22 height 10
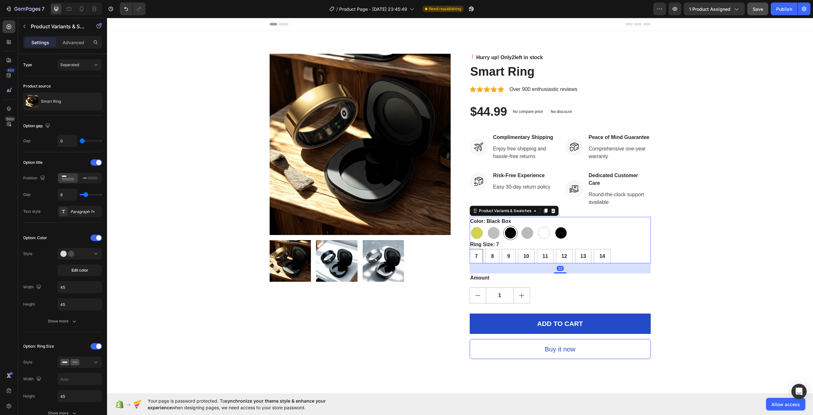
click at [538, 241] on div "Ring Size: 7 7 7 7 8 8 8 9 9 9 10 10 10 11 11 11 12 12 12 13 13 13 14 14 14" at bounding box center [560, 251] width 181 height 23
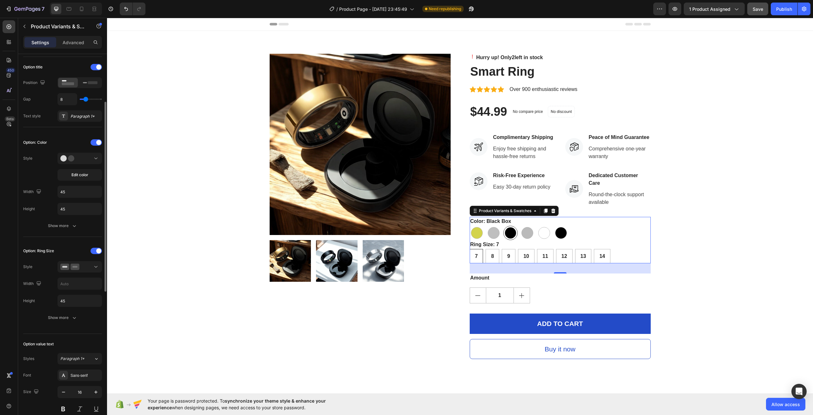
click at [74, 151] on div "Option: Color Style Edit color Width 45 Height 45 Show more" at bounding box center [62, 184] width 79 height 94
click at [75, 156] on icon at bounding box center [69, 158] width 19 height 6
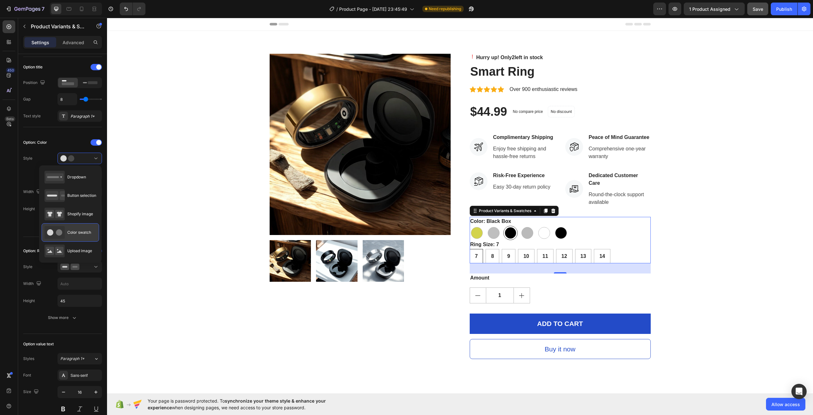
click at [65, 236] on div "Color swatch" at bounding box center [67, 232] width 47 height 13
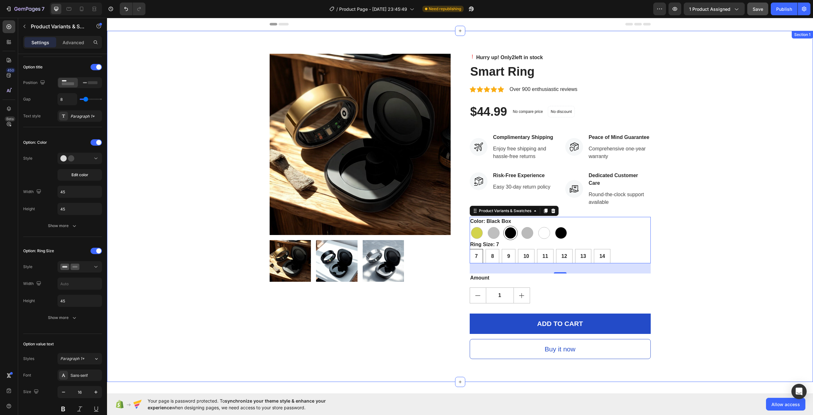
click at [677, 248] on div "Product Images Hurry up! Only 2 left in stock Stock Counter Smart Ring Product …" at bounding box center [460, 206] width 697 height 305
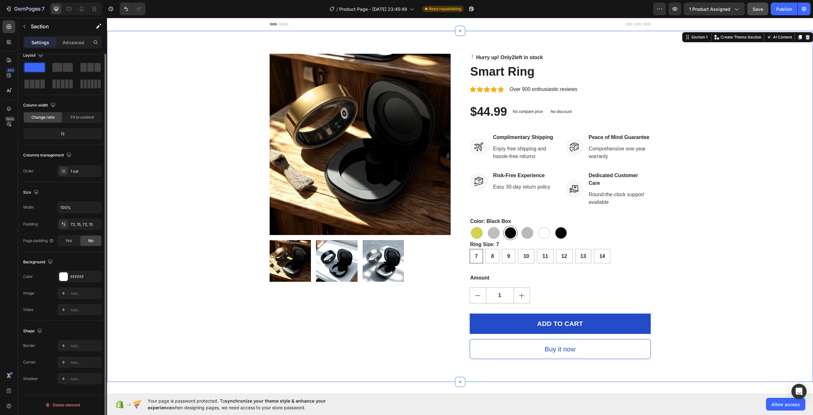
scroll to position [0, 0]
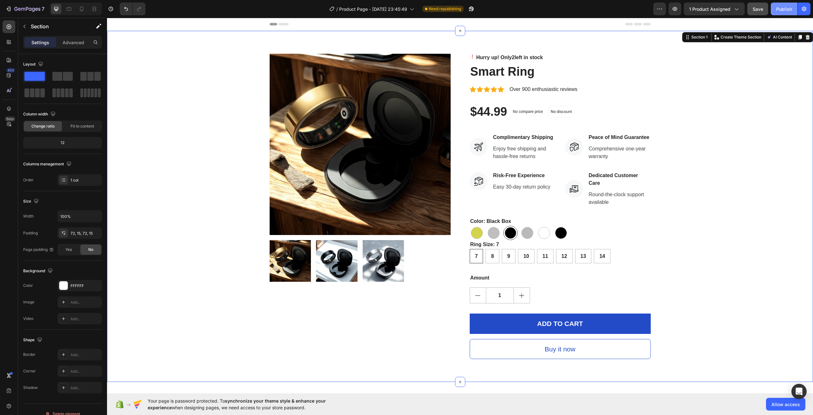
click at [775, 12] on button "Publish" at bounding box center [784, 9] width 27 height 13
click at [509, 57] on p "Hurry up! Only 2 left in stock" at bounding box center [510, 58] width 67 height 8
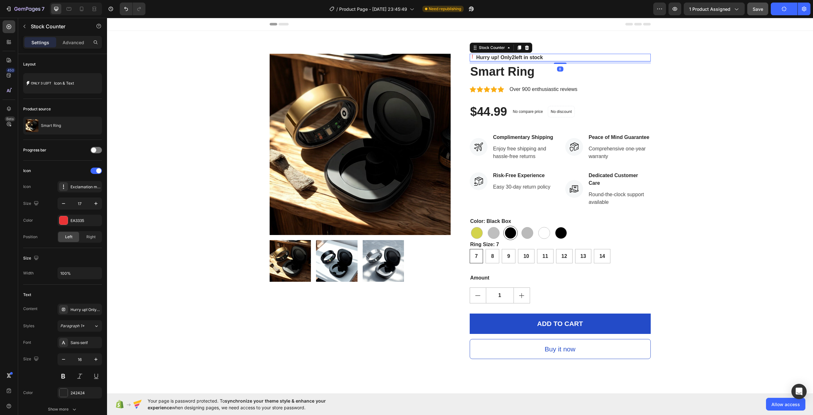
click at [509, 57] on p "Hurry up! Only 2 left in stock" at bounding box center [510, 58] width 67 height 8
click at [85, 80] on div "Icon & Text" at bounding box center [73, 83] width 39 height 15
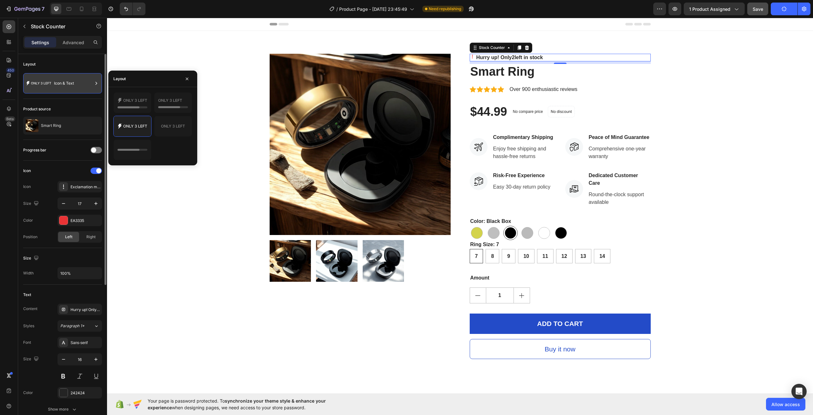
click at [85, 83] on div "Icon & Text" at bounding box center [73, 83] width 39 height 15
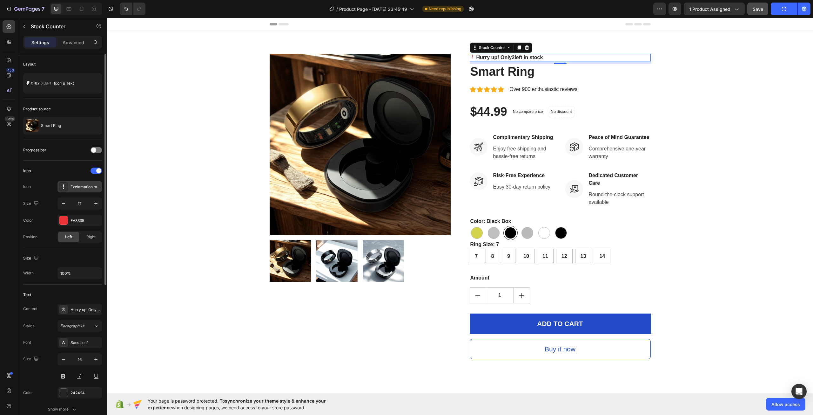
click at [72, 184] on div "Exclamation mark bold" at bounding box center [86, 187] width 30 height 6
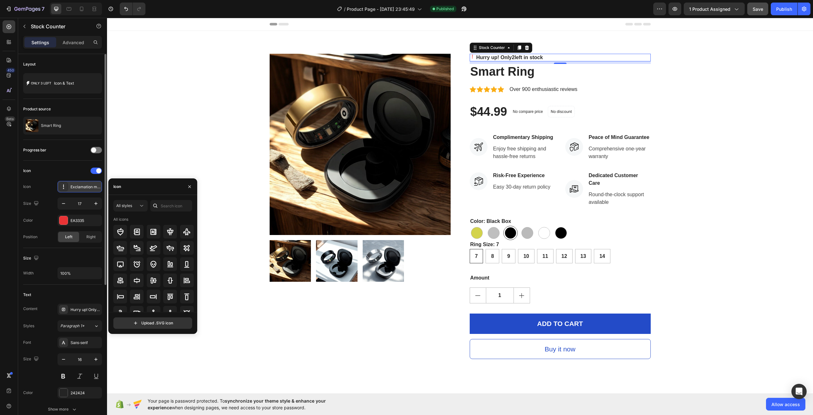
click at [75, 187] on div "Exclamation mark bold" at bounding box center [86, 187] width 30 height 6
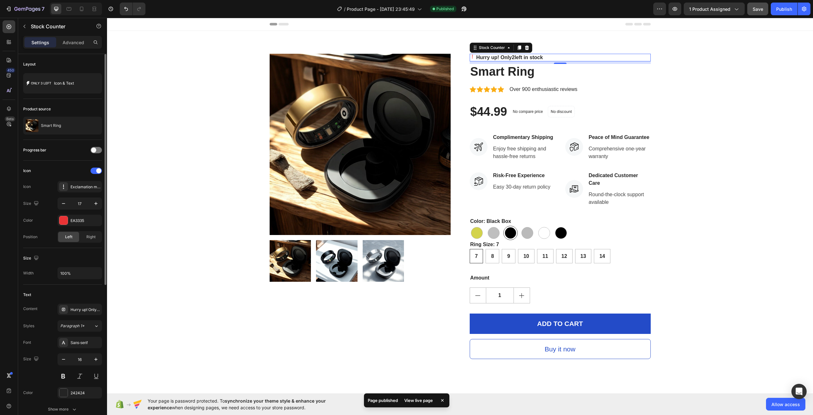
scroll to position [95, 0]
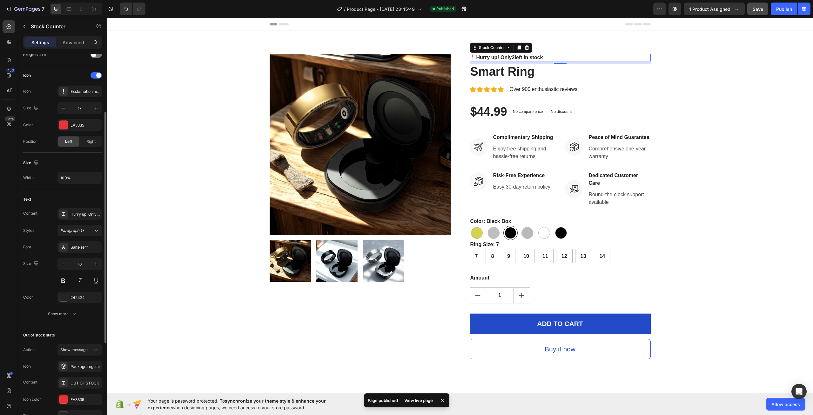
click at [81, 207] on div "Text Content Hurry up! Only %number% left in stock Styles Paragraph 1* Font San…" at bounding box center [62, 257] width 79 height 136
click at [82, 214] on div "Hurry up! Only %number% left in stock" at bounding box center [86, 214] width 30 height 6
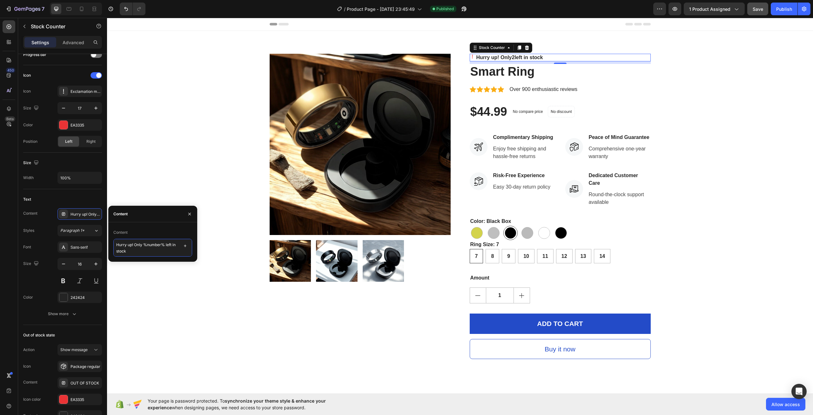
drag, startPoint x: 165, startPoint y: 243, endPoint x: 144, endPoint y: 243, distance: 20.3
click at [144, 243] on textarea "Hurry up! Only %number% left in stock" at bounding box center [152, 248] width 79 height 18
type textarea "Hurry up! Only 50 left in stock"
click at [36, 276] on div "Size 16" at bounding box center [62, 272] width 79 height 29
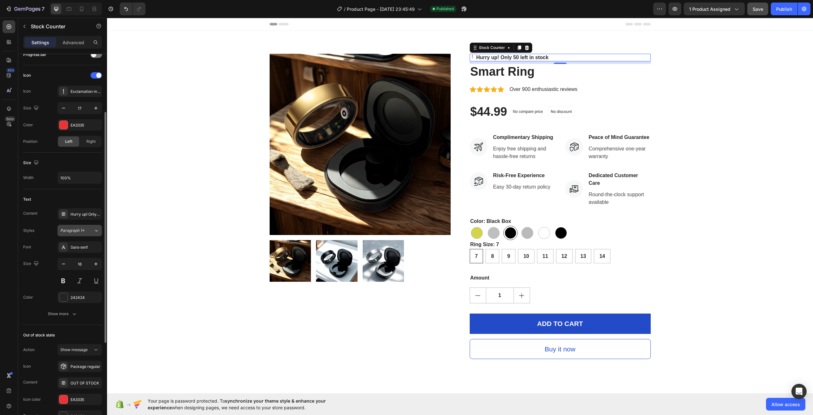
click at [79, 231] on span "Paragraph 1*" at bounding box center [72, 230] width 24 height 6
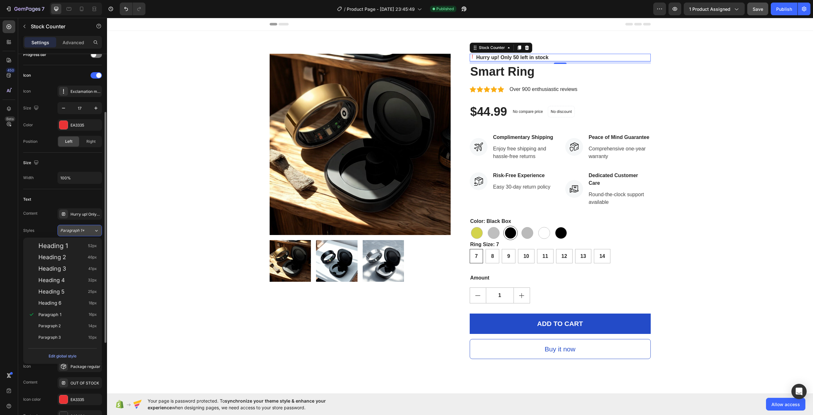
click at [79, 231] on span "Paragraph 1*" at bounding box center [72, 230] width 24 height 6
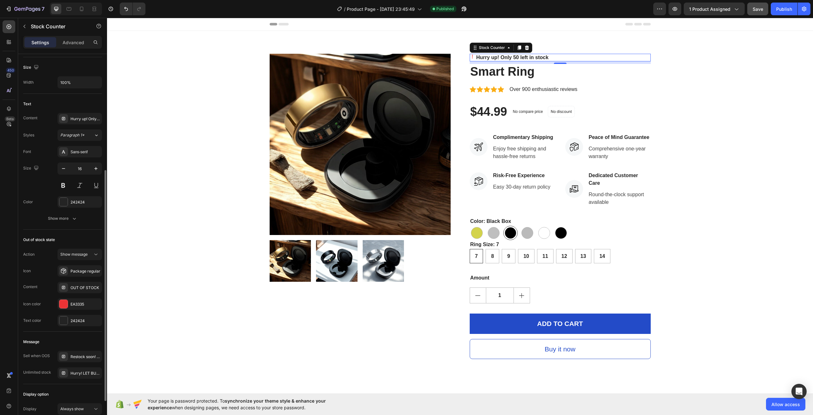
scroll to position [243, 0]
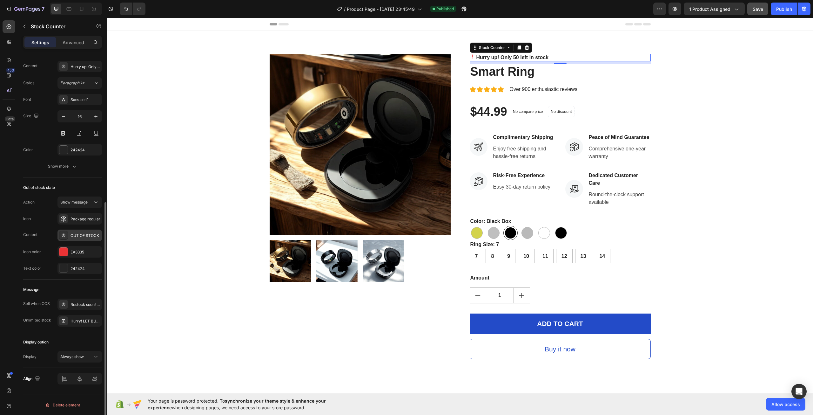
click at [83, 239] on div "OUT OF STOCK" at bounding box center [80, 234] width 44 height 11
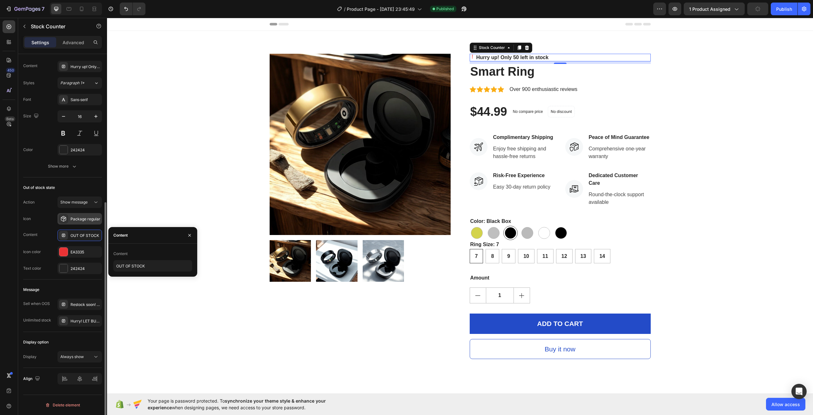
click at [82, 217] on div "Package regular" at bounding box center [86, 219] width 30 height 6
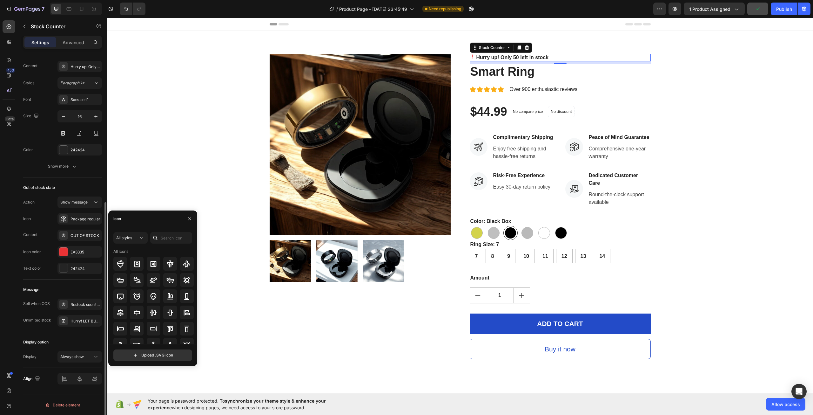
click at [47, 221] on div "Icon Package regular" at bounding box center [62, 218] width 79 height 11
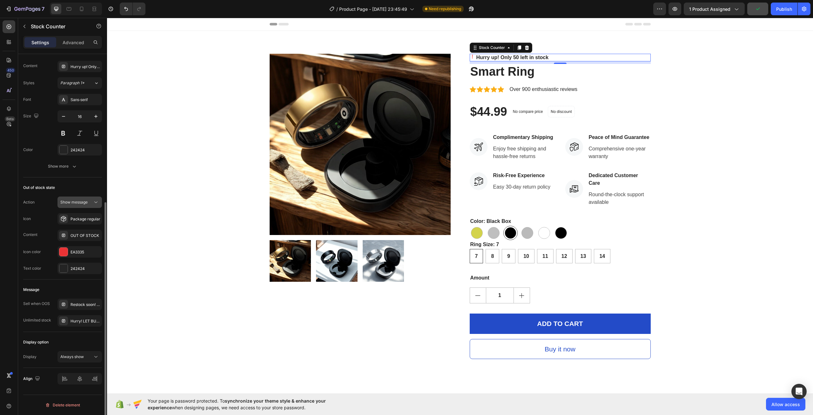
click at [77, 204] on span "Show message" at bounding box center [73, 202] width 27 height 5
click at [73, 232] on span "Hide counter" at bounding box center [71, 230] width 23 height 6
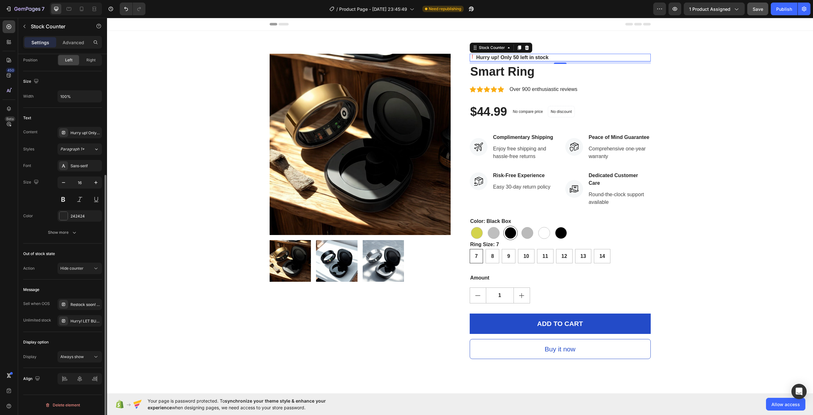
scroll to position [177, 0]
click at [76, 265] on button "Hide counter" at bounding box center [80, 267] width 44 height 11
click at [81, 283] on span "Show message" at bounding box center [73, 284] width 27 height 6
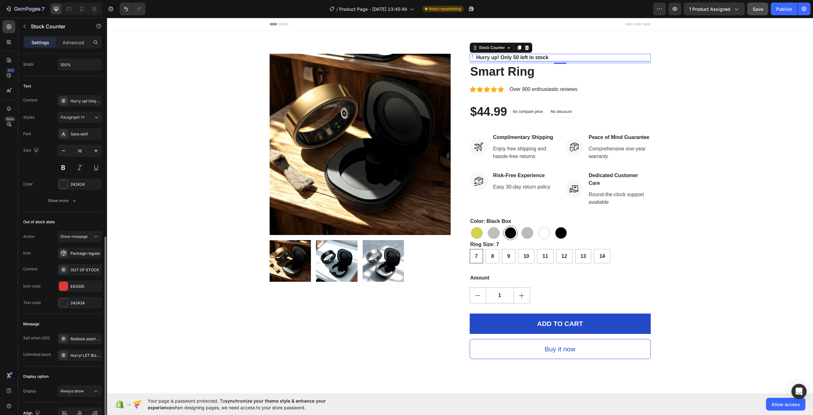
scroll to position [243, 0]
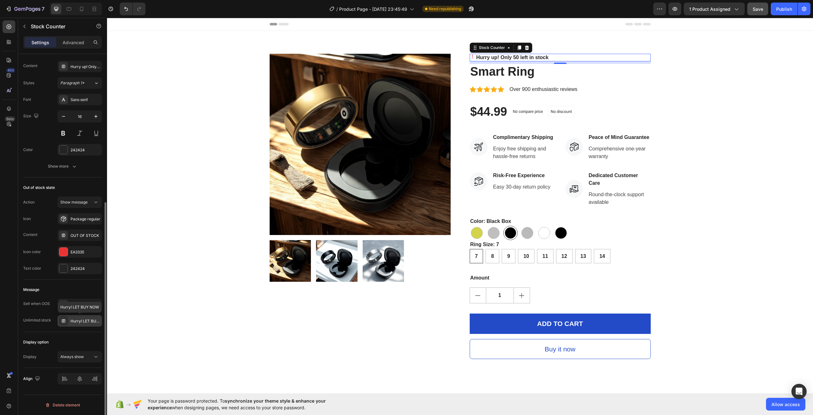
click at [80, 317] on div "Hurry! LET BUY NOW" at bounding box center [80, 320] width 44 height 11
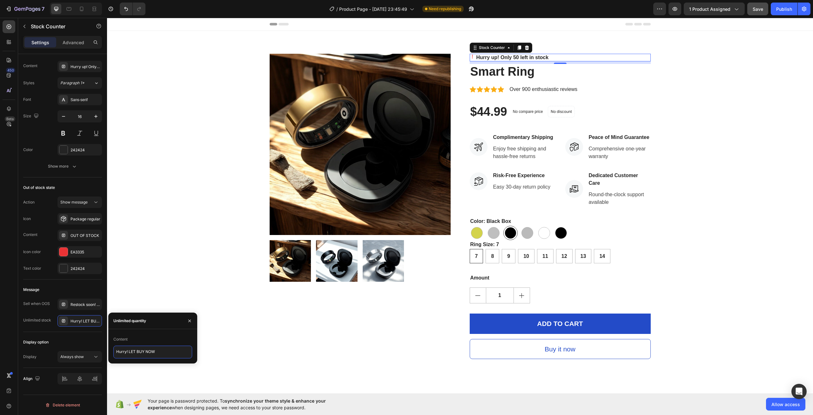
drag, startPoint x: 136, startPoint y: 351, endPoint x: 134, endPoint y: 362, distance: 11.3
click at [129, 351] on textarea "Hurry! LET BUY NOW" at bounding box center [152, 351] width 79 height 13
type textarea "Hurry! BUY NOW"
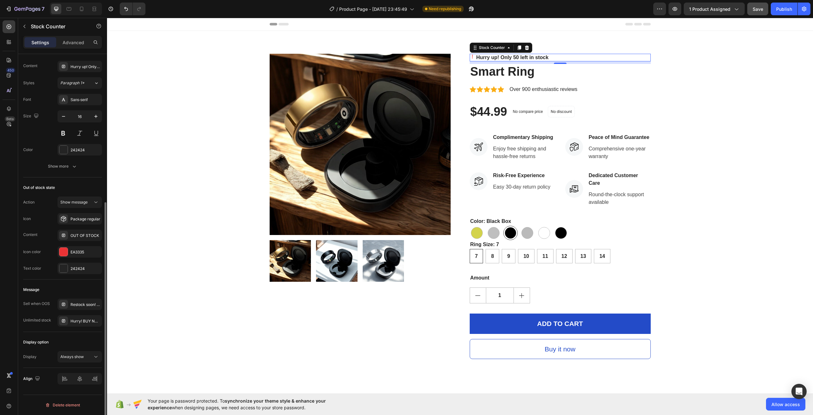
click at [68, 342] on div "Display option" at bounding box center [62, 342] width 79 height 10
click at [77, 352] on button "Always show" at bounding box center [80, 356] width 44 height 11
click at [83, 304] on div "Restock soon! PREORDER NOW" at bounding box center [86, 305] width 30 height 6
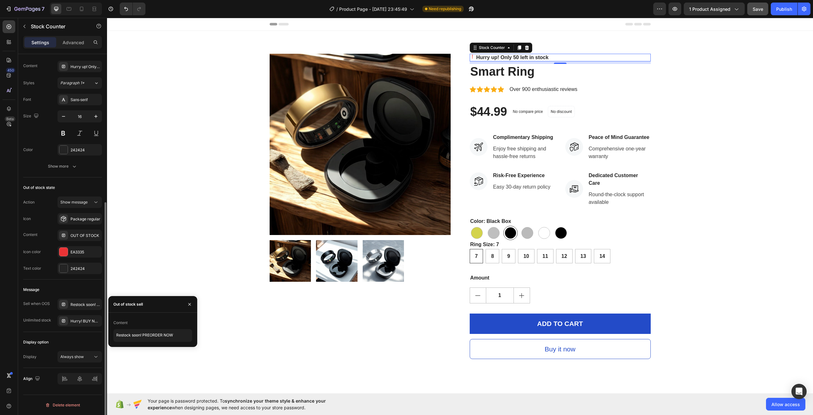
click at [28, 310] on div "Sell when OOS Restock soon! PREORDER NOW Unlimited stock Hurry! BUY NOW" at bounding box center [62, 312] width 79 height 28
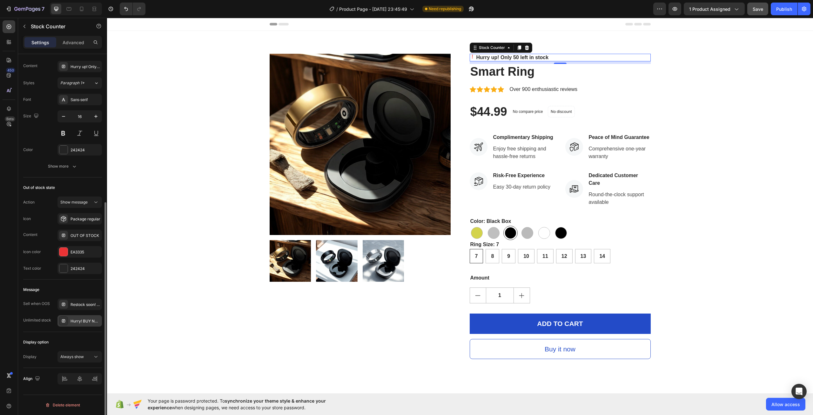
scroll to position [179, 0]
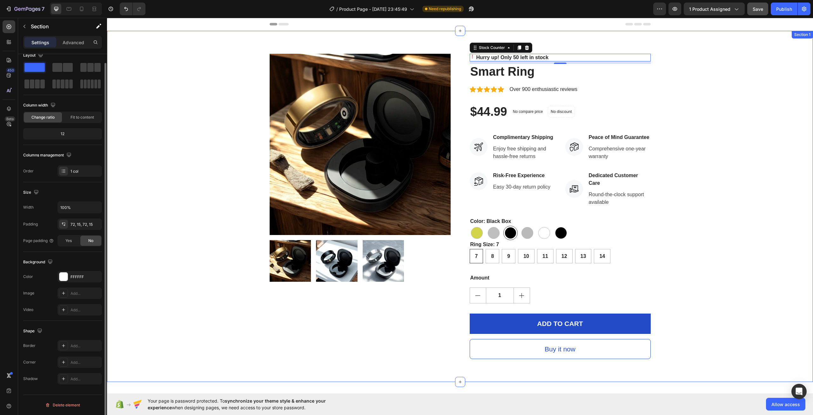
click at [220, 272] on div "Product Images Hurry up! Only 50 left in stock Stock Counter 8 Smart Ring Produ…" at bounding box center [460, 206] width 697 height 305
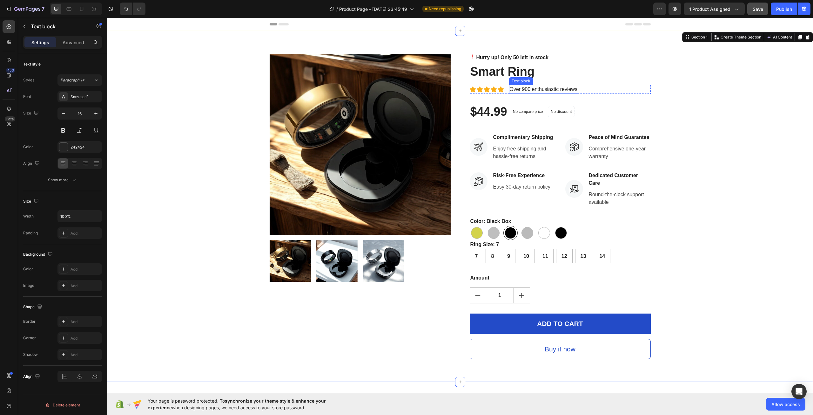
click at [550, 87] on div "Over 900 enthusiastic reviews" at bounding box center [543, 89] width 69 height 9
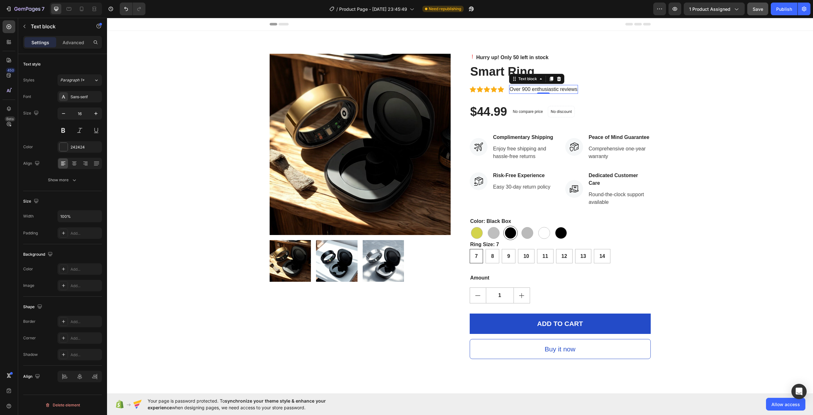
click at [531, 89] on div "Over 900 enthusiastic reviews" at bounding box center [543, 89] width 69 height 9
click at [526, 87] on p "Over 900 enthusiastic reviews" at bounding box center [544, 89] width 68 height 8
click at [528, 87] on p "Over 900 enthusiastic reviews" at bounding box center [544, 89] width 68 height 8
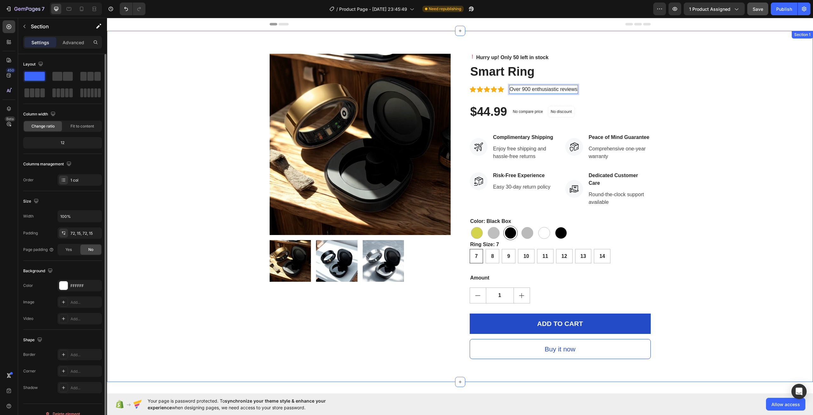
click at [685, 155] on div "Product Images Hurry up! Only 50 left in stock Stock Counter Smart Ring Product…" at bounding box center [460, 206] width 697 height 305
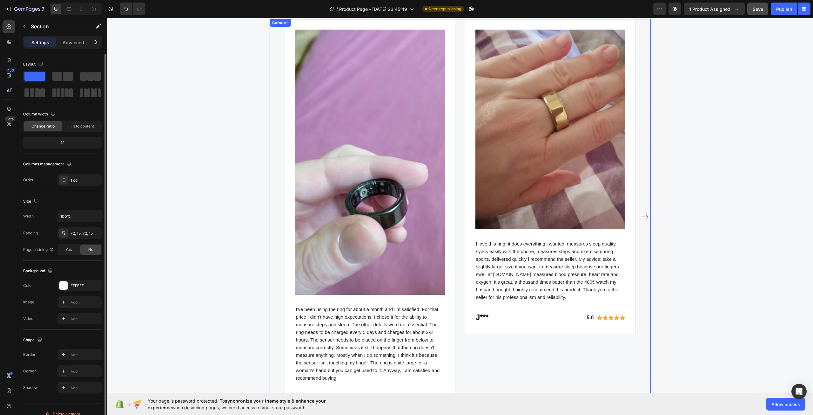
scroll to position [1112, 0]
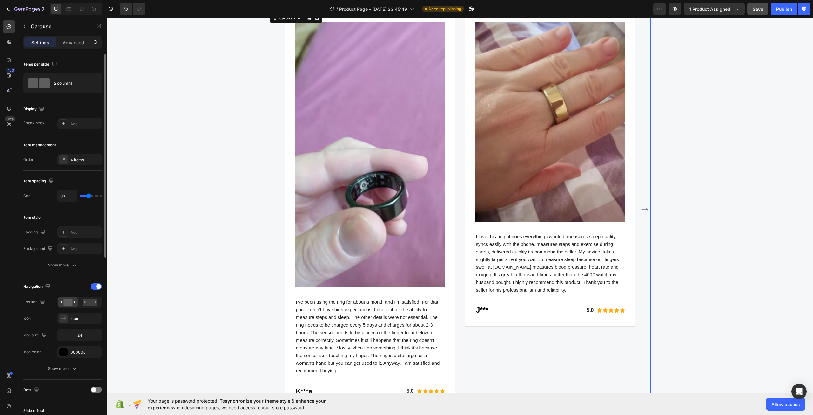
click at [646, 213] on icon "Carousel Next Arrow" at bounding box center [645, 210] width 8 height 8
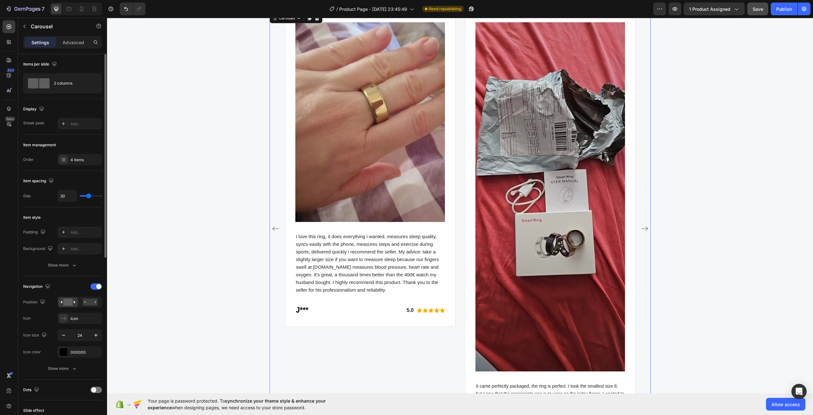
click at [644, 227] on icon "Carousel Next Arrow" at bounding box center [645, 229] width 8 height 8
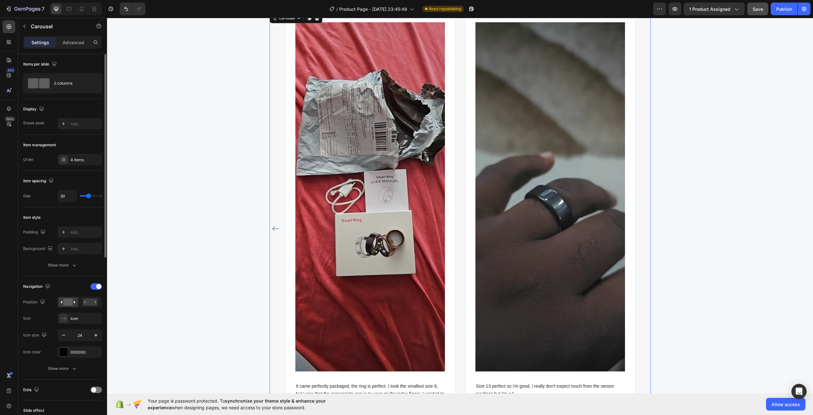
click at [644, 227] on div "Image I've been using the ring for about a month and I'm satisfied. For that pr…" at bounding box center [460, 228] width 381 height 433
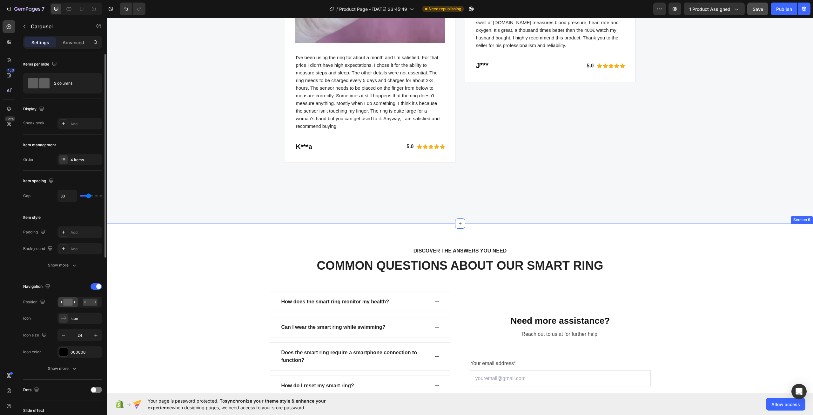
scroll to position [1166, 0]
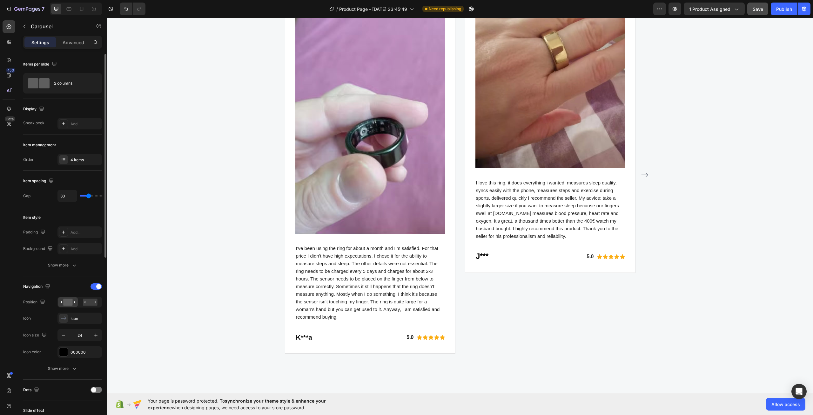
click at [642, 175] on icon "Carousel Next Arrow" at bounding box center [645, 175] width 7 height 4
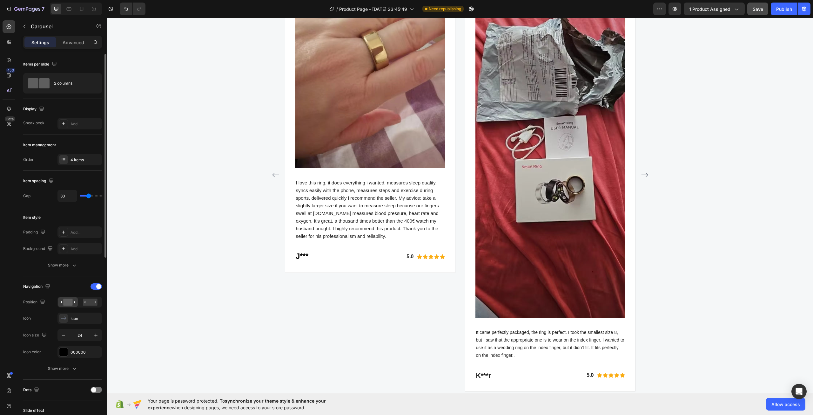
click at [642, 175] on icon "Carousel Next Arrow" at bounding box center [645, 175] width 7 height 4
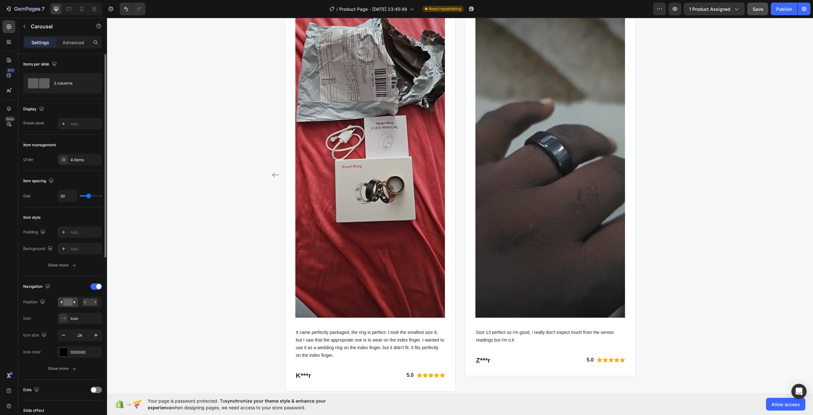
click at [641, 175] on div "Image I've been using the ring for about a month and I'm satisfied. For that pr…" at bounding box center [460, 174] width 381 height 433
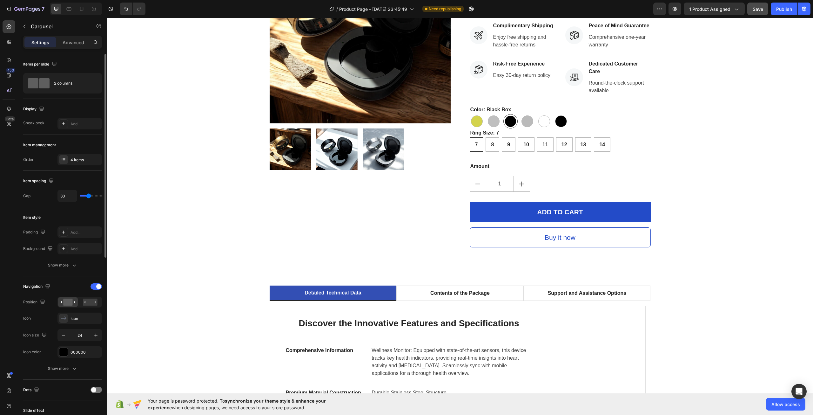
scroll to position [0, 0]
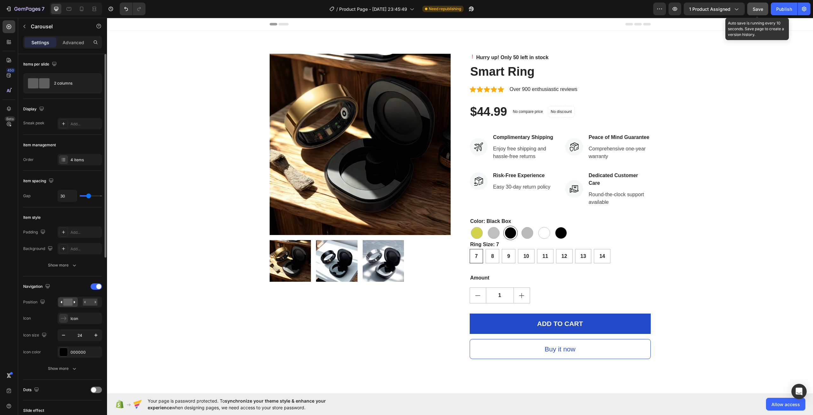
click at [757, 10] on span "Save" at bounding box center [758, 8] width 10 height 5
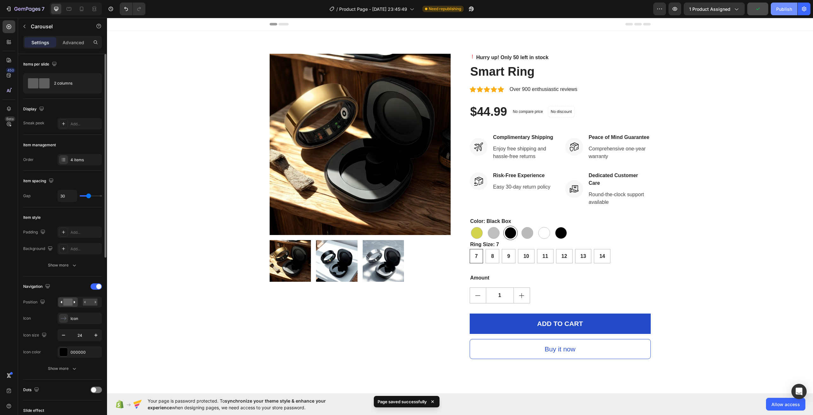
click at [783, 8] on div "Publish" at bounding box center [785, 9] width 16 height 7
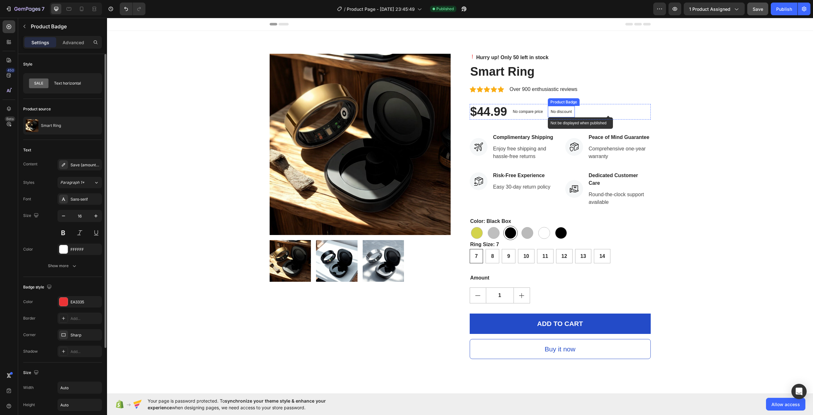
click at [558, 112] on p "No discount" at bounding box center [561, 112] width 21 height 6
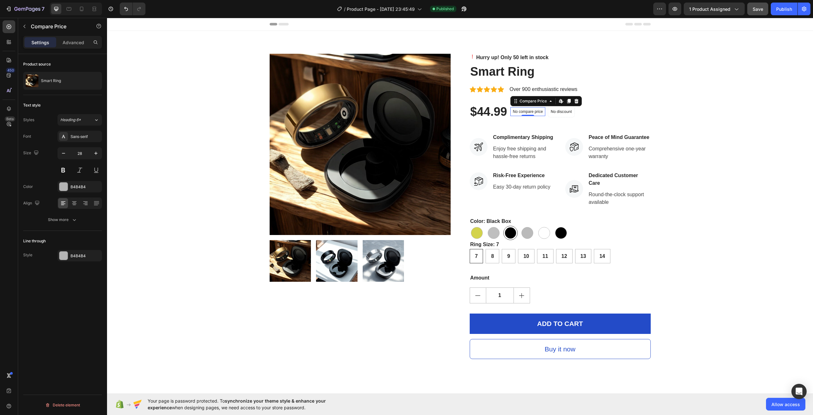
click at [523, 111] on p "No compare price" at bounding box center [528, 112] width 30 height 4
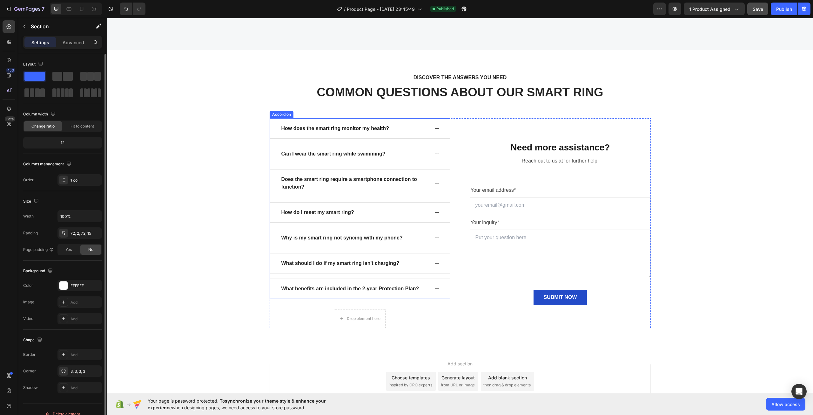
scroll to position [1579, 0]
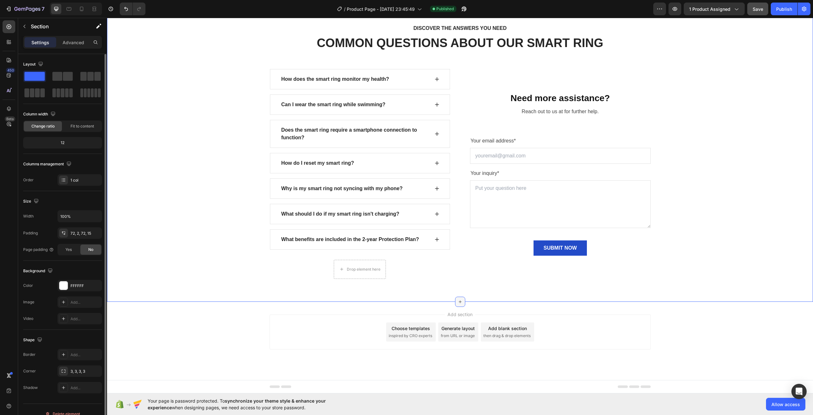
click at [455, 300] on div at bounding box center [460, 301] width 10 height 10
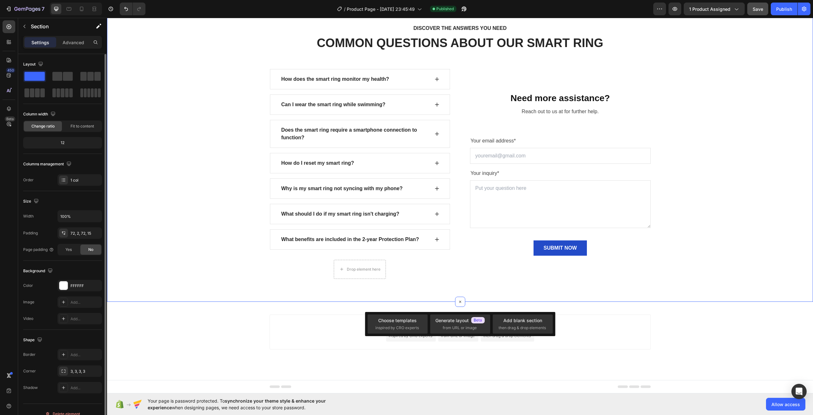
click at [457, 301] on icon at bounding box center [460, 301] width 7 height 7
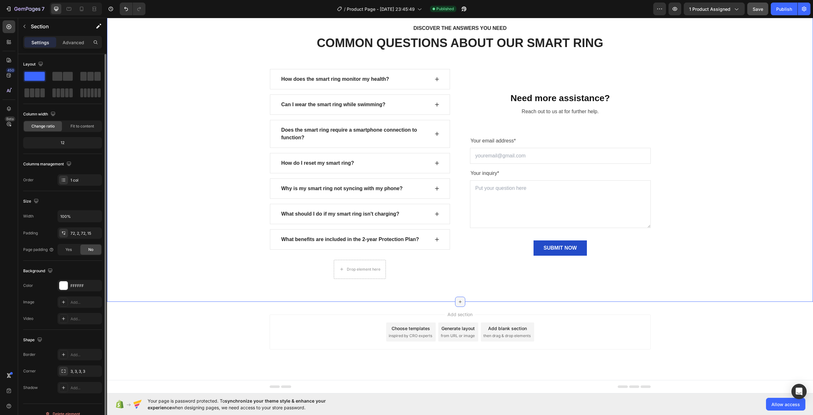
click at [458, 300] on icon at bounding box center [460, 301] width 5 height 5
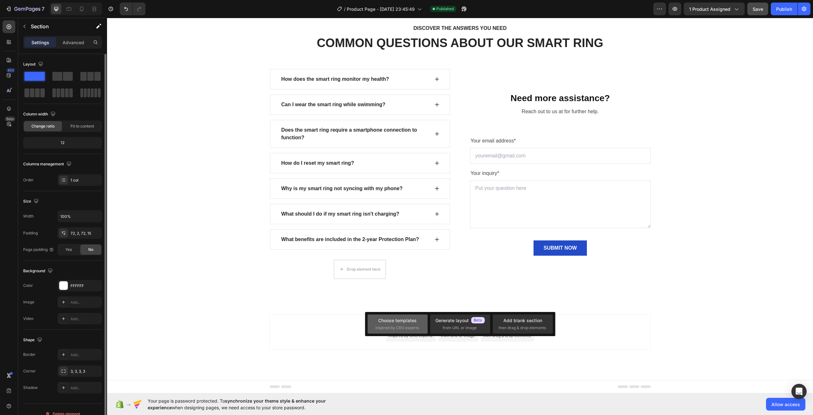
click at [402, 324] on div "Choose templates inspired by CRO experts" at bounding box center [398, 324] width 44 height 14
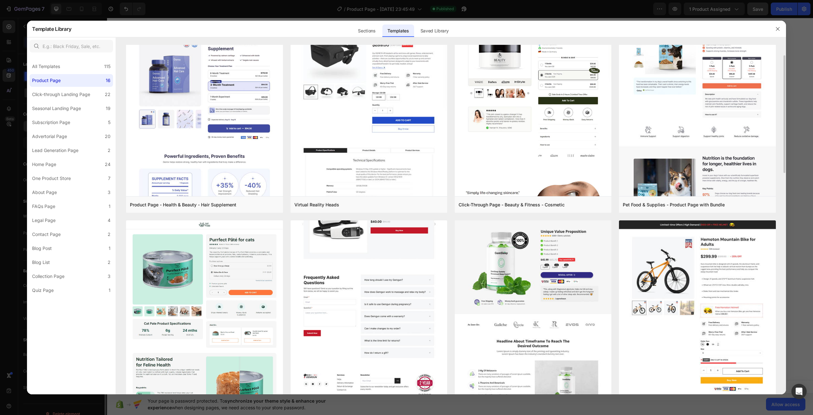
scroll to position [0, 0]
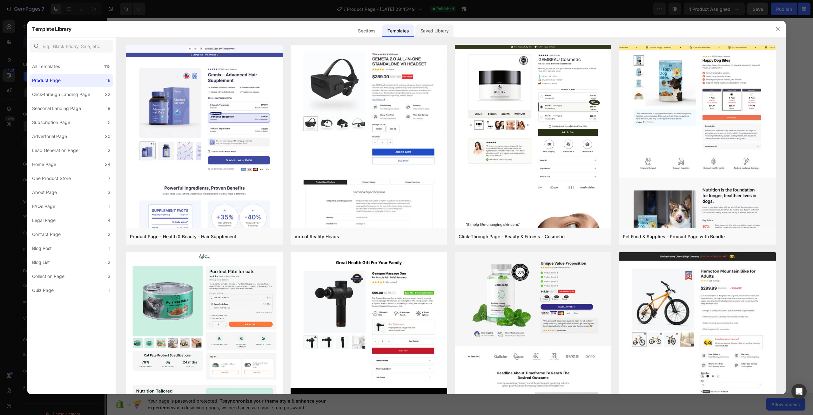
click at [428, 28] on div "Saved Library" at bounding box center [435, 30] width 38 height 13
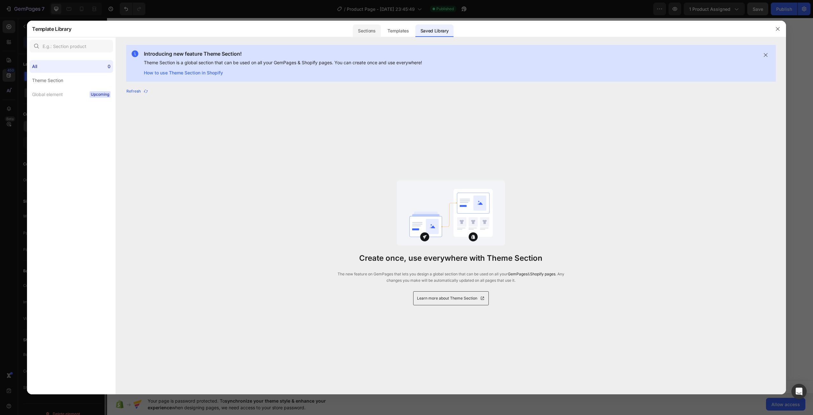
click at [366, 29] on div "Sections" at bounding box center [367, 30] width 28 height 13
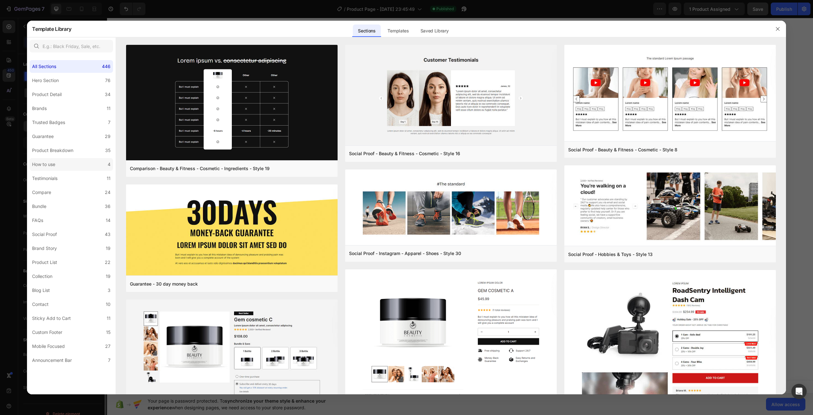
click at [70, 164] on label "How to use 4" at bounding box center [72, 164] width 84 height 13
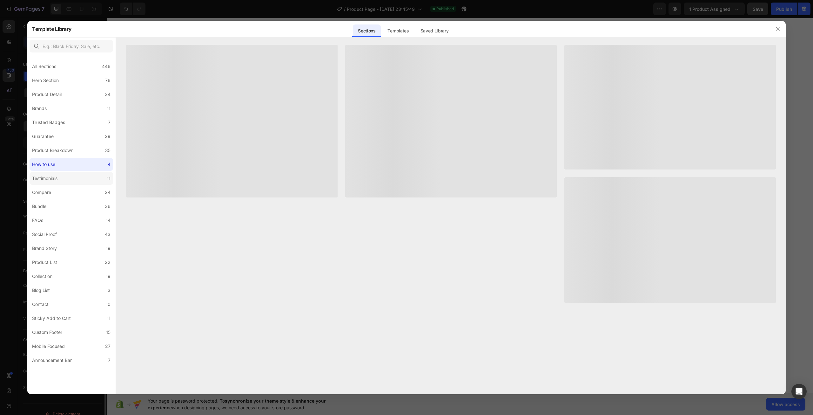
click at [68, 173] on label "Testimonials 11" at bounding box center [72, 178] width 84 height 13
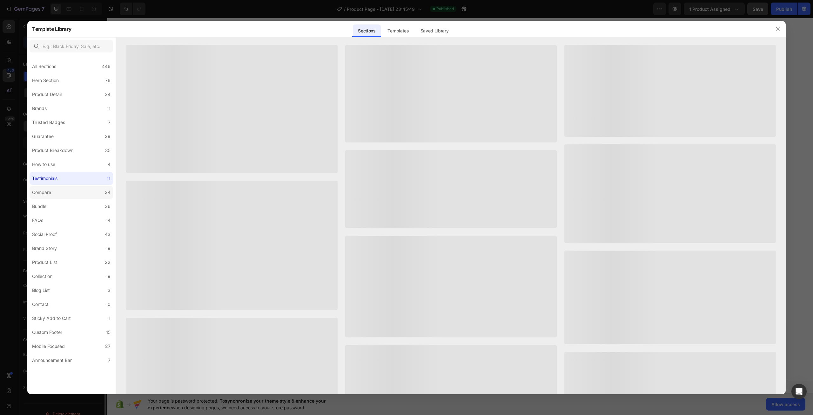
click at [64, 198] on label "Compare 24" at bounding box center [72, 192] width 84 height 13
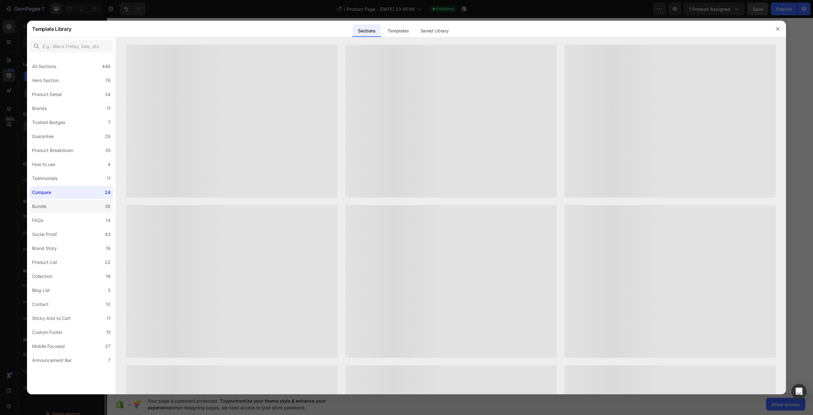
click at [62, 205] on label "Bundle 36" at bounding box center [72, 206] width 84 height 13
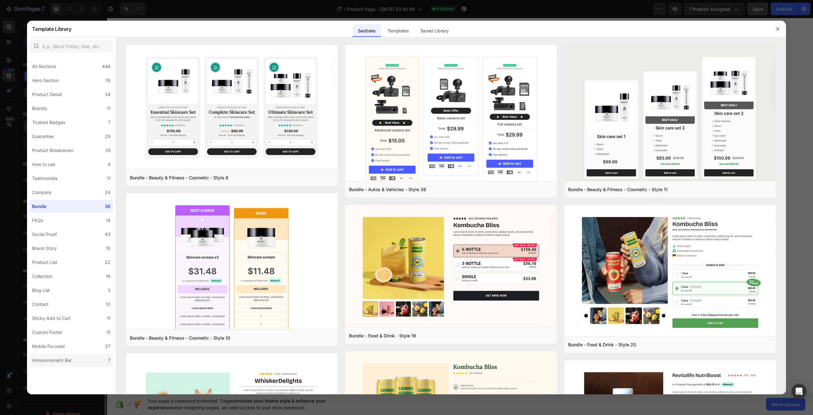
click at [82, 364] on label "Announcement Bar 7" at bounding box center [72, 360] width 84 height 13
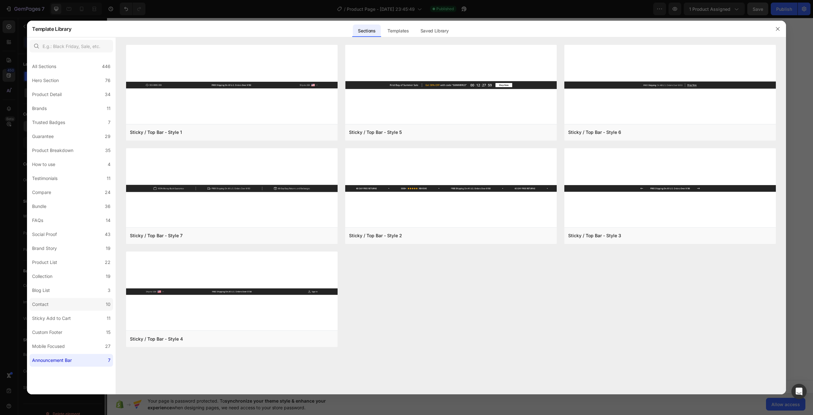
click at [68, 303] on label "Contact 10" at bounding box center [72, 304] width 84 height 13
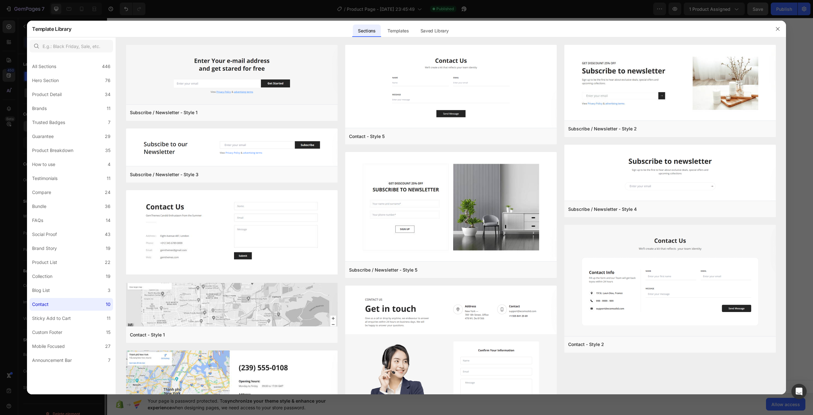
click at [135, 3] on div at bounding box center [406, 207] width 813 height 415
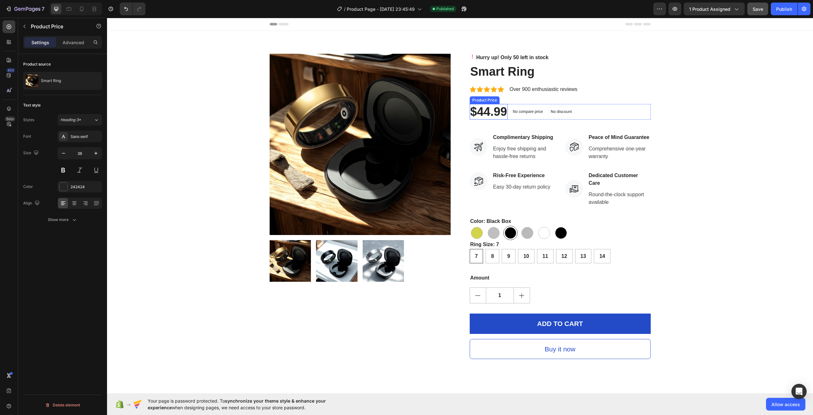
click at [495, 110] on div "$44.99" at bounding box center [489, 112] width 38 height 16
click at [482, 99] on div "Product Price" at bounding box center [491, 98] width 27 height 6
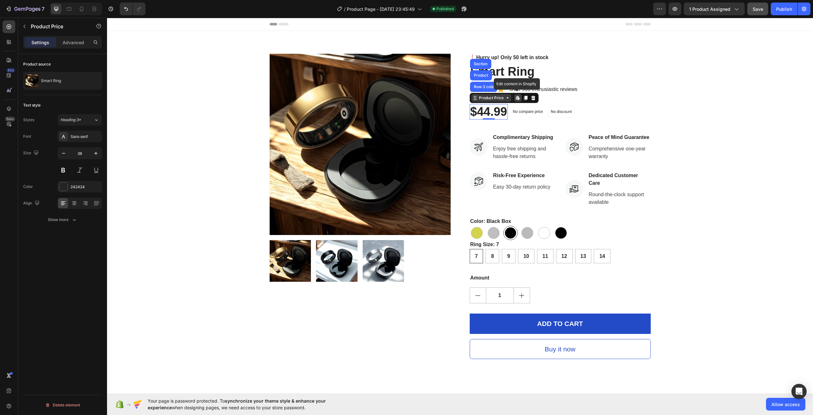
click at [500, 99] on div "Product Price" at bounding box center [491, 98] width 27 height 6
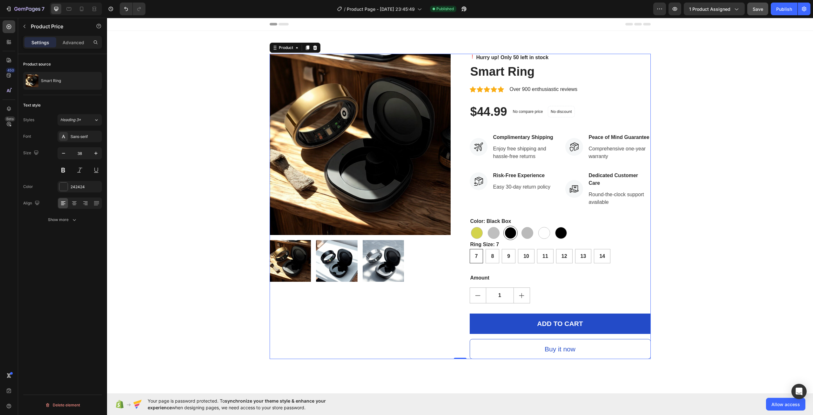
click at [505, 84] on div "Hurry up! Only 50 left in stock Stock Counter Smart Ring Product Title Icon Ico…" at bounding box center [560, 206] width 181 height 305
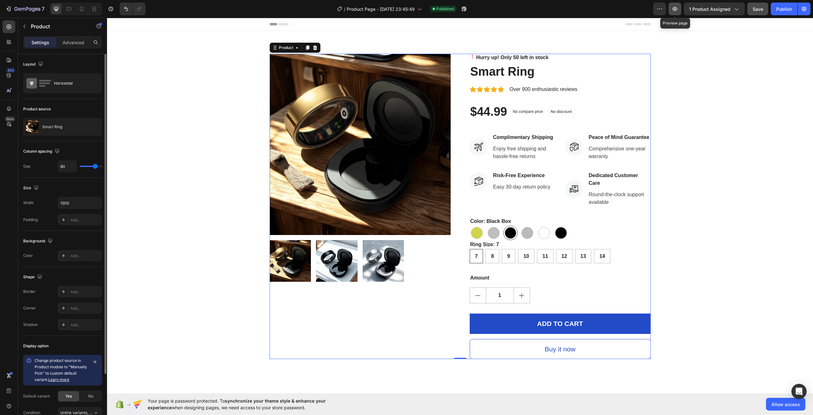
click at [678, 10] on icon "button" at bounding box center [675, 9] width 6 height 6
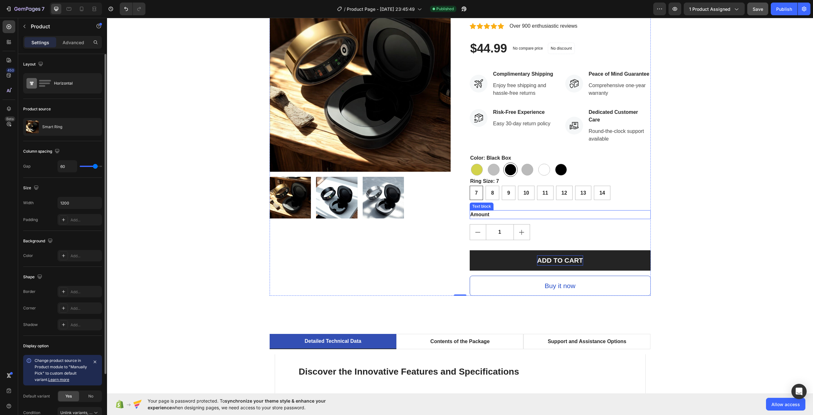
scroll to position [64, 0]
click at [593, 255] on button "ADD TO CART" at bounding box center [560, 260] width 181 height 20
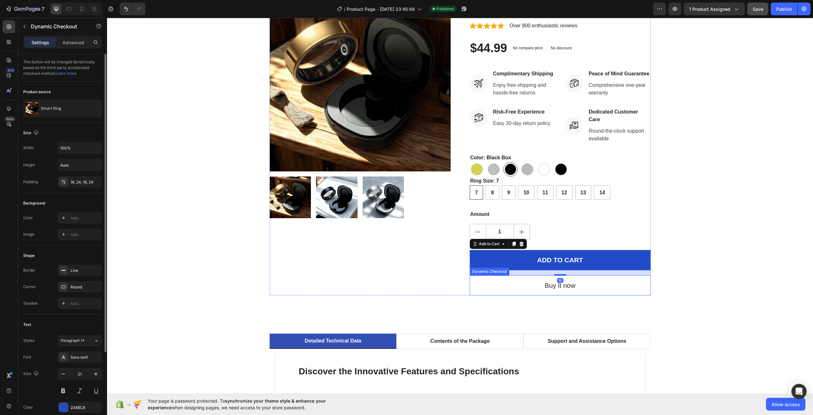
click at [593, 283] on button "Buy it now" at bounding box center [560, 285] width 181 height 20
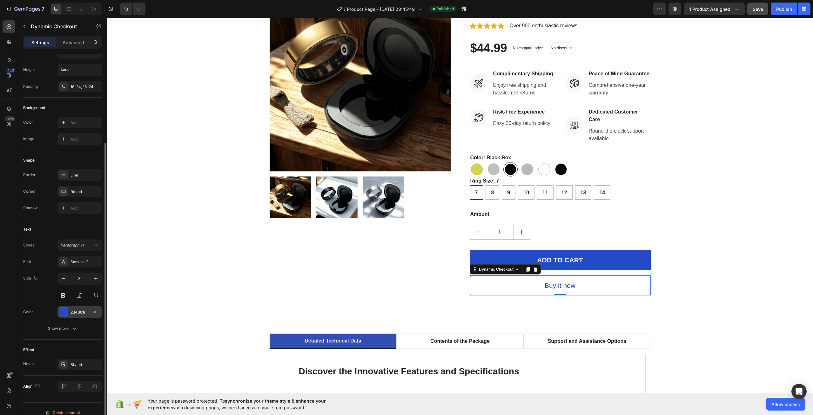
scroll to position [103, 0]
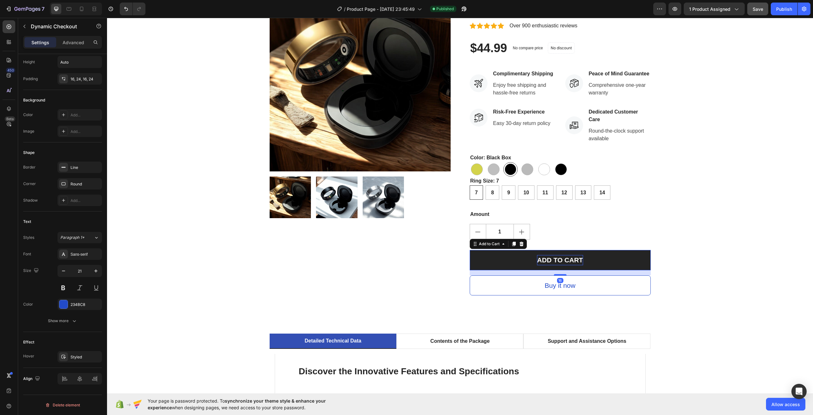
click at [581, 255] on div "ADD TO CART" at bounding box center [560, 260] width 46 height 10
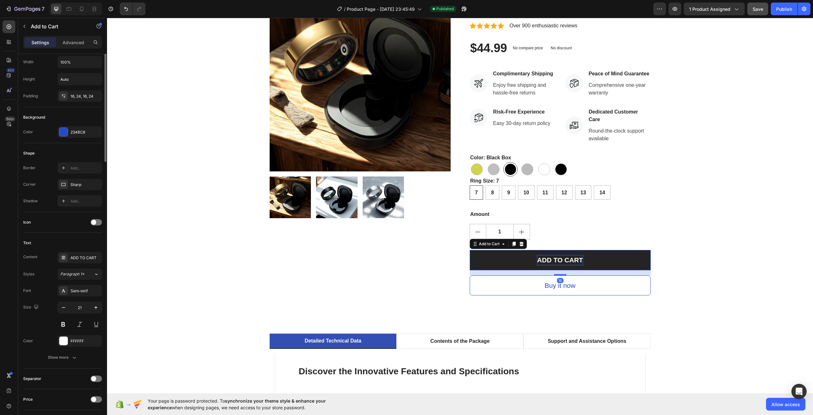
scroll to position [0, 0]
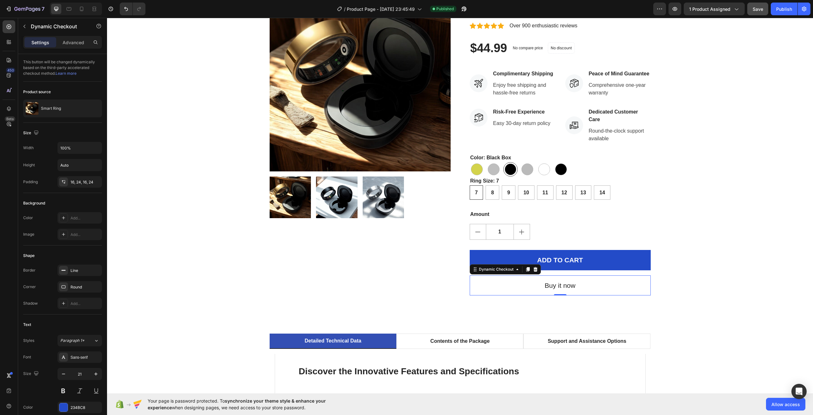
click at [521, 283] on button "Buy it now" at bounding box center [560, 285] width 181 height 20
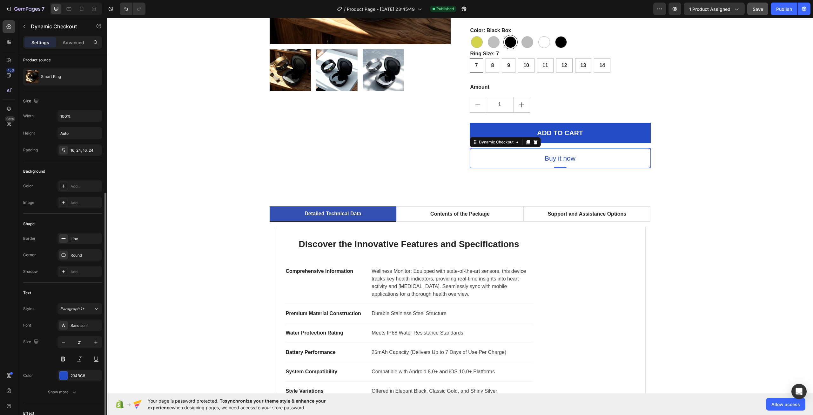
scroll to position [103, 0]
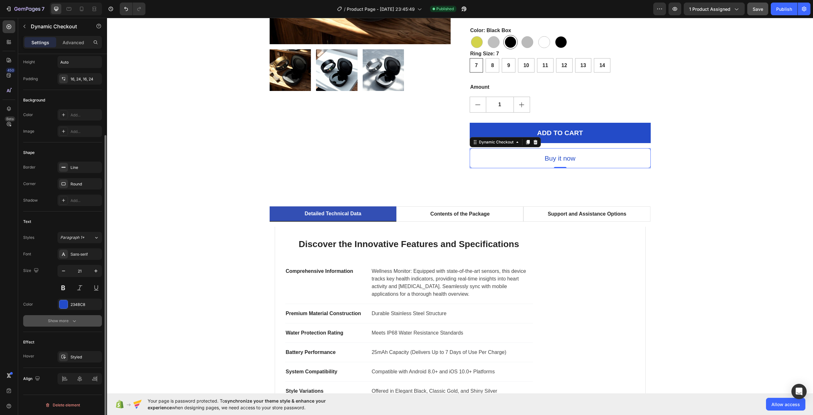
click at [75, 323] on icon "button" at bounding box center [74, 320] width 6 height 6
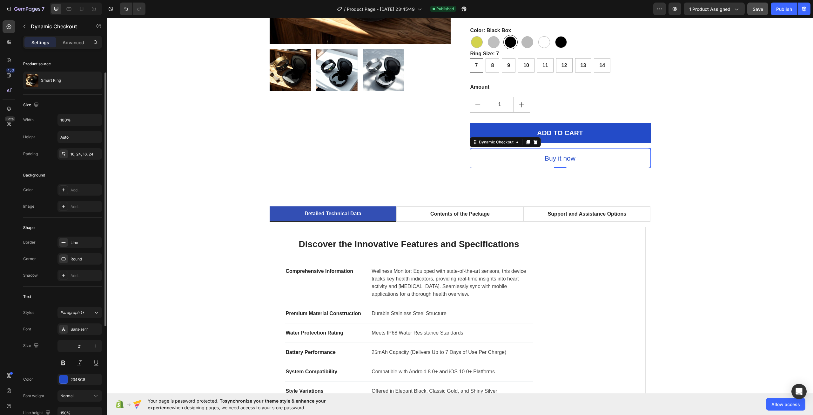
scroll to position [0, 0]
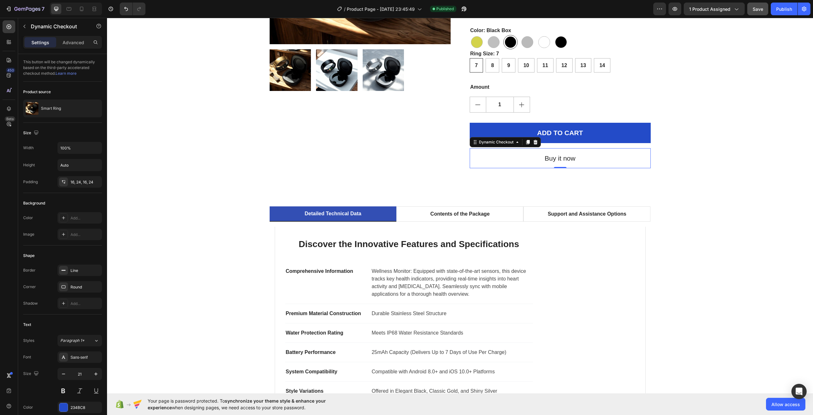
click at [599, 156] on button "Buy it now" at bounding box center [560, 158] width 181 height 20
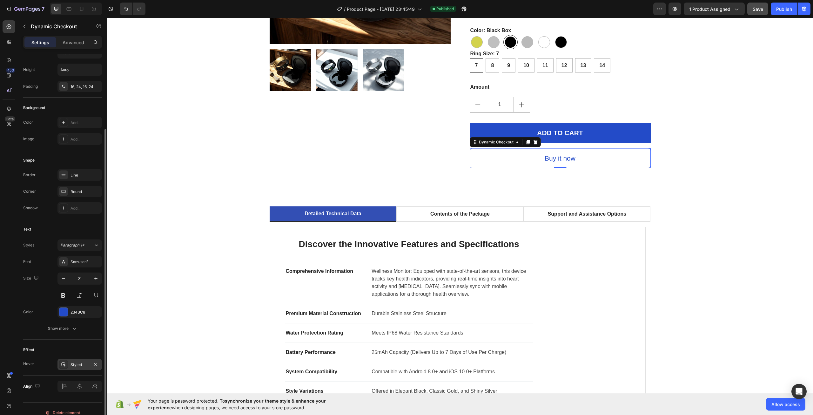
scroll to position [103, 0]
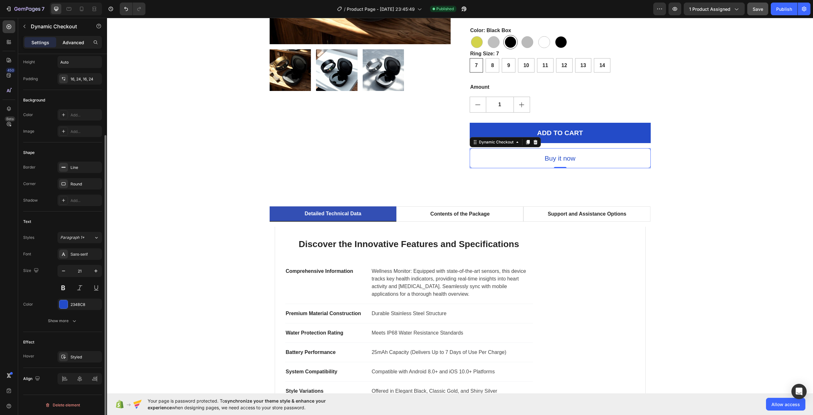
click at [68, 39] on p "Advanced" at bounding box center [74, 42] width 22 height 7
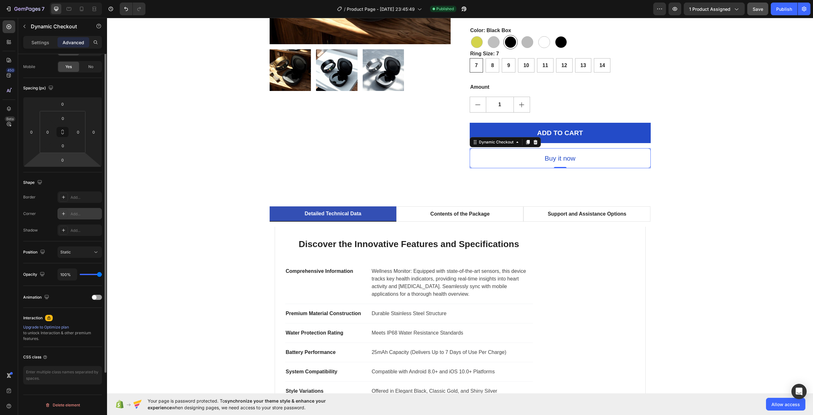
scroll to position [0, 0]
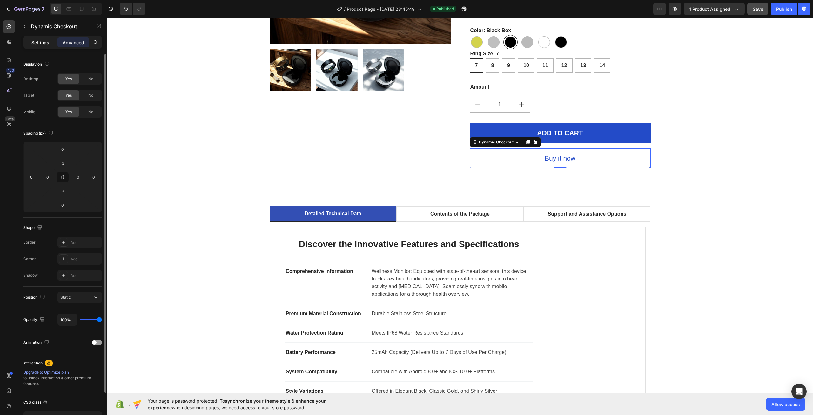
click at [50, 37] on div "Settings" at bounding box center [40, 42] width 32 height 10
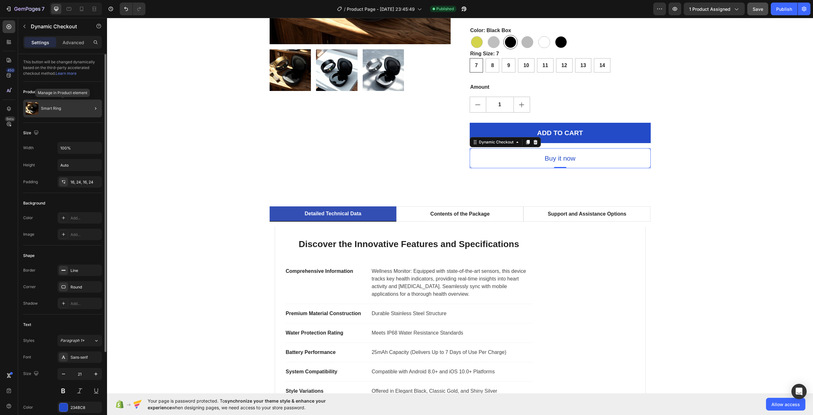
click at [59, 107] on p "Smart Ring" at bounding box center [51, 108] width 20 height 4
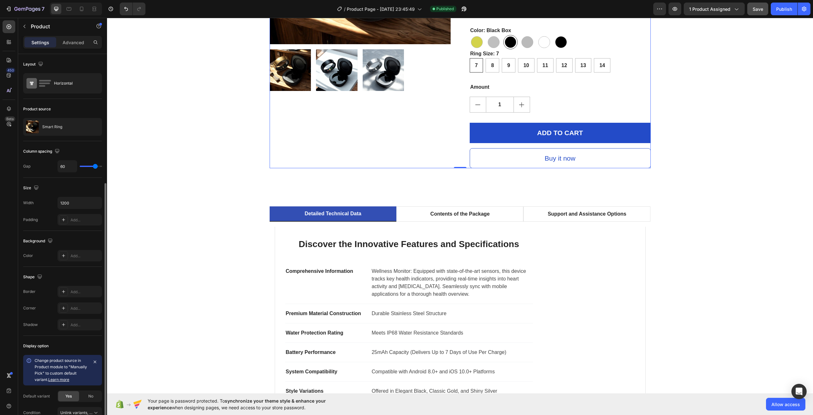
scroll to position [70, 0]
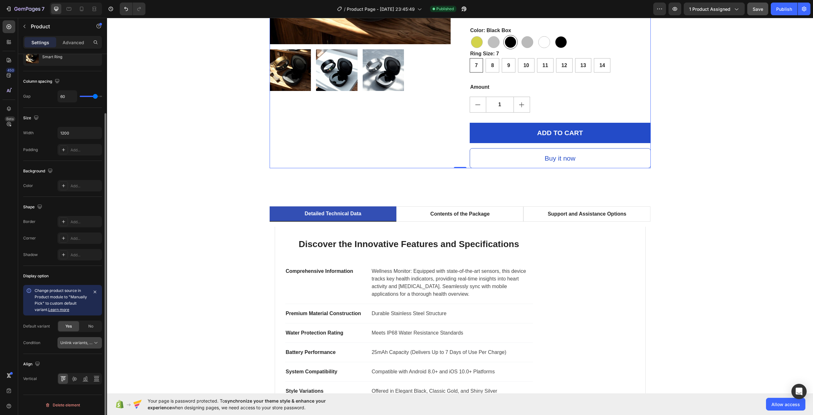
click at [89, 344] on span "Unlink variants, quantity <br> between same products" at bounding box center [109, 342] width 98 height 5
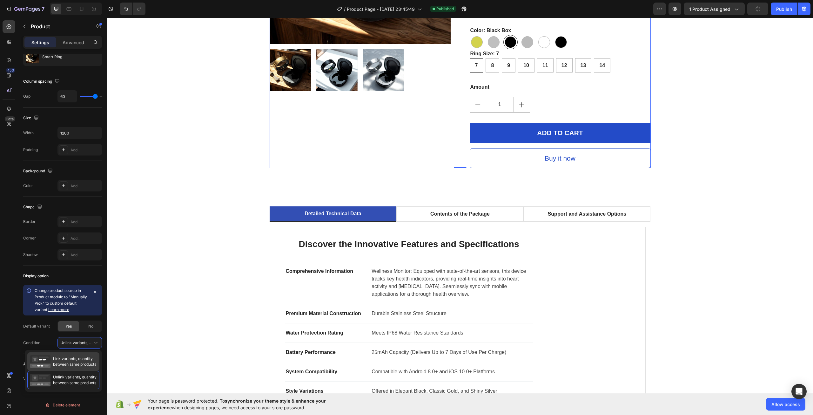
click at [86, 356] on span "Link variants, quantity between same products" at bounding box center [74, 361] width 43 height 11
radio input "true"
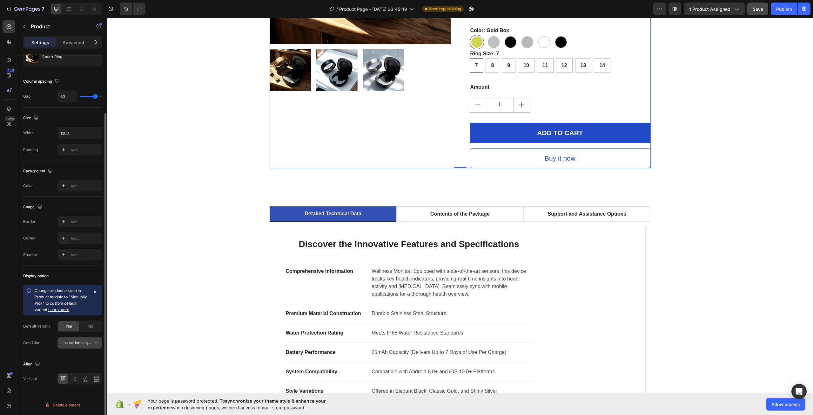
click at [84, 342] on span "Link variants, quantity <br> between same products" at bounding box center [107, 342] width 94 height 5
click at [47, 342] on div "Condition Link variants, quantity <br> between same products" at bounding box center [62, 342] width 79 height 11
click at [87, 326] on div "No" at bounding box center [90, 326] width 21 height 10
click at [65, 326] on span "Yes" at bounding box center [68, 326] width 6 height 6
click at [89, 323] on div "No" at bounding box center [90, 326] width 21 height 10
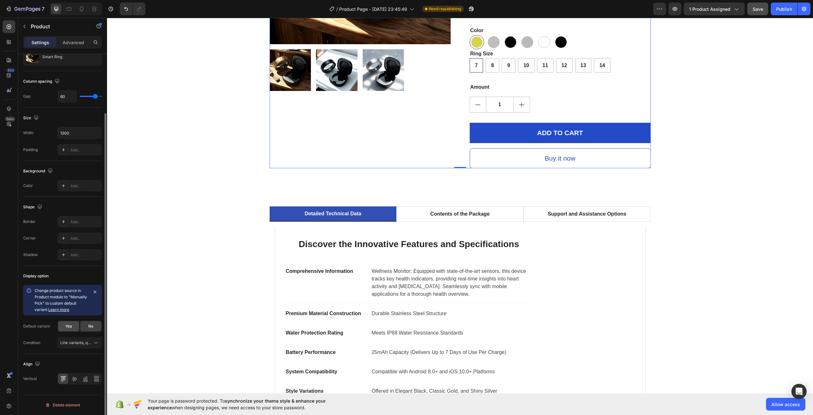
click at [73, 327] on div "Yes" at bounding box center [68, 326] width 21 height 10
click at [93, 294] on button "button" at bounding box center [95, 291] width 9 height 9
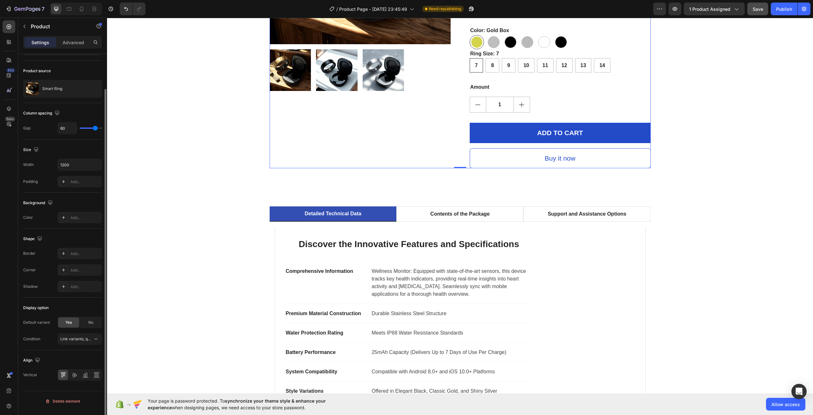
scroll to position [0, 0]
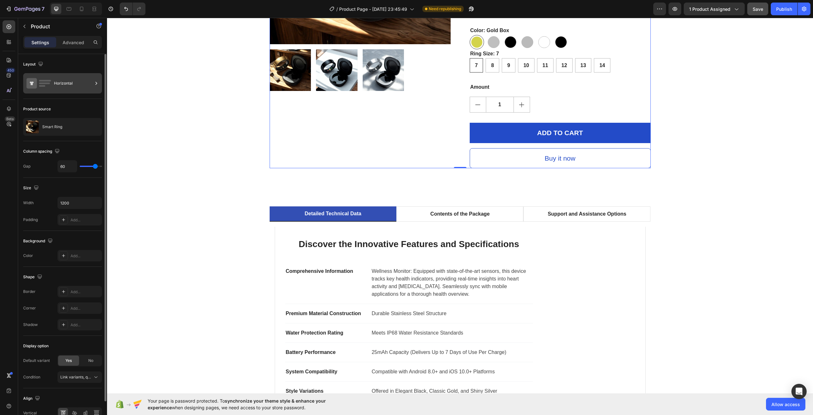
click at [50, 85] on icon at bounding box center [38, 83] width 25 height 15
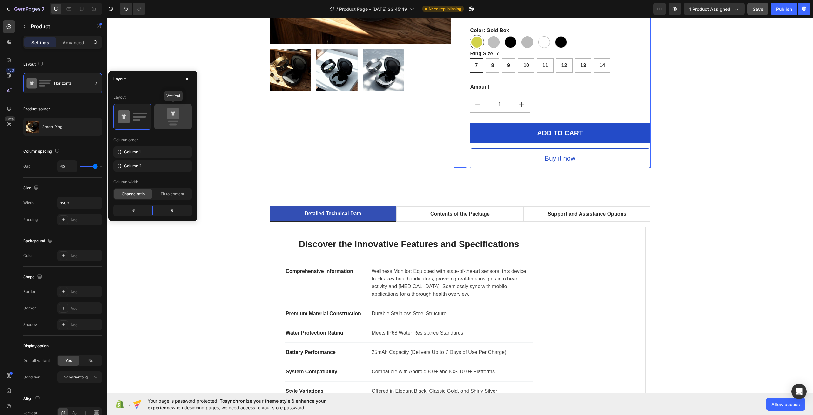
click at [171, 119] on icon at bounding box center [173, 117] width 30 height 18
type input "0"
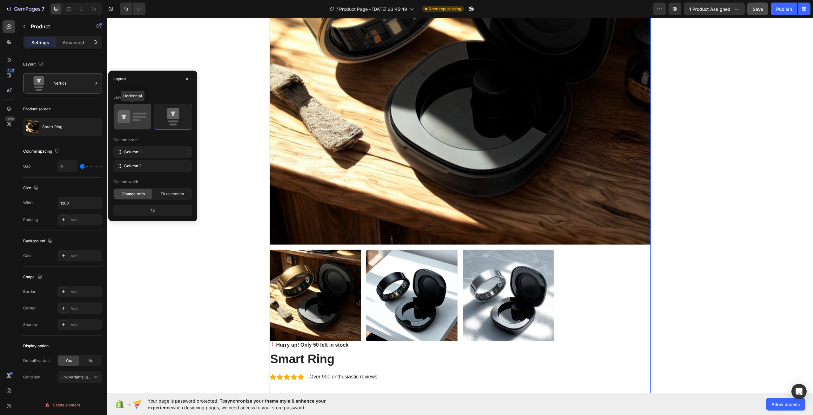
click at [143, 126] on div at bounding box center [132, 116] width 37 height 25
type input "60"
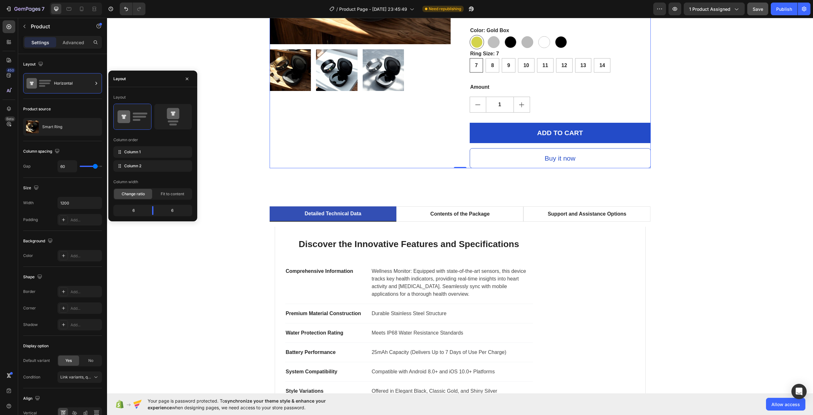
click at [47, 204] on div "Width 1200" at bounding box center [62, 203] width 79 height 12
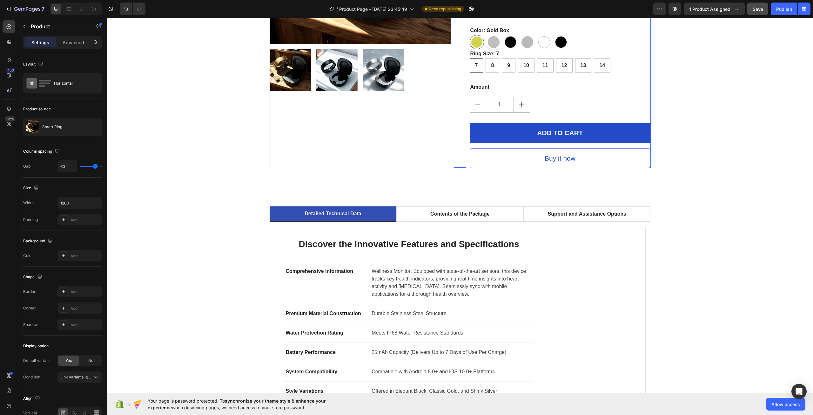
scroll to position [34, 0]
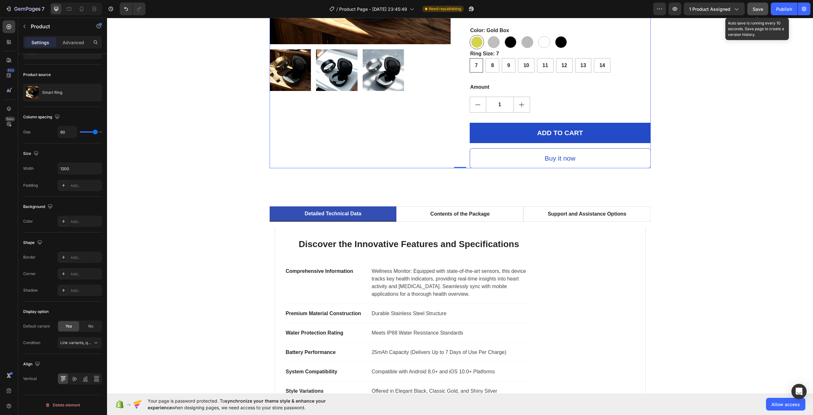
drag, startPoint x: 763, startPoint y: 10, endPoint x: 634, endPoint y: 0, distance: 129.4
click at [763, 10] on span "Save" at bounding box center [758, 8] width 10 height 5
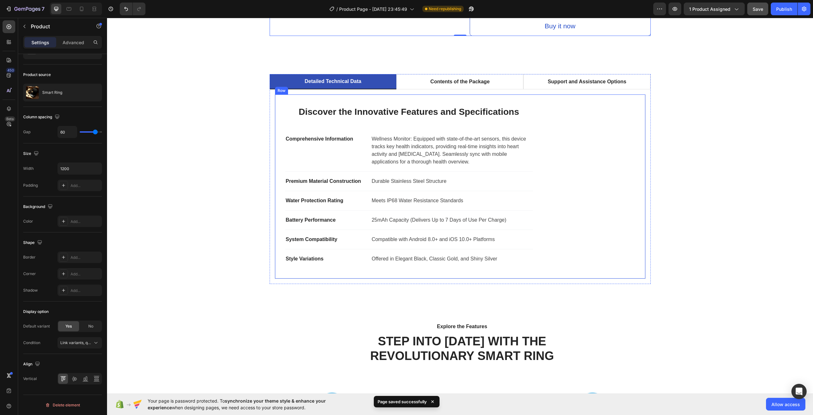
scroll to position [286, 0]
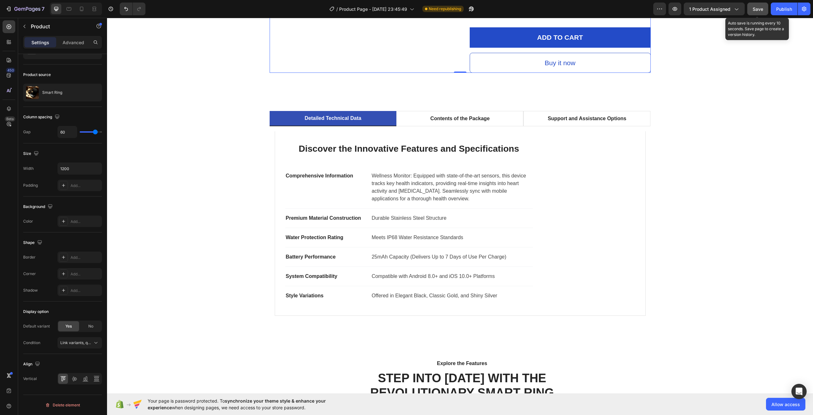
click at [759, 3] on button "Save" at bounding box center [758, 9] width 21 height 13
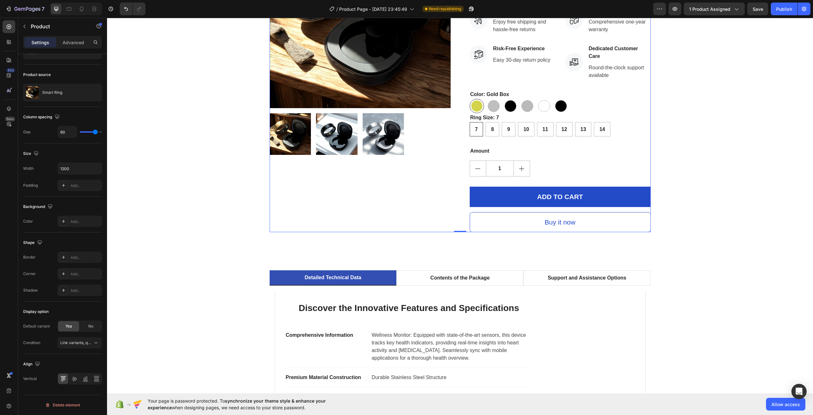
scroll to position [0, 0]
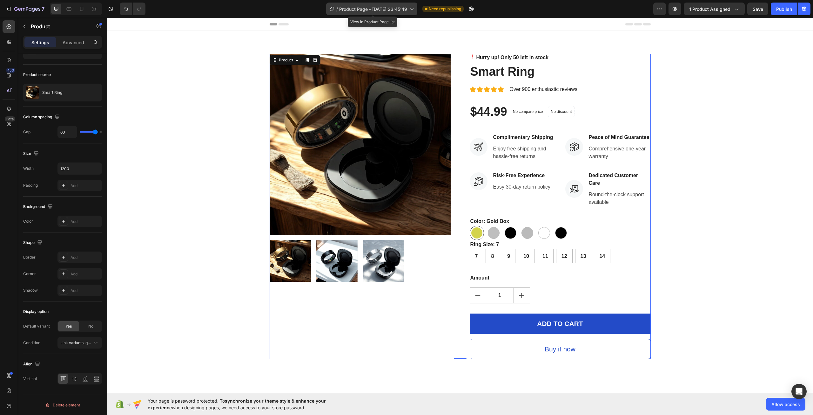
click at [369, 14] on div "/ Product Page - Sep 24, 23:45:49" at bounding box center [371, 9] width 91 height 13
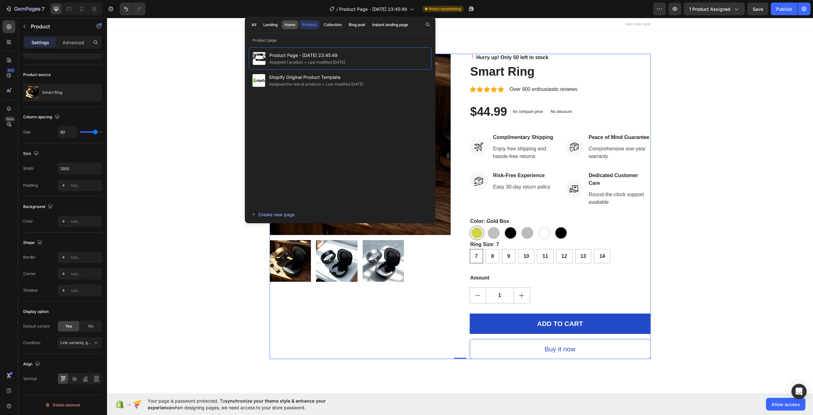
click at [289, 23] on div "Home" at bounding box center [290, 25] width 11 height 6
click at [298, 58] on span "Home Page - [DATE] 21:59:51" at bounding box center [300, 55] width 62 height 8
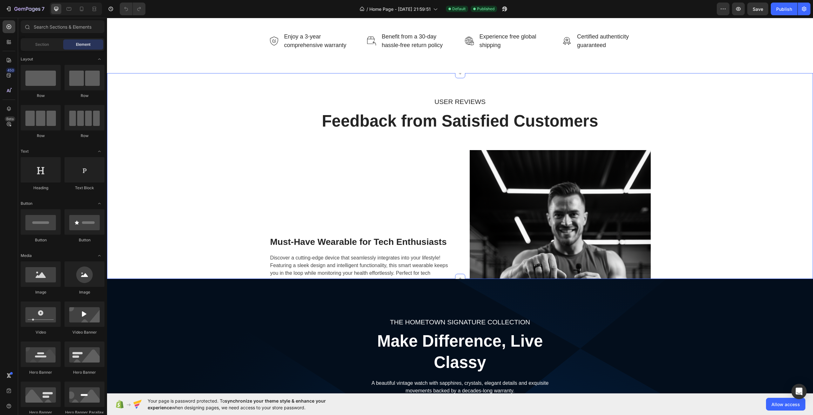
scroll to position [1017, 0]
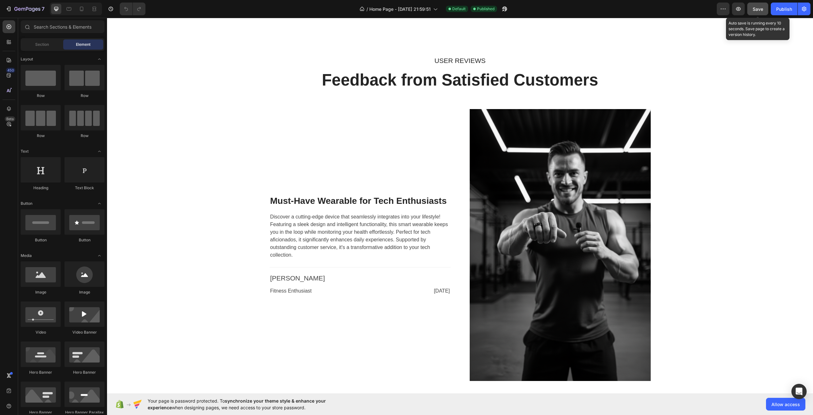
click at [758, 12] on div "Save" at bounding box center [758, 9] width 10 height 7
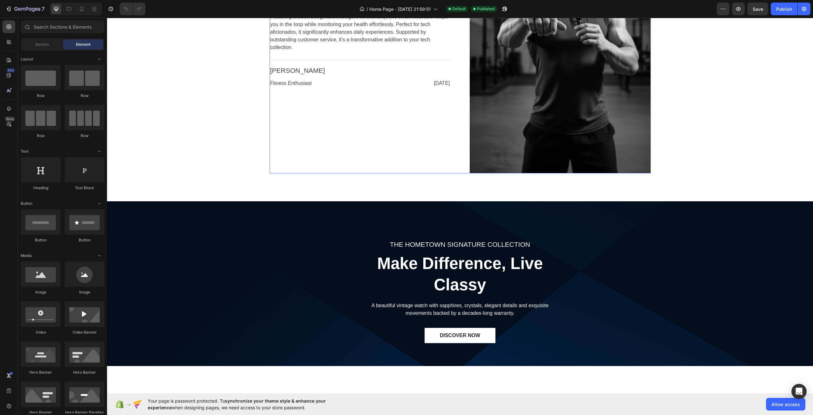
scroll to position [1620, 0]
